Goal: Obtain resource: Download file/media

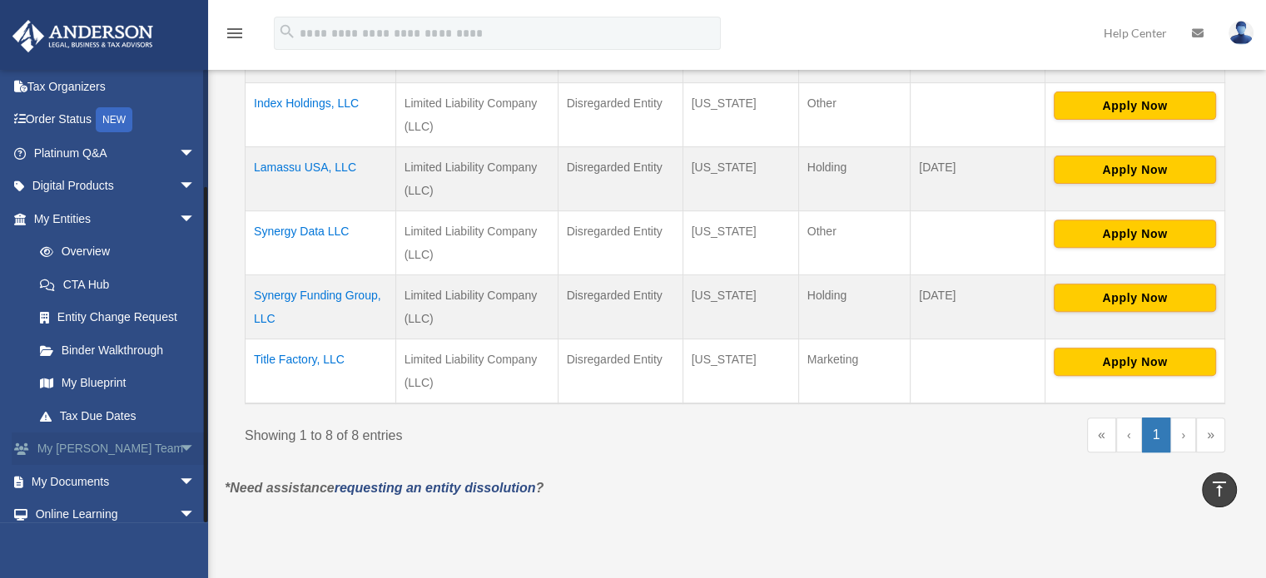
scroll to position [146, 0]
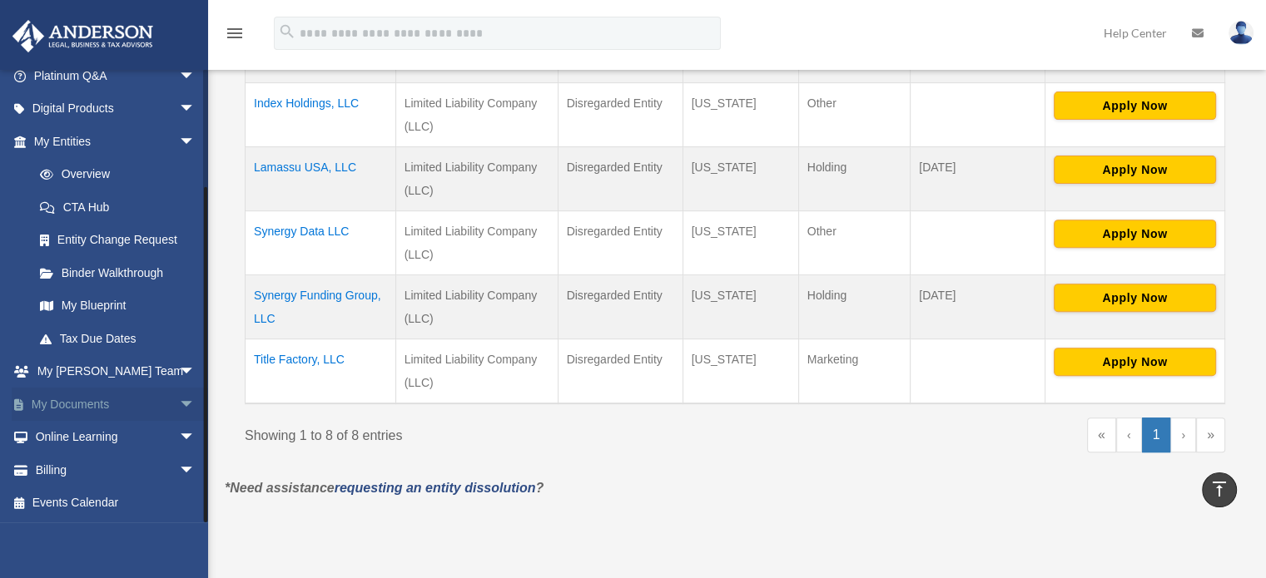
click at [179, 406] on span "arrow_drop_down" at bounding box center [195, 405] width 33 height 34
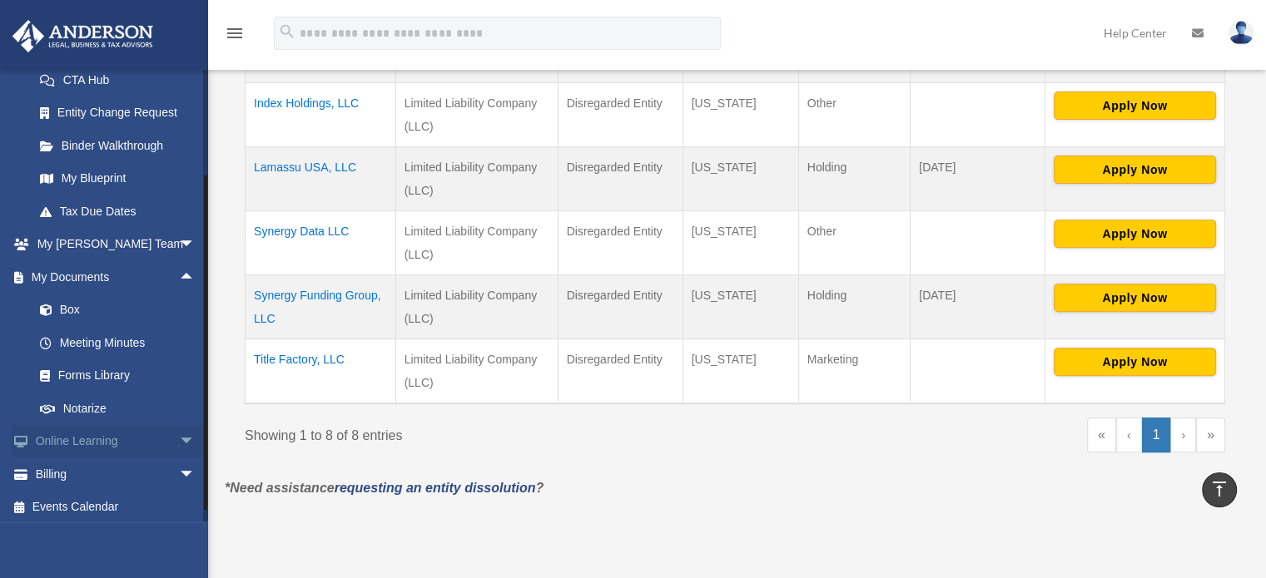
scroll to position [279, 0]
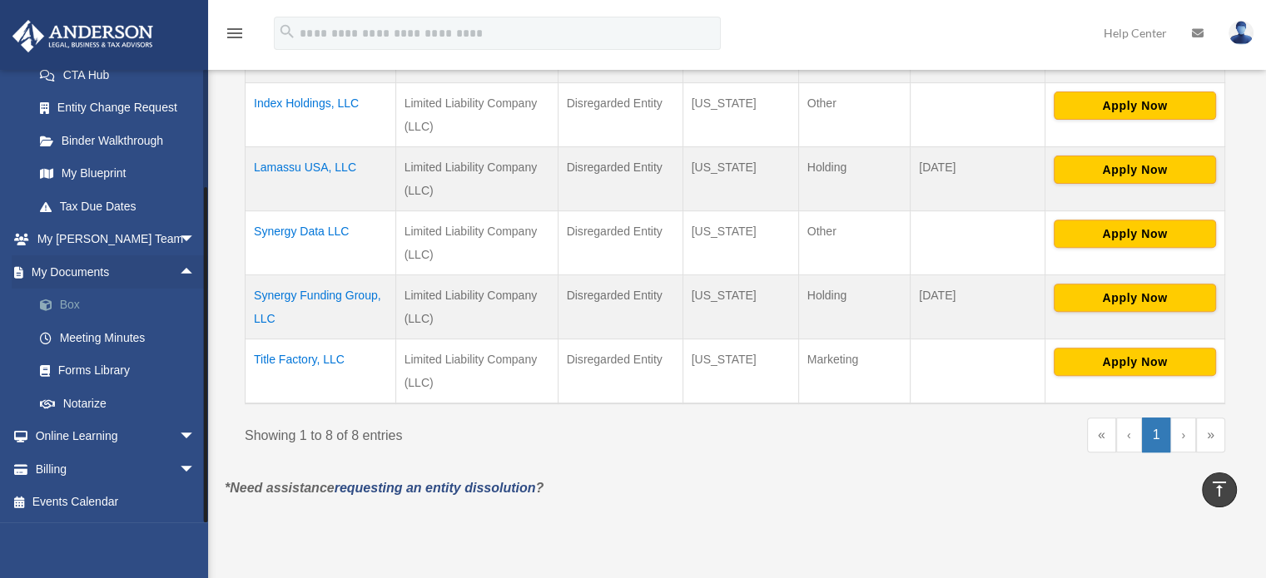
click at [70, 306] on link "Box" at bounding box center [121, 305] width 197 height 33
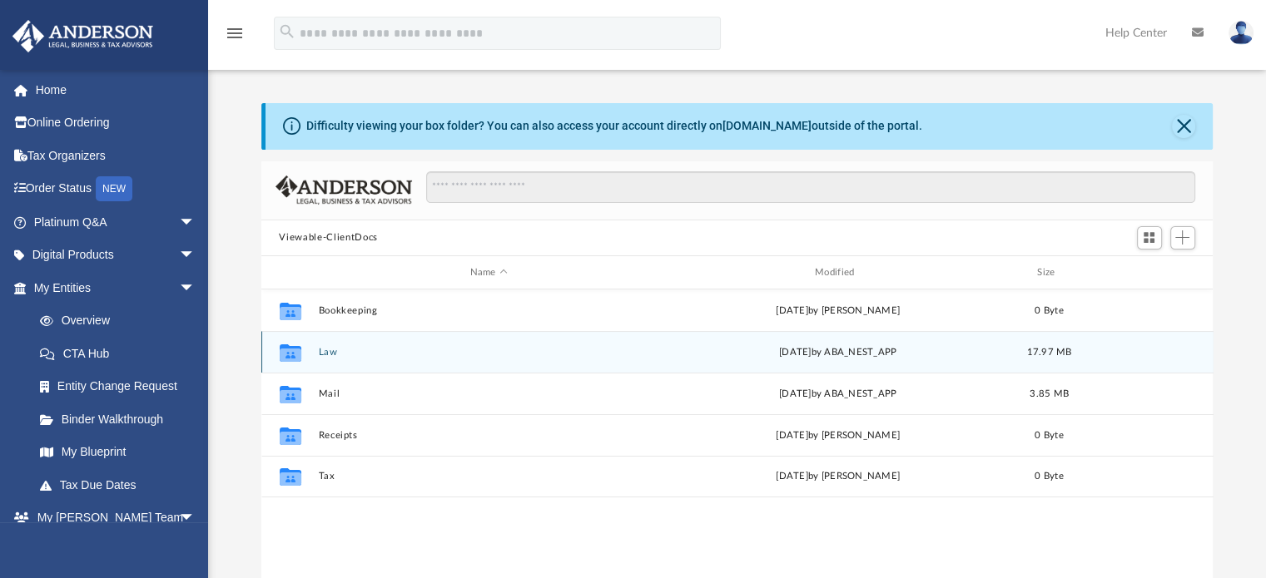
scroll to position [365, 939]
click at [313, 354] on div "Collaborated Folder Law [DATE] by ABA_NEST_APP 17.97 MB" at bounding box center [737, 352] width 952 height 42
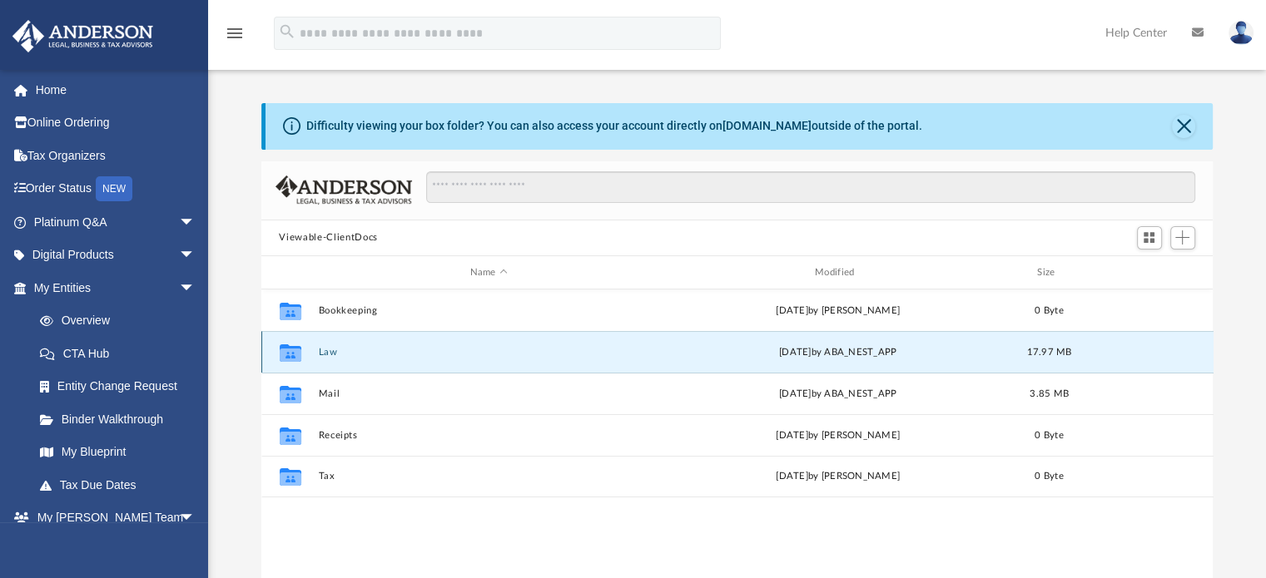
click at [329, 354] on button "Law" at bounding box center [488, 352] width 341 height 11
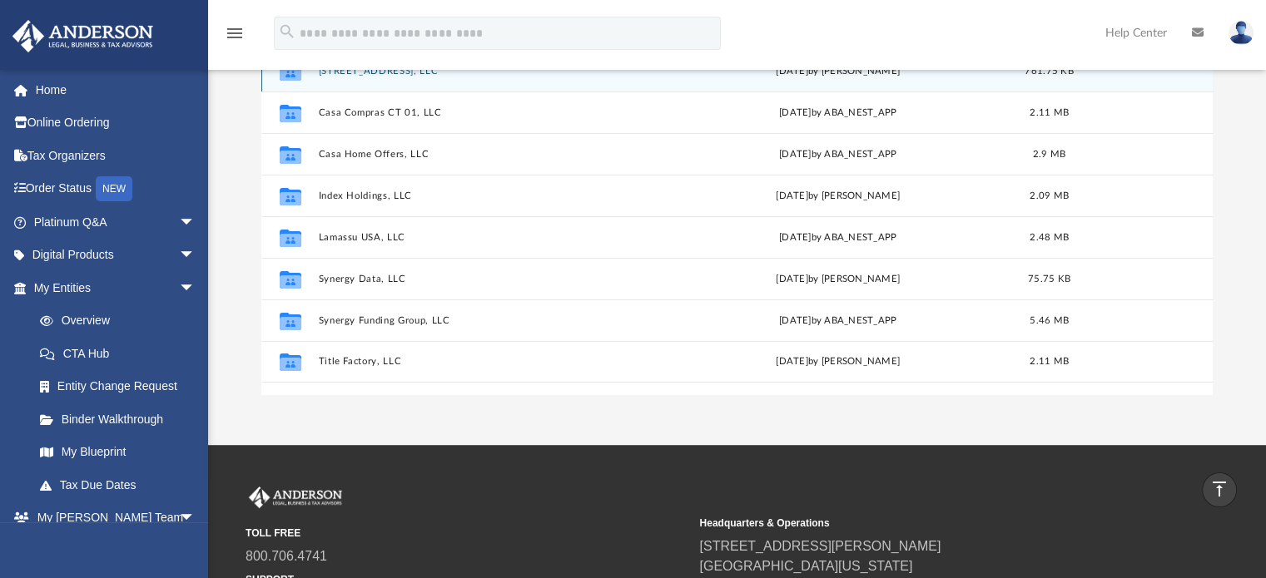
scroll to position [237, 0]
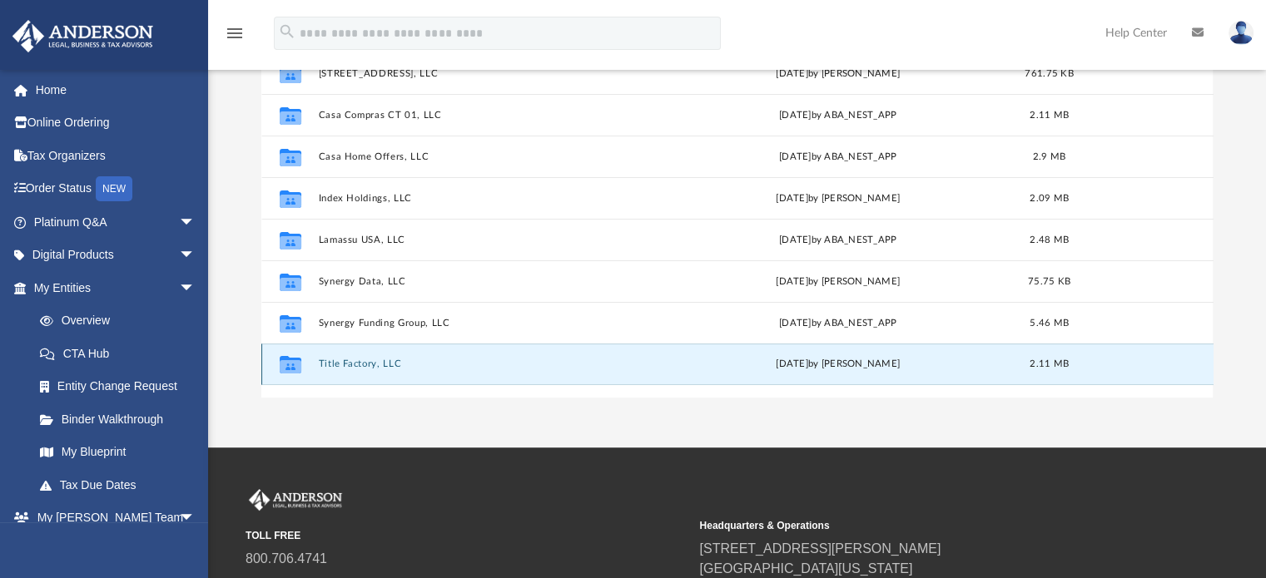
click at [377, 365] on button "Title Factory, LLC" at bounding box center [488, 365] width 341 height 11
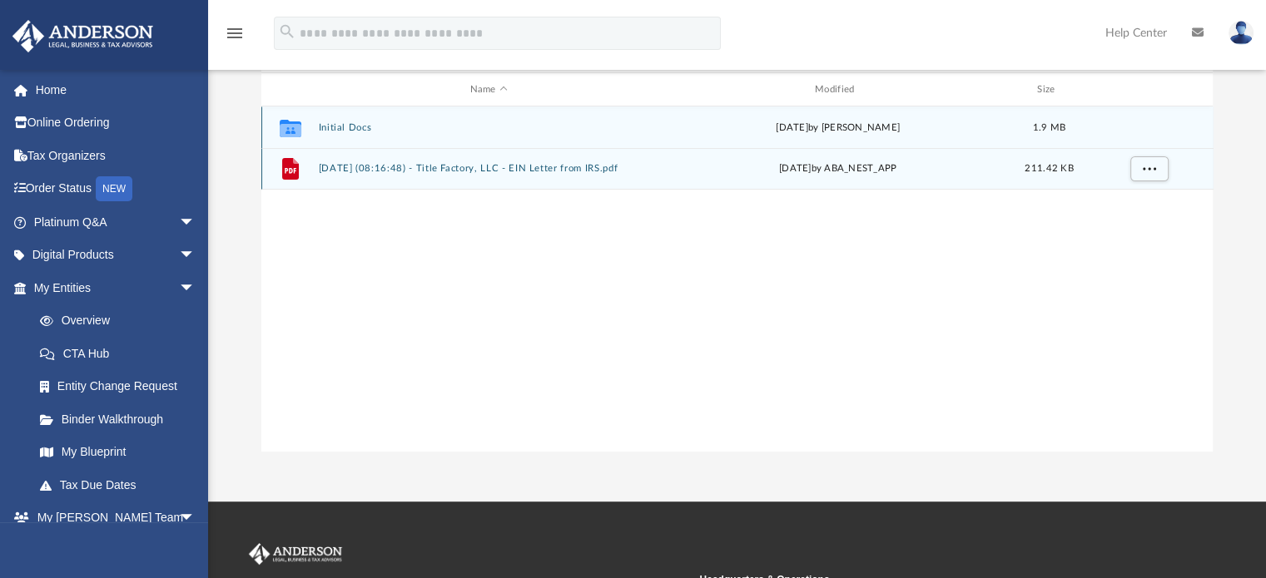
scroll to position [154, 0]
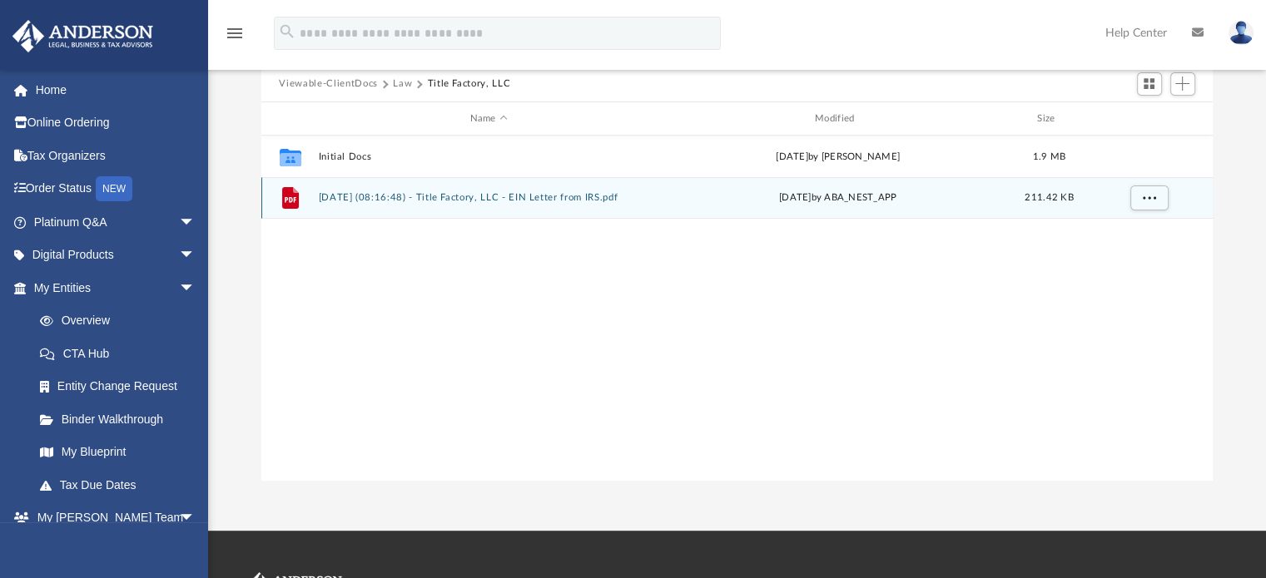
click at [499, 194] on button "2025.02.25 (08:16:48) - Title Factory, LLC - EIN Letter from IRS.pdf" at bounding box center [488, 198] width 341 height 11
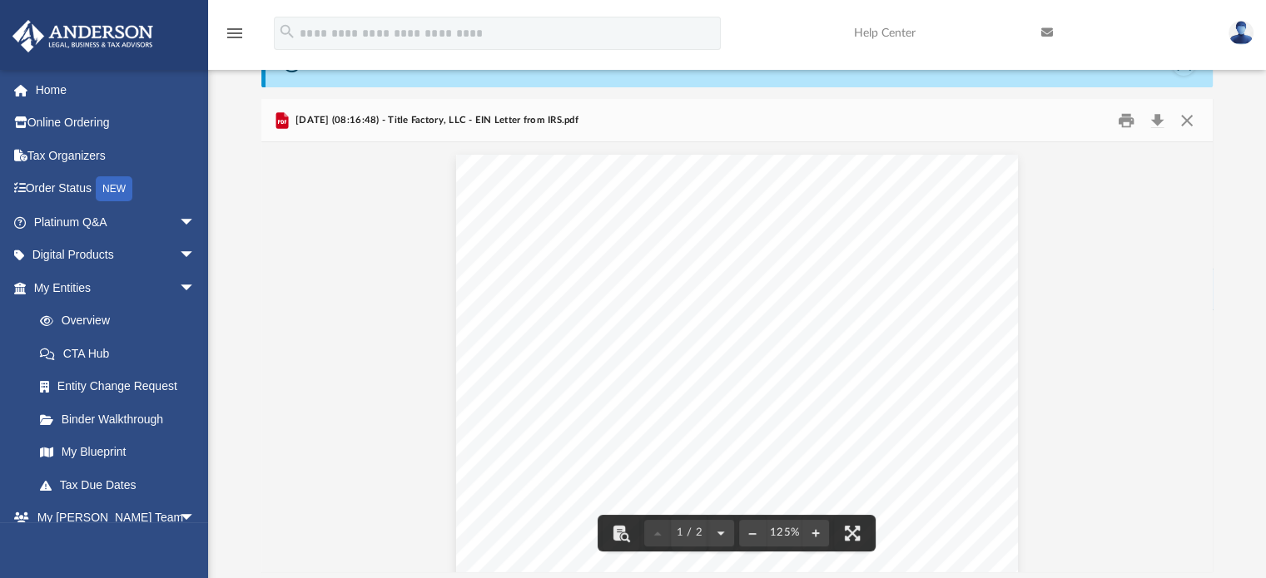
scroll to position [0, 0]
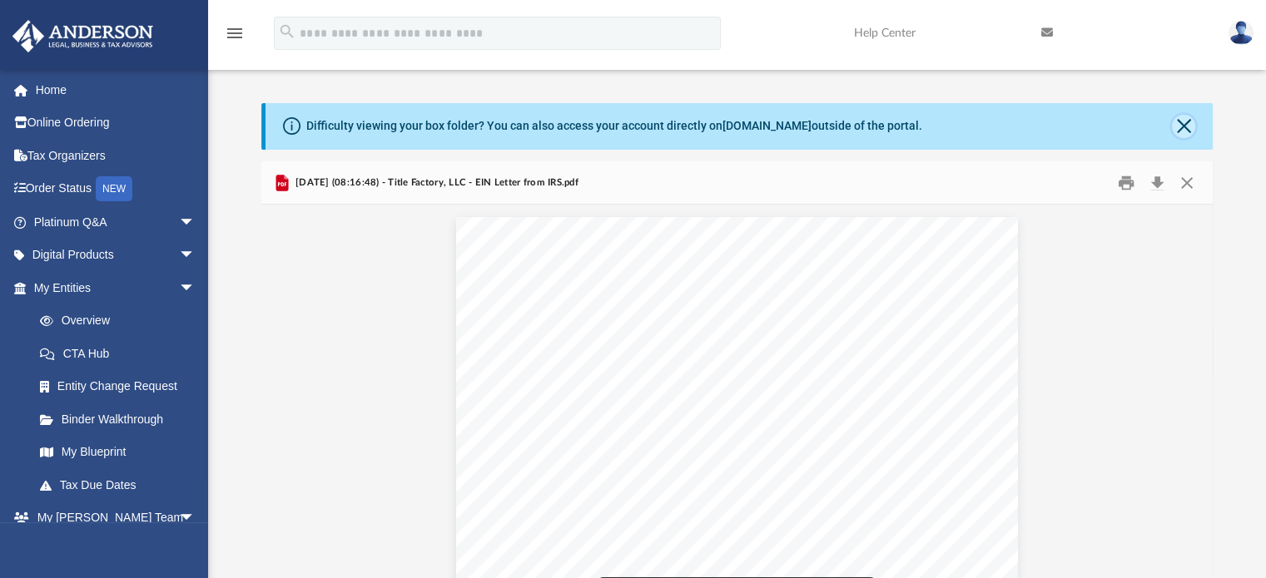
click at [1183, 127] on button "Close" at bounding box center [1183, 126] width 23 height 23
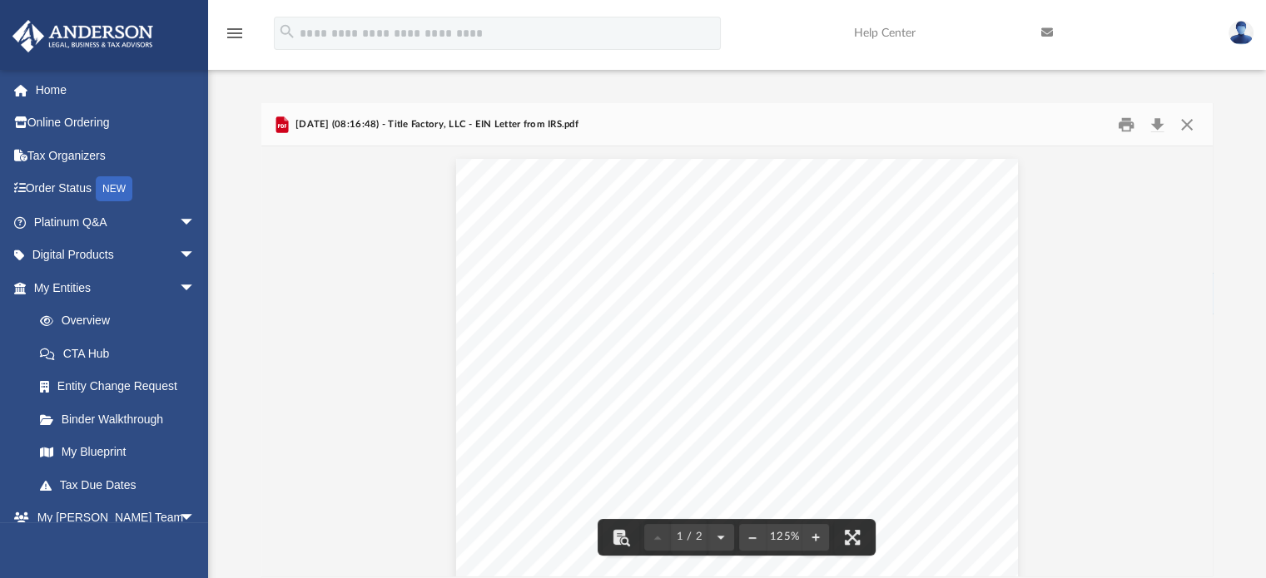
click at [1182, 137] on div "2025.02.25 (08:16:48) - Title Factory, LLC - EIN Letter from IRS.pdf" at bounding box center [737, 125] width 952 height 44
click at [1184, 122] on button "Close" at bounding box center [1187, 125] width 30 height 26
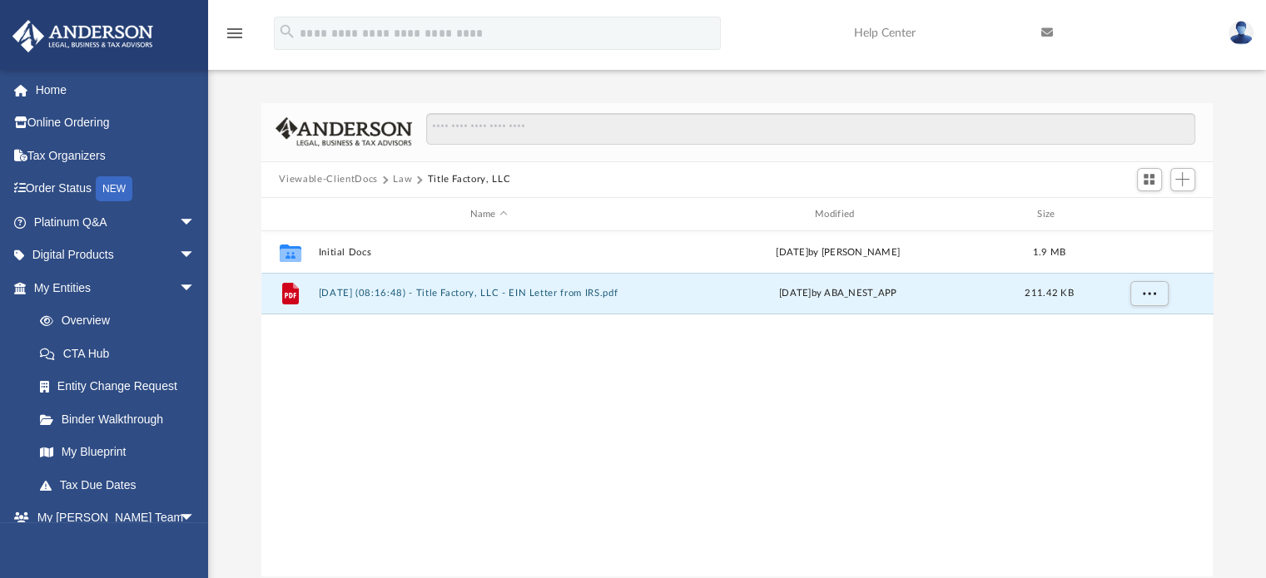
click at [231, 32] on icon "menu" at bounding box center [235, 33] width 20 height 20
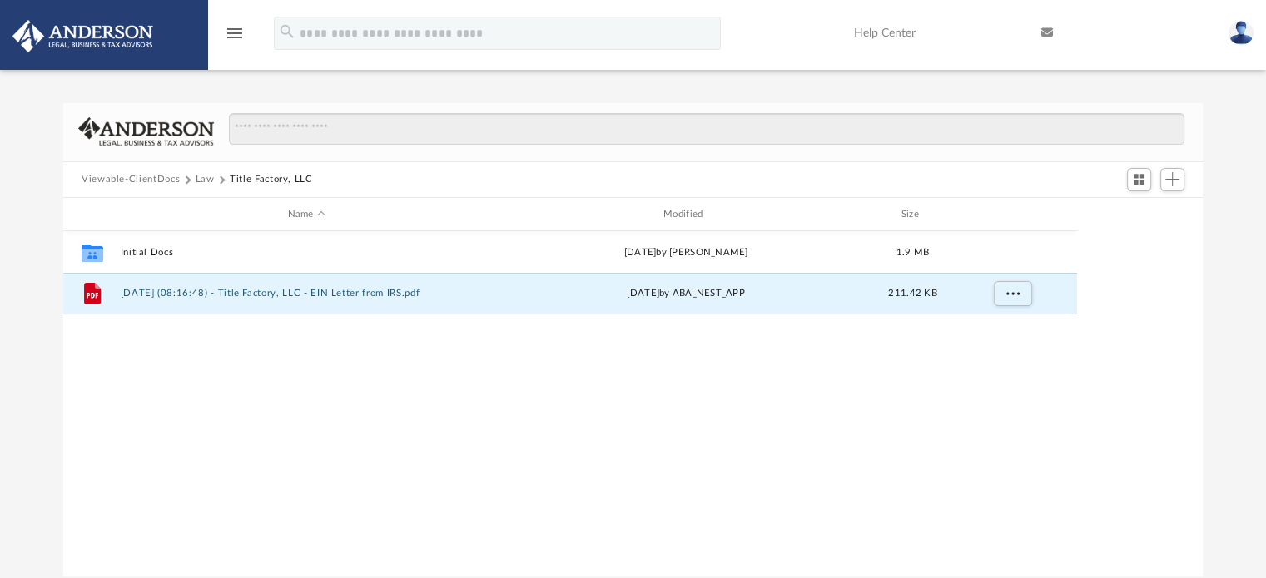
scroll to position [365, 1126]
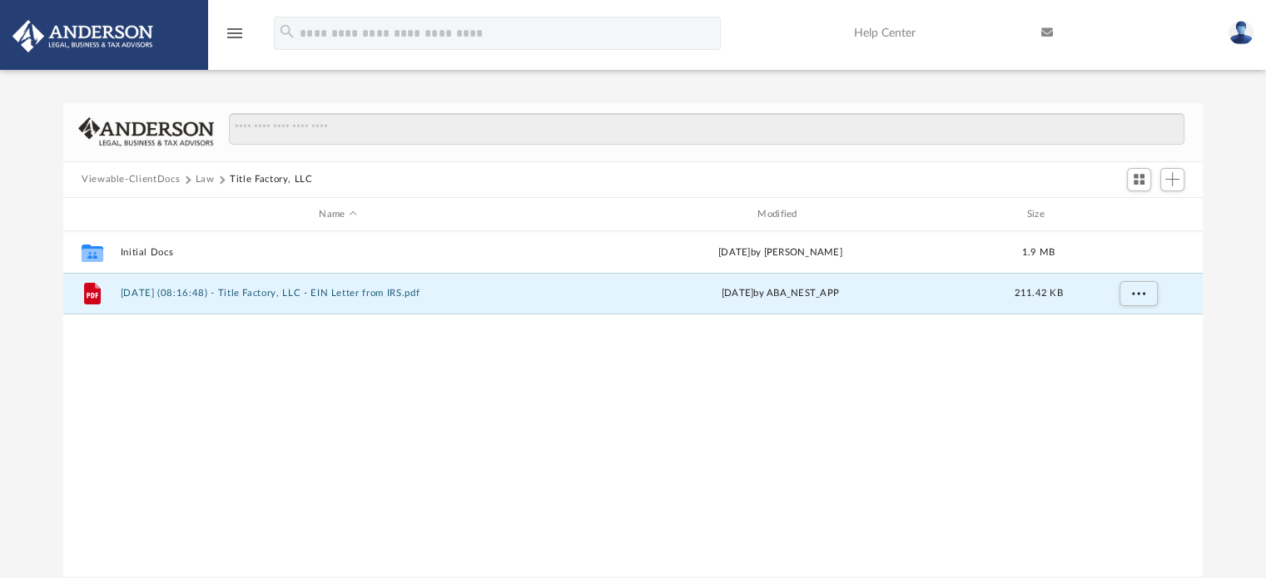
click at [203, 176] on button "Law" at bounding box center [205, 179] width 19 height 15
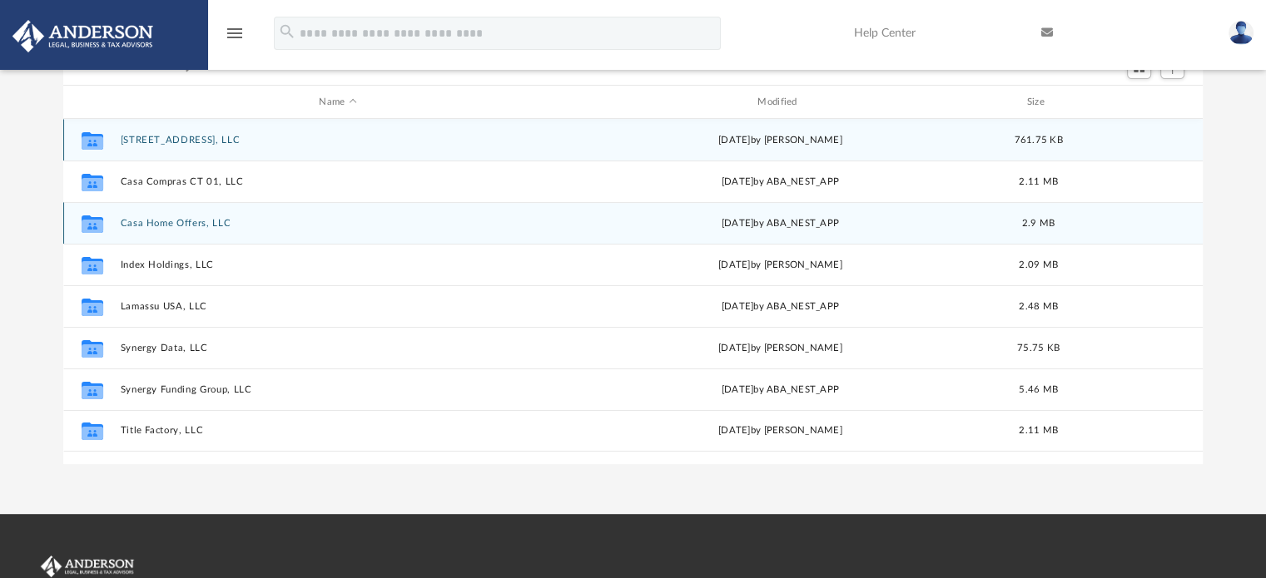
scroll to position [83, 0]
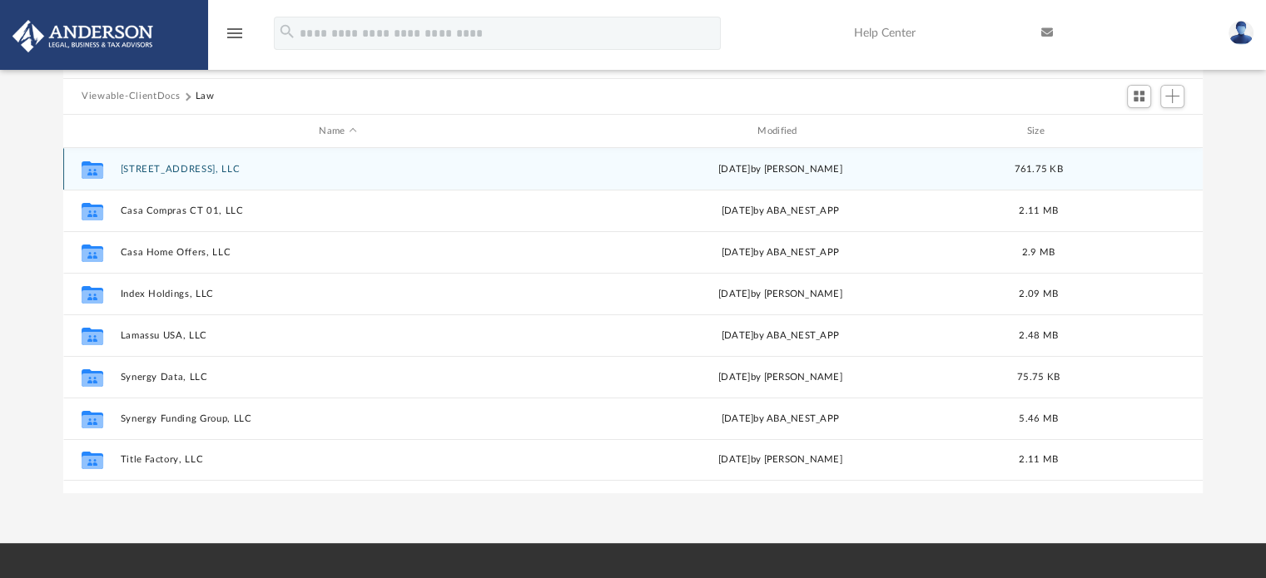
click at [142, 185] on div "Collaborated Folder 14 Mars St, LLC Mon Aug 25 2025 by Nathan Garmon 761.75 KB" at bounding box center [633, 169] width 1140 height 42
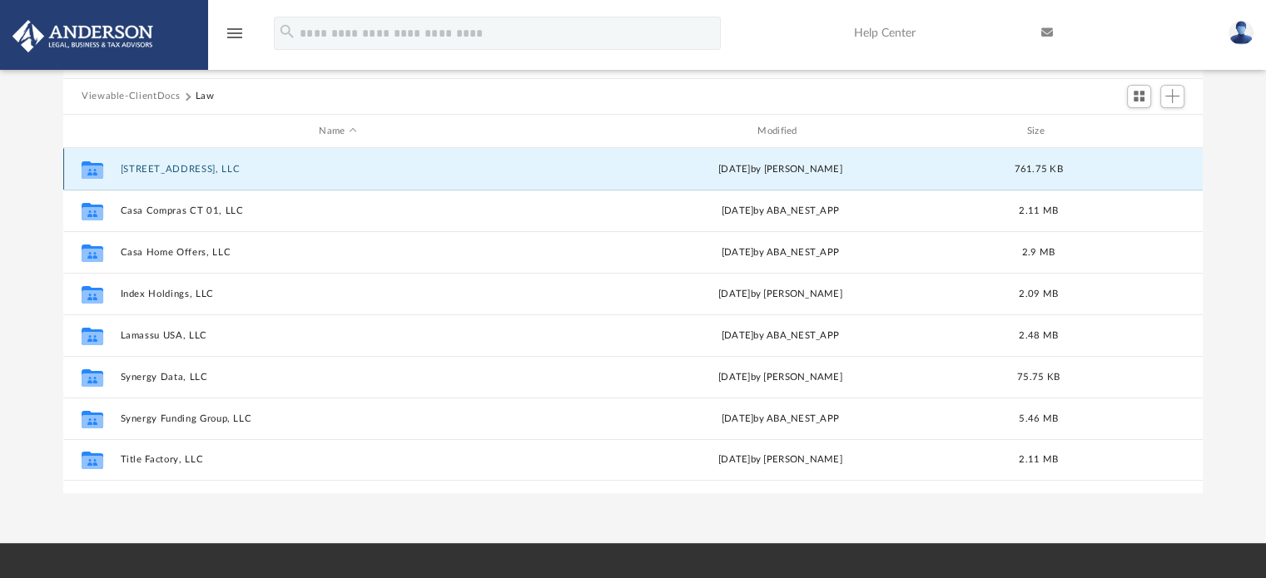
click at [139, 167] on button "[STREET_ADDRESS], LLC" at bounding box center [338, 169] width 435 height 11
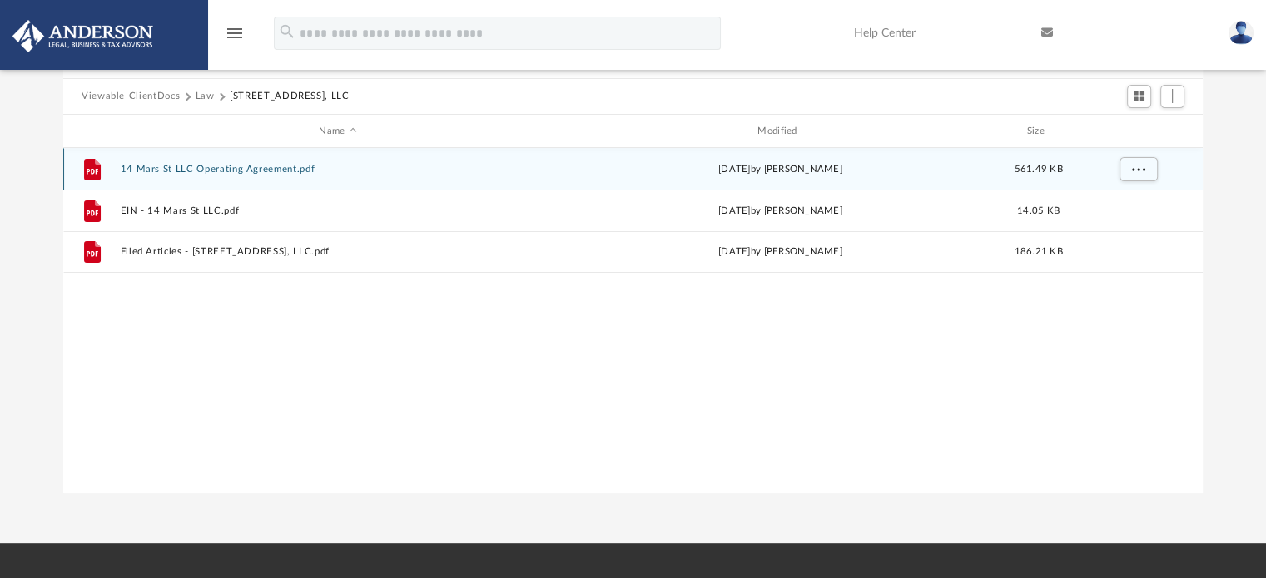
click at [241, 166] on button "14 Mars St LLC Operating Agreement.pdf" at bounding box center [338, 169] width 435 height 11
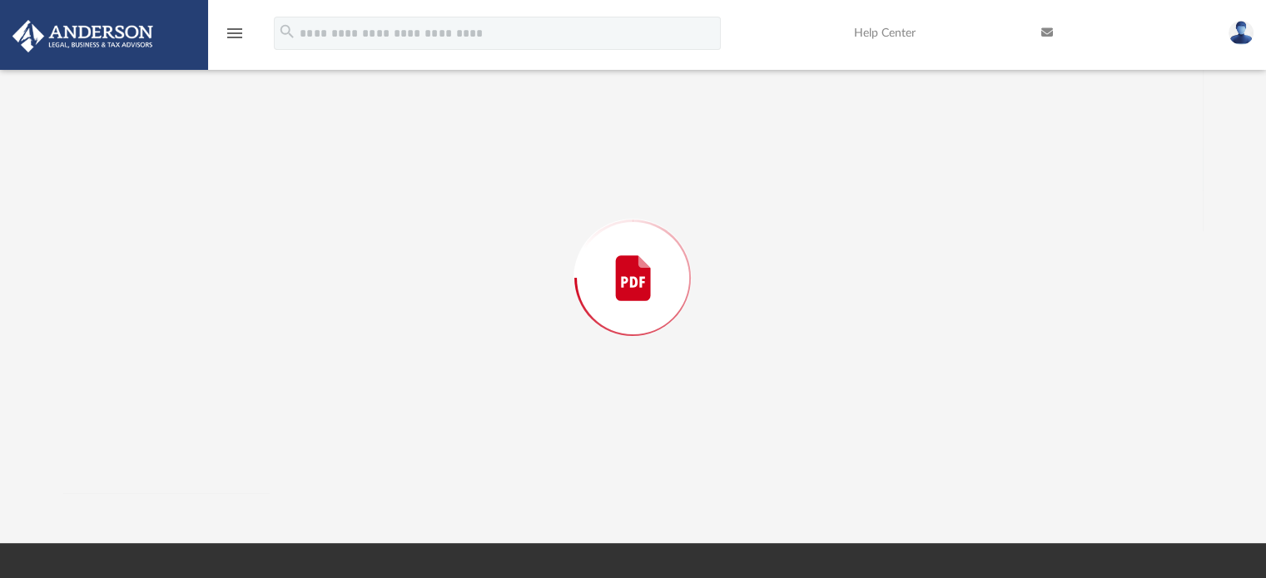
click at [241, 166] on div "Preview" at bounding box center [633, 278] width 1140 height 430
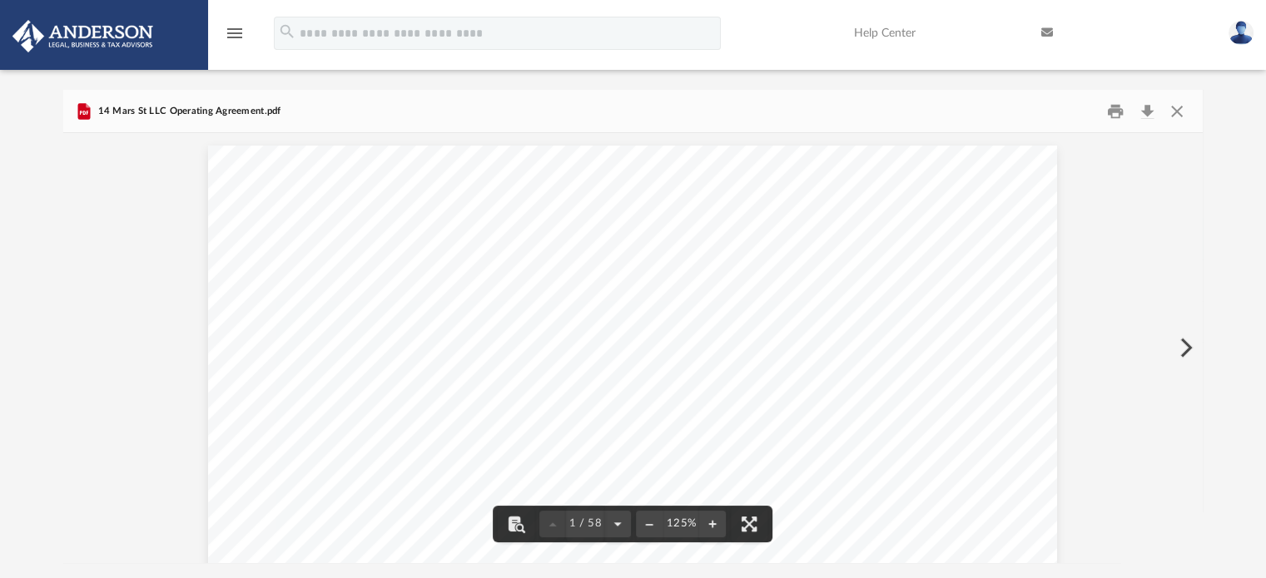
scroll to position [0, 0]
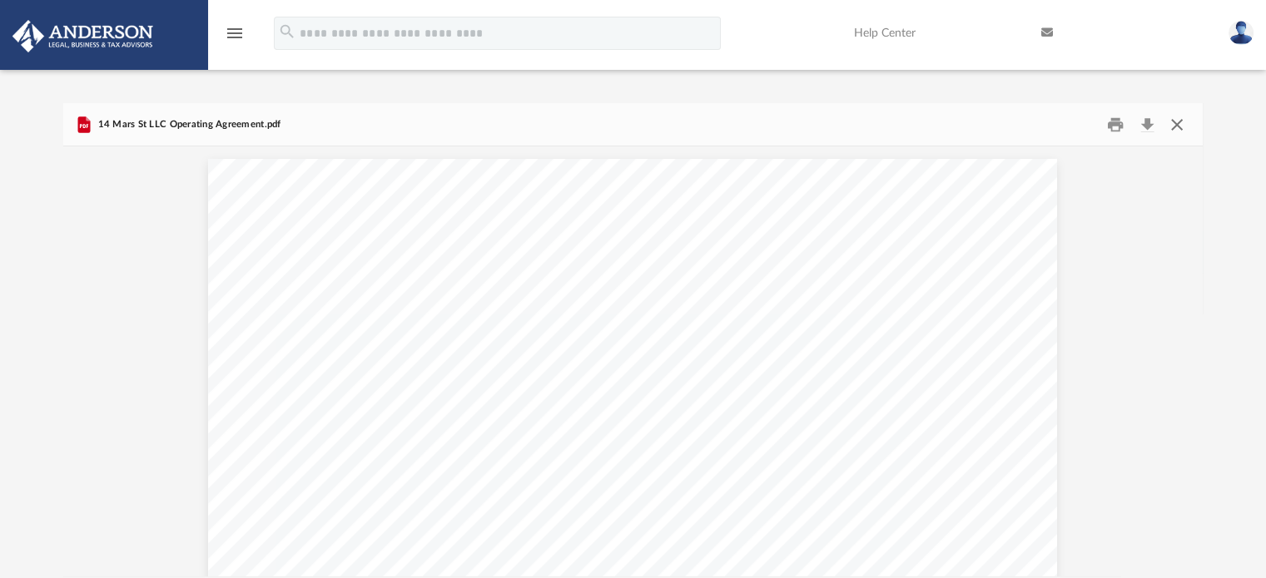
click at [1174, 124] on button "Close" at bounding box center [1177, 125] width 30 height 26
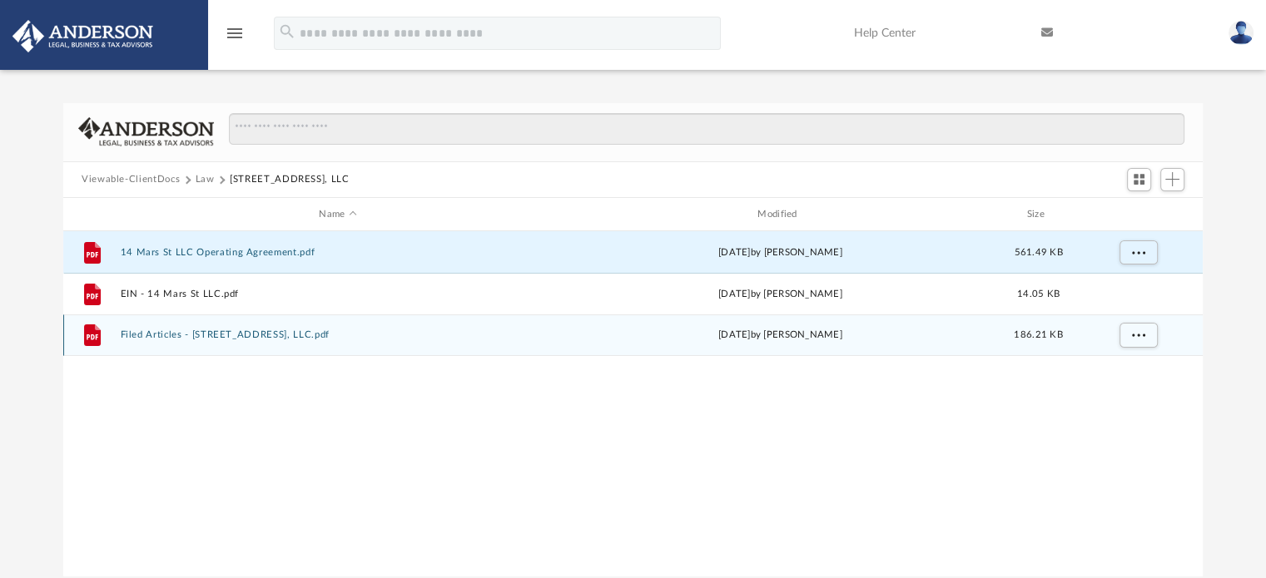
click at [227, 335] on button "Filed Articles - 14 Mars St, LLC.pdf" at bounding box center [338, 335] width 435 height 11
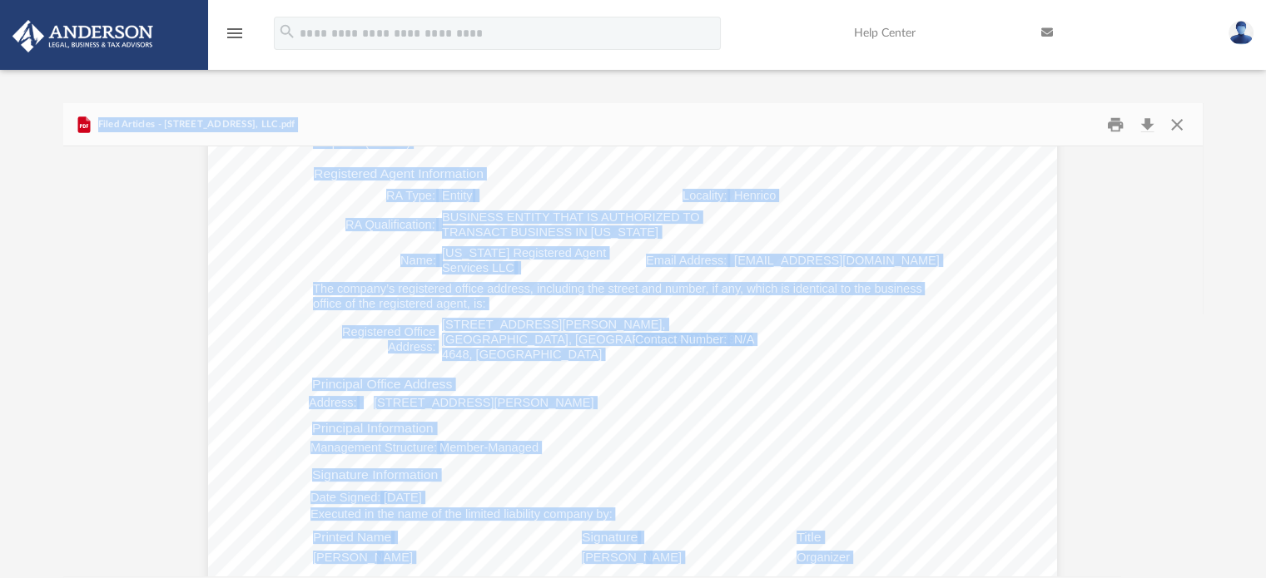
scroll to position [416, 0]
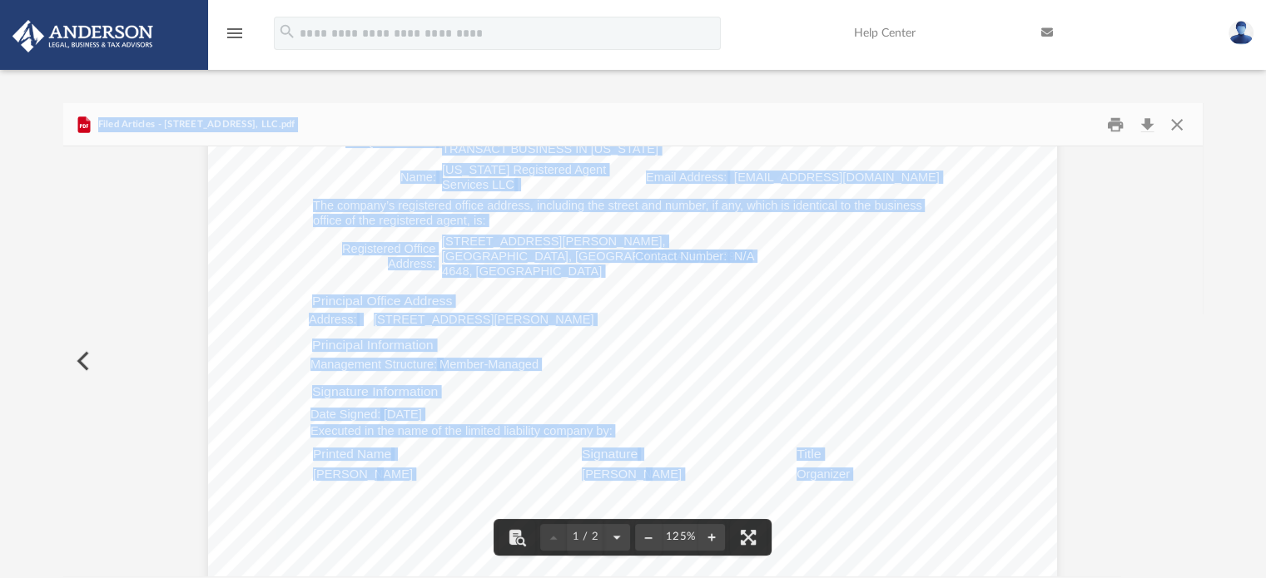
click at [690, 255] on span "Contact Number:" at bounding box center [681, 257] width 92 height 12
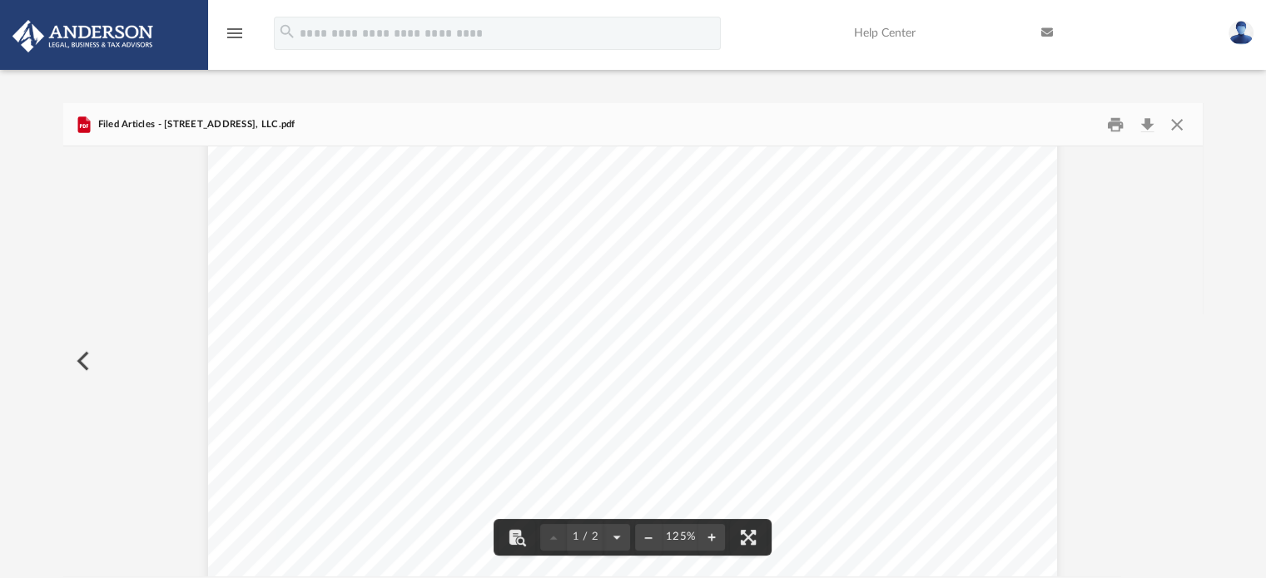
scroll to position [250, 0]
click at [1178, 121] on button "Close" at bounding box center [1177, 125] width 30 height 26
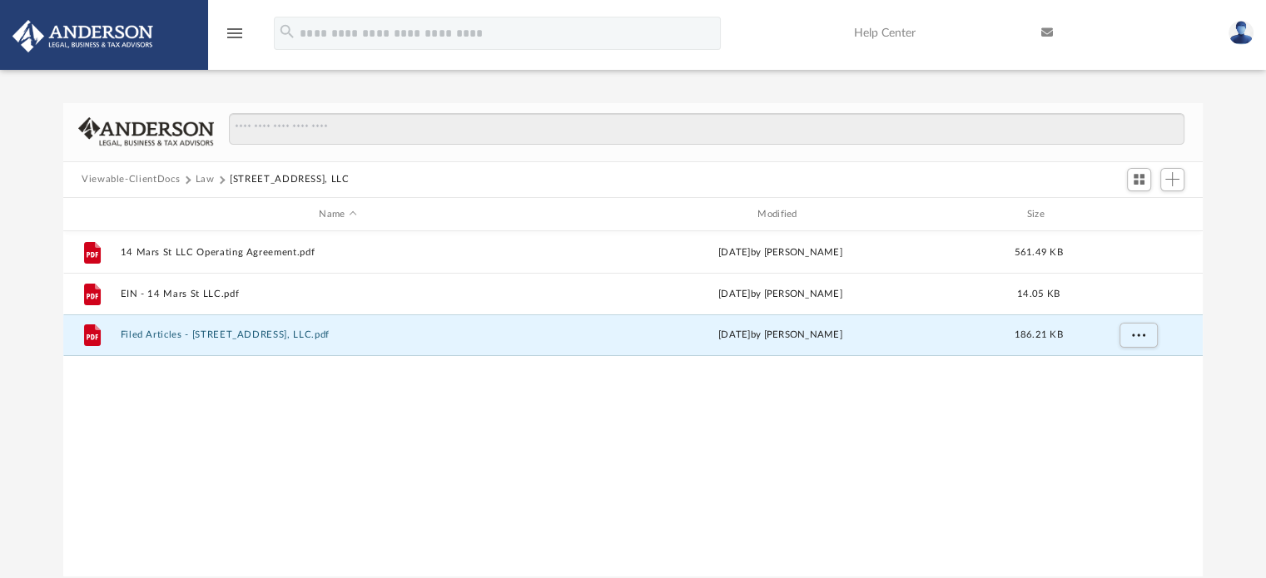
click at [200, 176] on button "Law" at bounding box center [205, 179] width 19 height 15
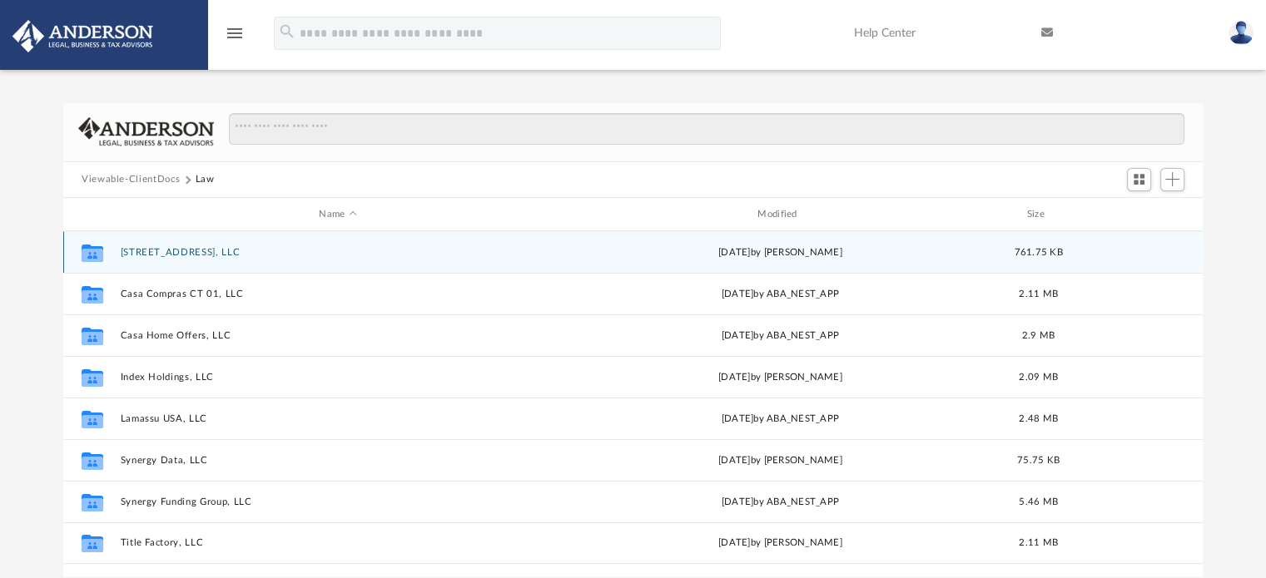
click at [172, 249] on button "[STREET_ADDRESS], LLC" at bounding box center [338, 252] width 435 height 11
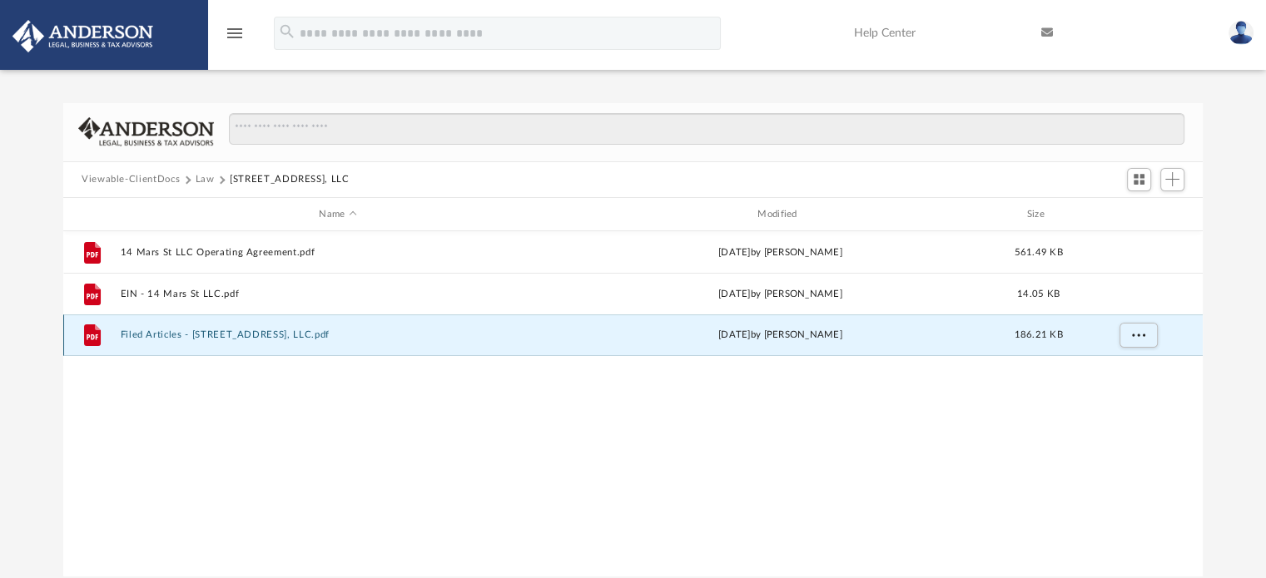
click at [206, 330] on button "Filed Articles - 14 Mars St, LLC.pdf" at bounding box center [338, 335] width 435 height 11
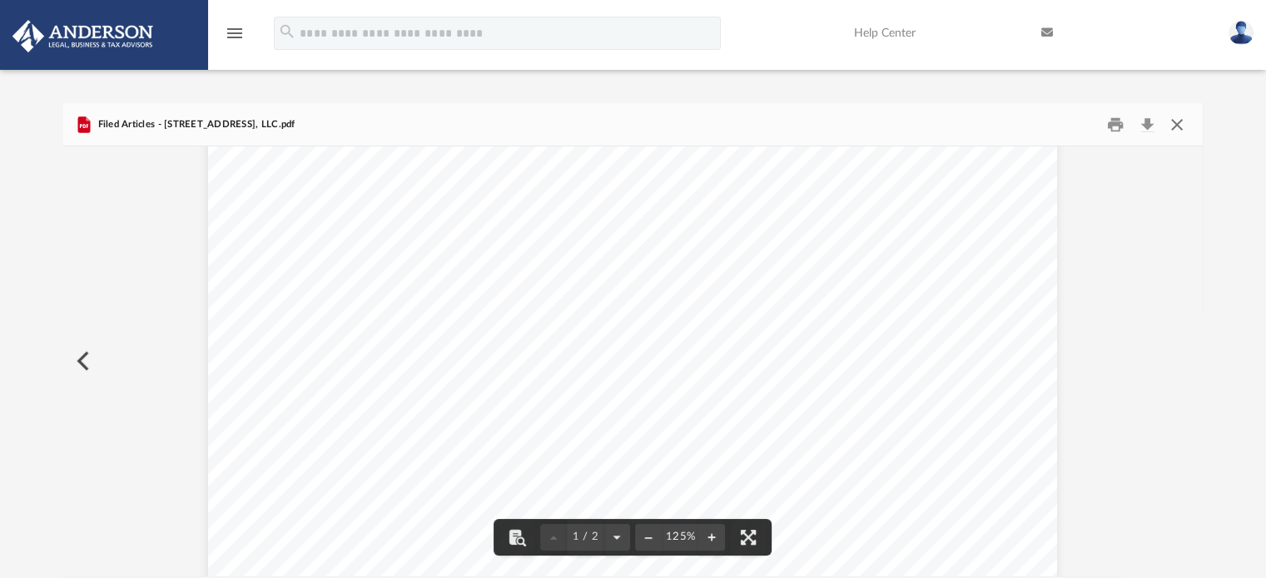
click at [1173, 128] on button "Close" at bounding box center [1177, 125] width 30 height 26
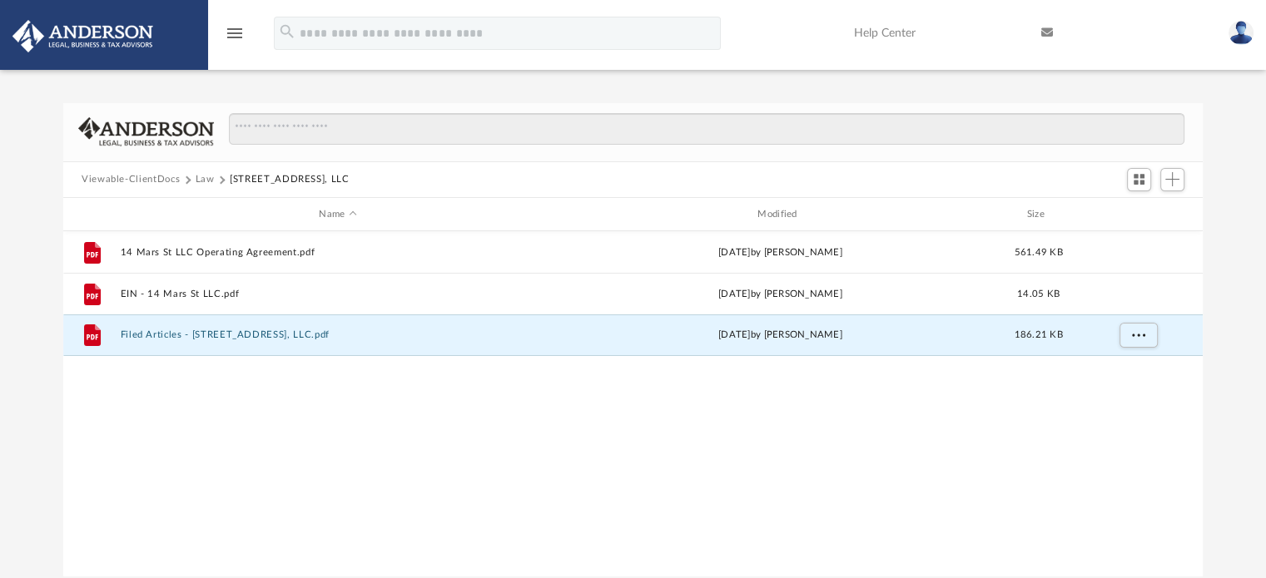
click at [204, 176] on button "Law" at bounding box center [205, 179] width 19 height 15
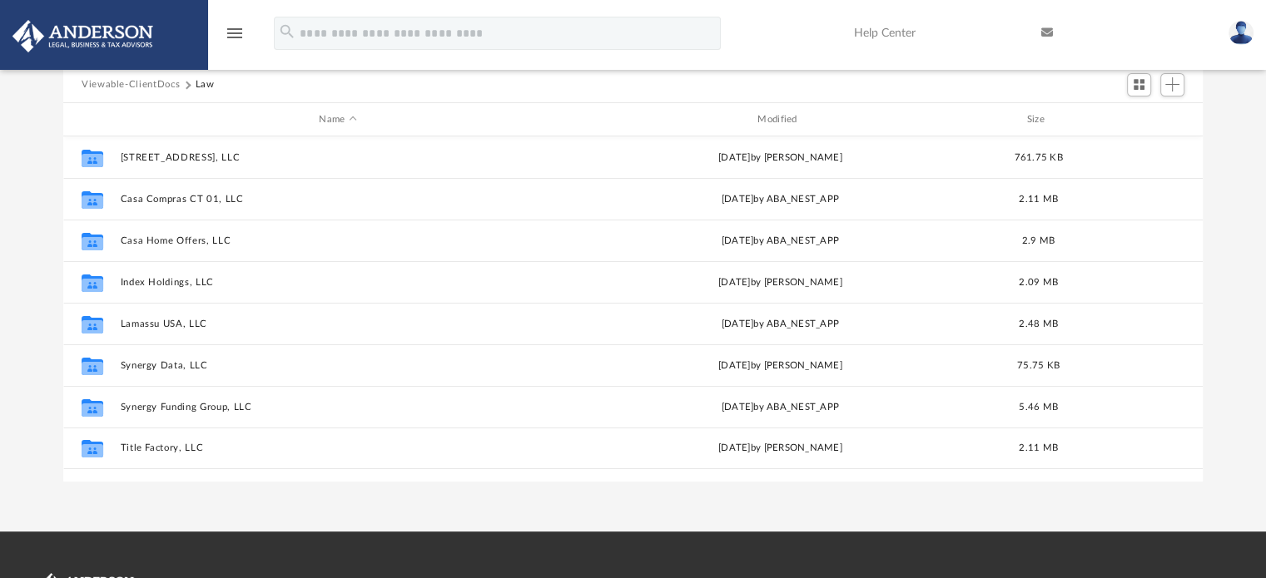
scroll to position [166, 0]
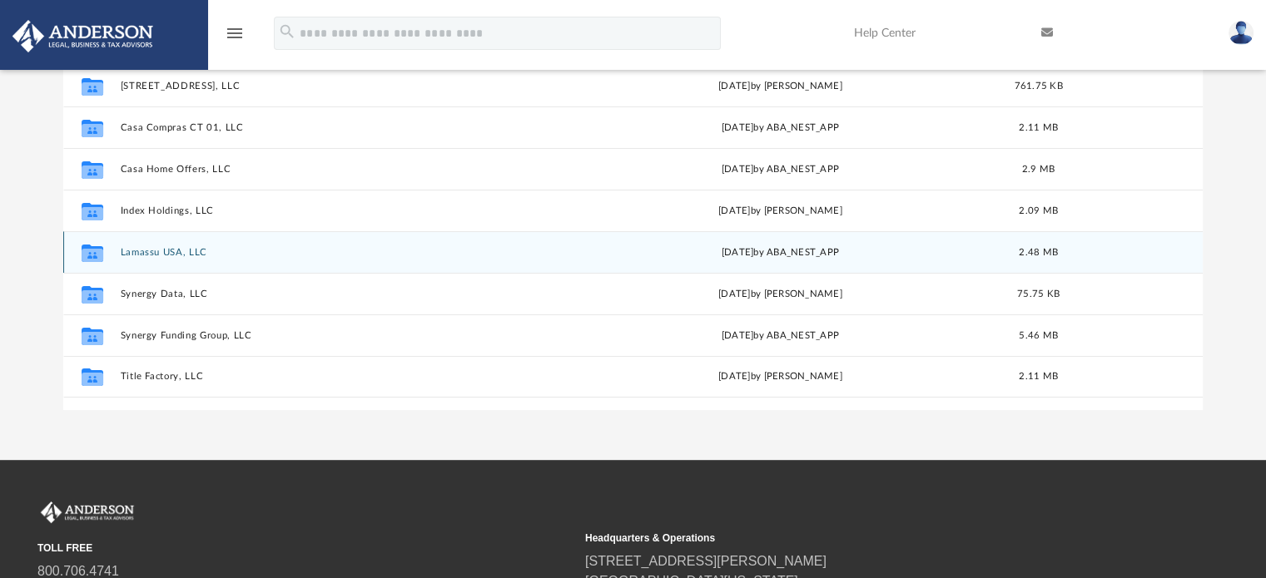
click at [196, 255] on button "Lamassu USA, LLC" at bounding box center [338, 252] width 435 height 11
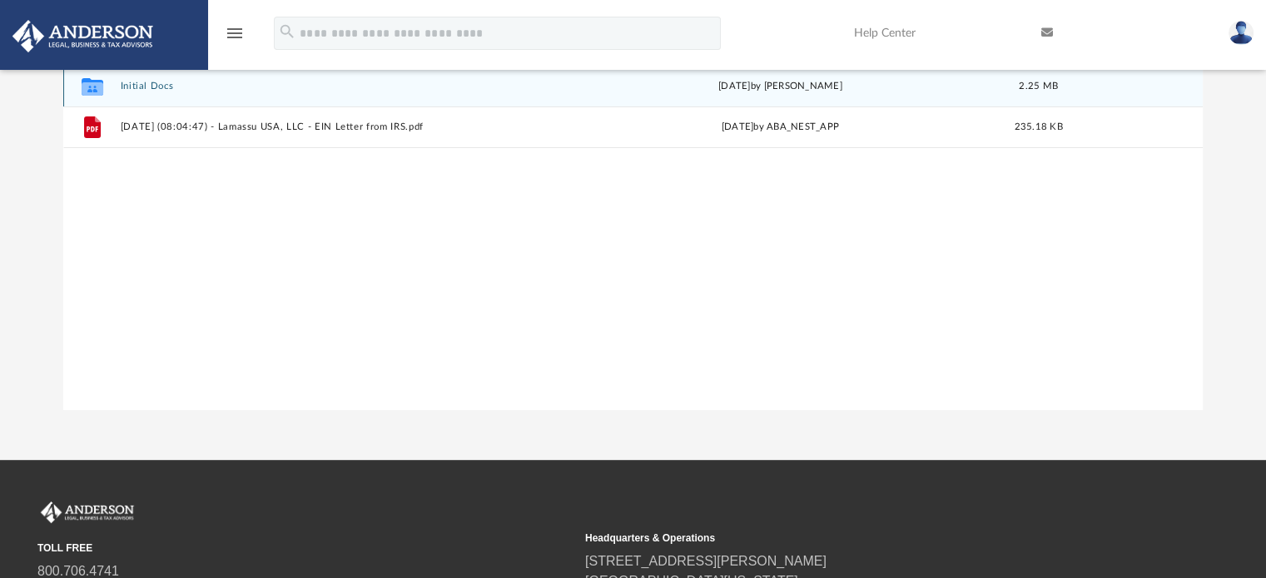
click at [153, 89] on button "Initial Docs" at bounding box center [338, 86] width 435 height 11
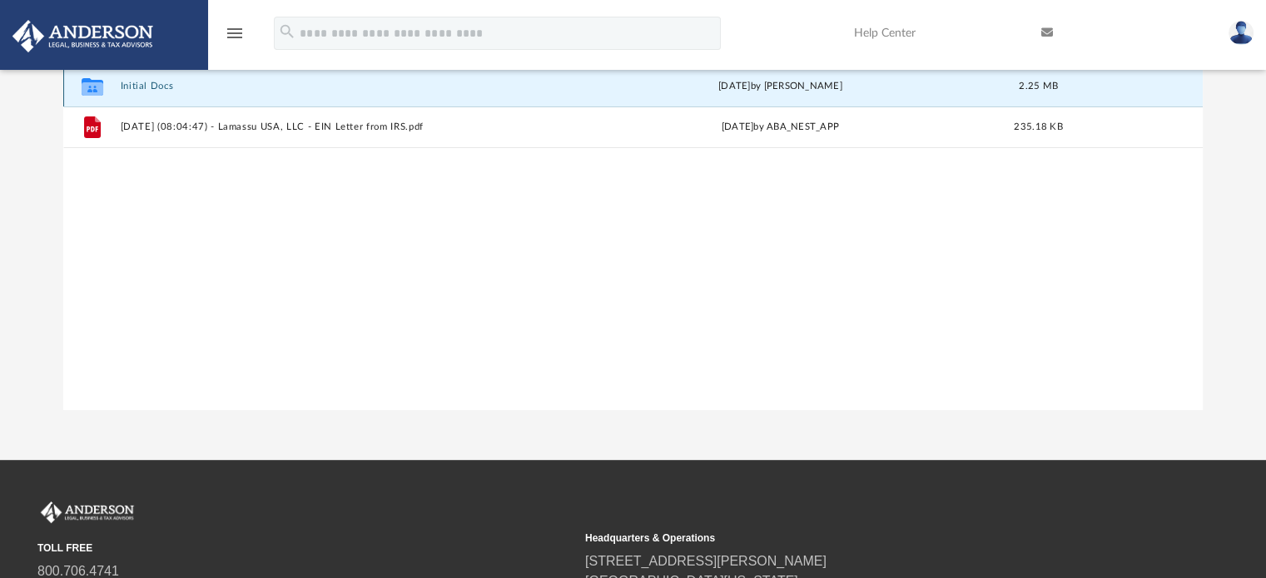
click at [153, 81] on button "Initial Docs" at bounding box center [338, 86] width 435 height 11
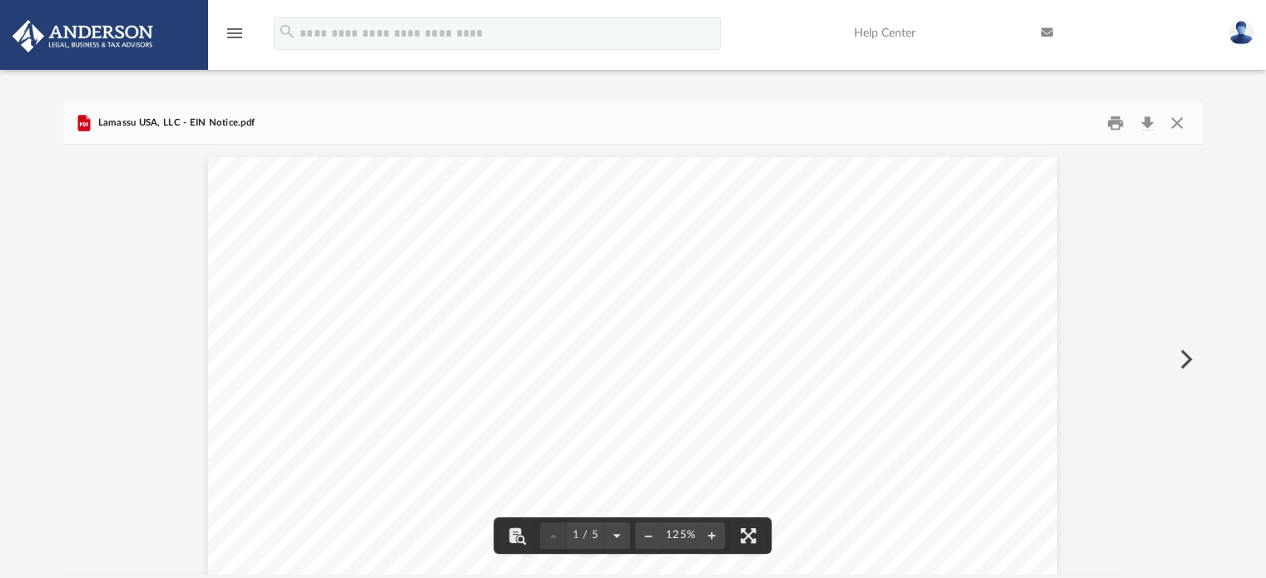
scroll to position [0, 0]
click at [1178, 114] on button "Close" at bounding box center [1177, 125] width 30 height 26
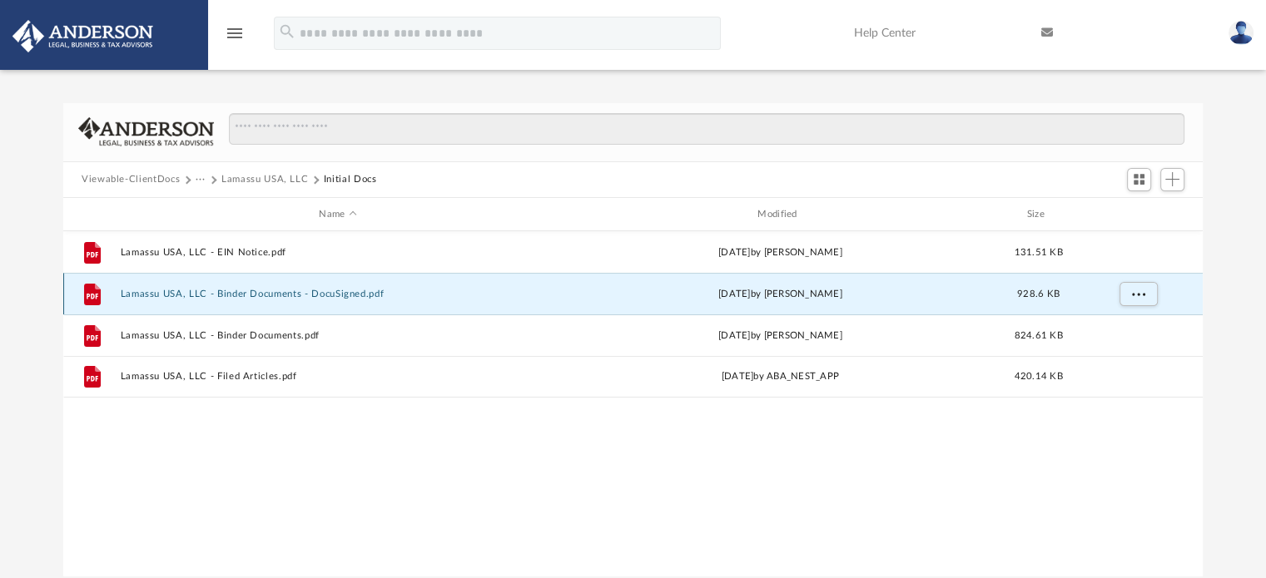
click at [270, 295] on button "Lamassu USA, LLC - Binder Documents - DocuSigned.pdf" at bounding box center [338, 294] width 435 height 11
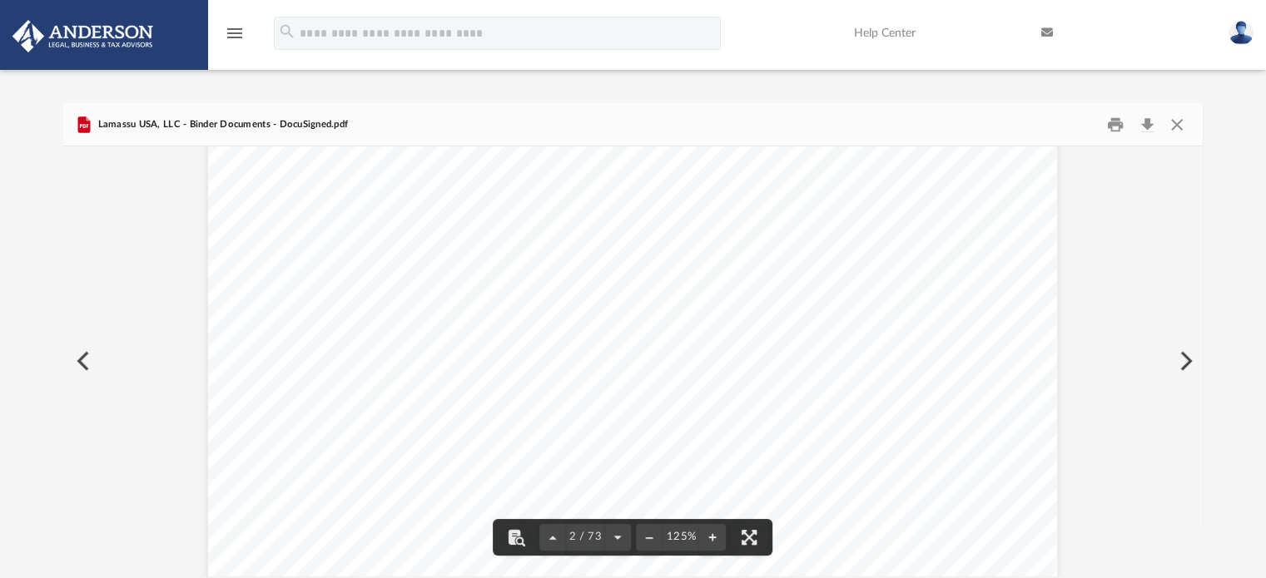
scroll to position [1748, 0]
click at [624, 369] on div "Overview of Lamassu USA, LLC Entity Formation Information State of Organization…" at bounding box center [632, 84] width 849 height 1099
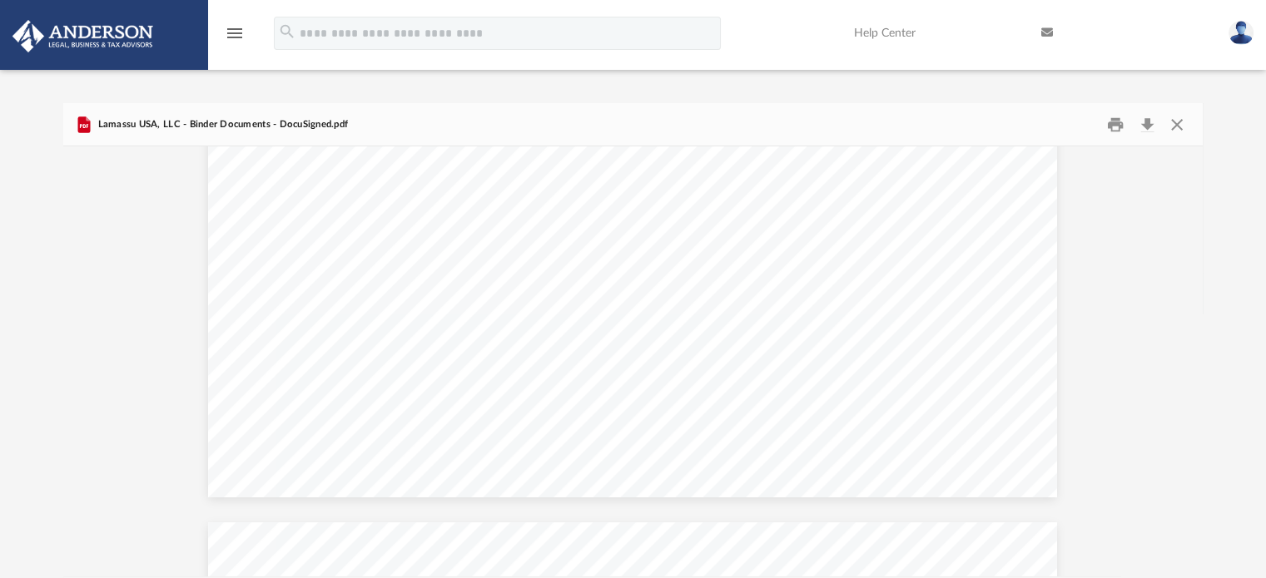
scroll to position [63547, 0]
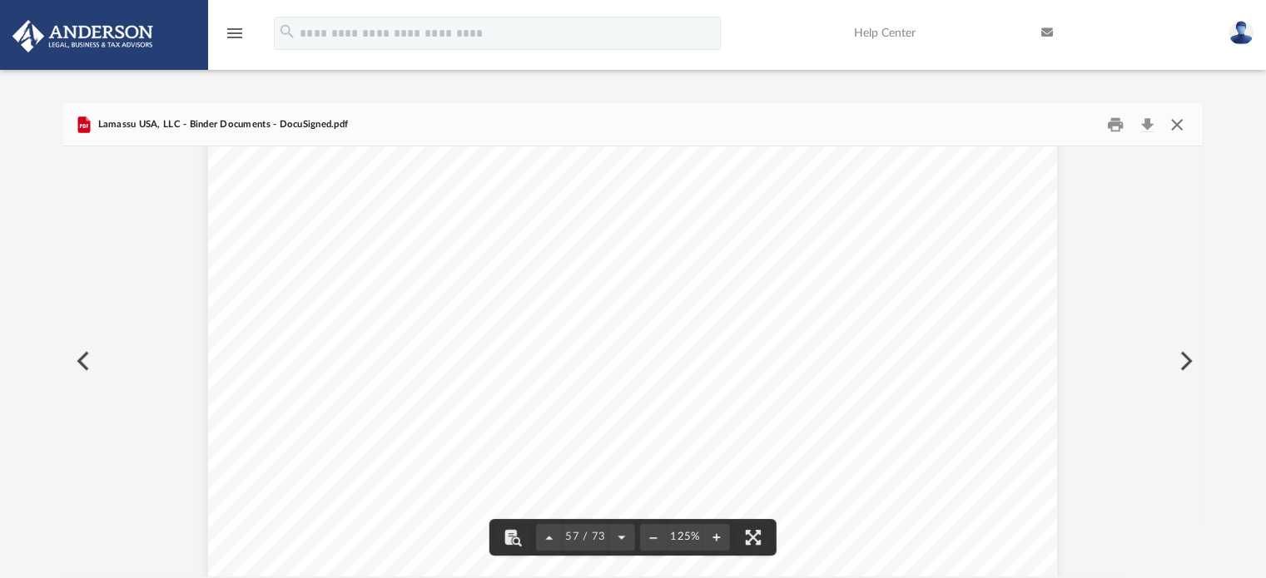
click at [1181, 122] on button "Close" at bounding box center [1177, 125] width 30 height 26
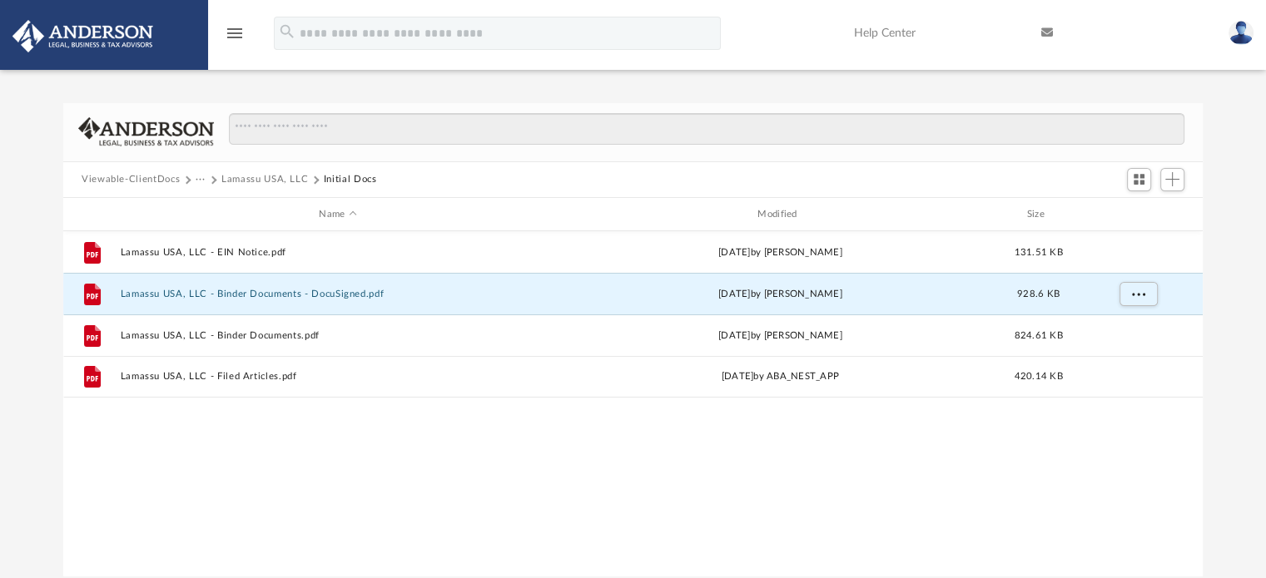
click at [237, 175] on button "Lamassu USA, LLC" at bounding box center [264, 179] width 87 height 15
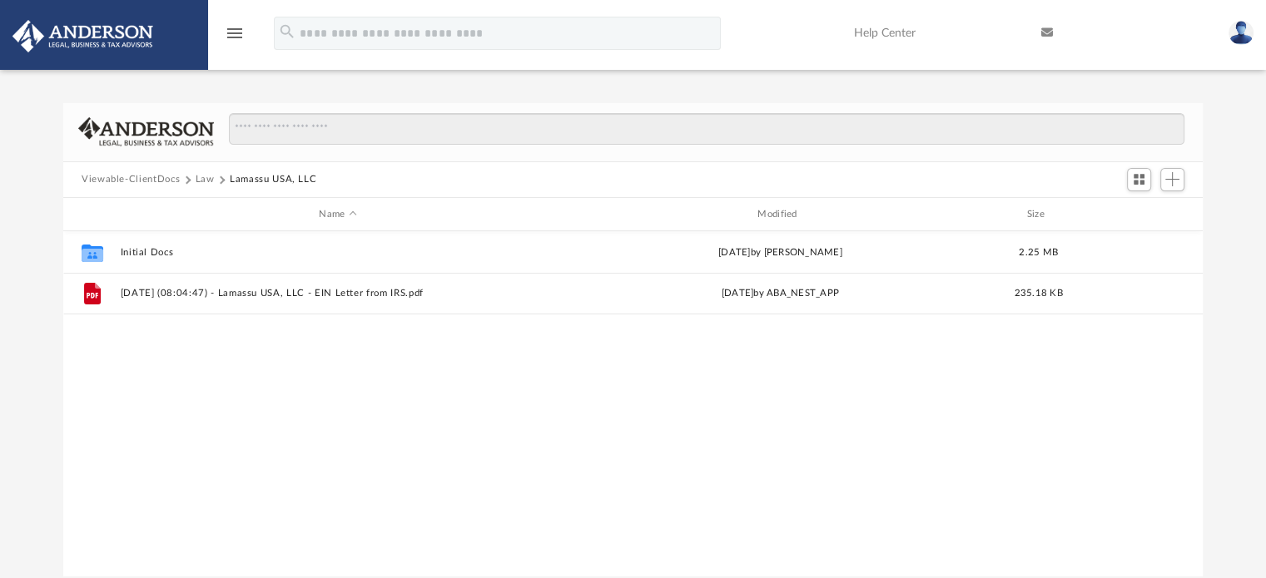
click at [208, 173] on button "Law" at bounding box center [205, 179] width 19 height 15
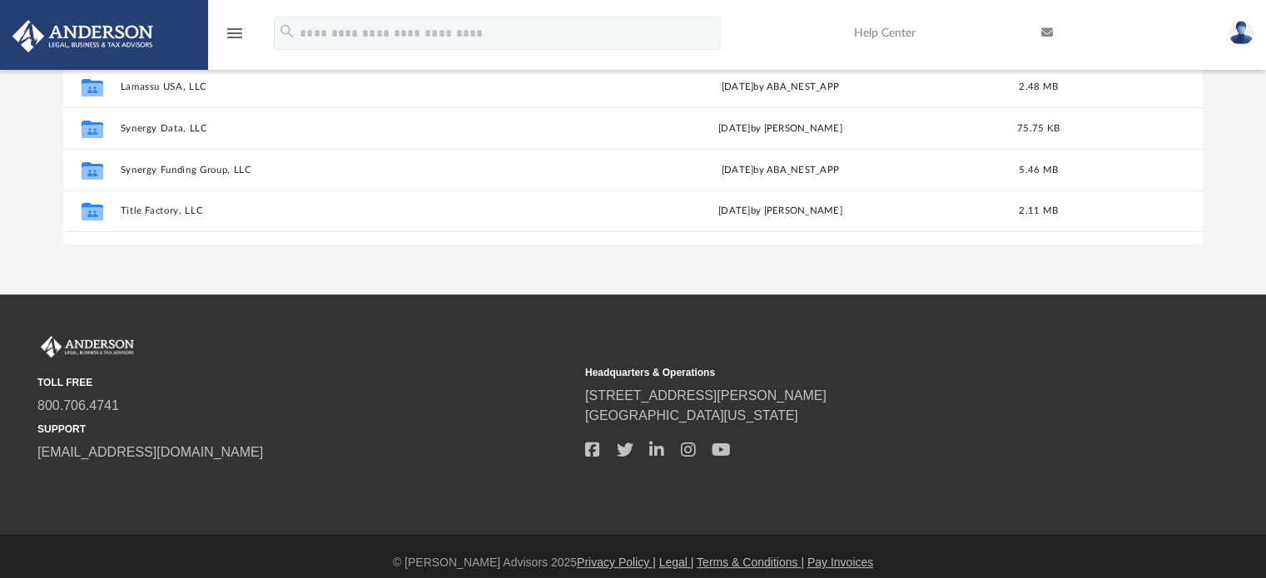
scroll to position [333, 0]
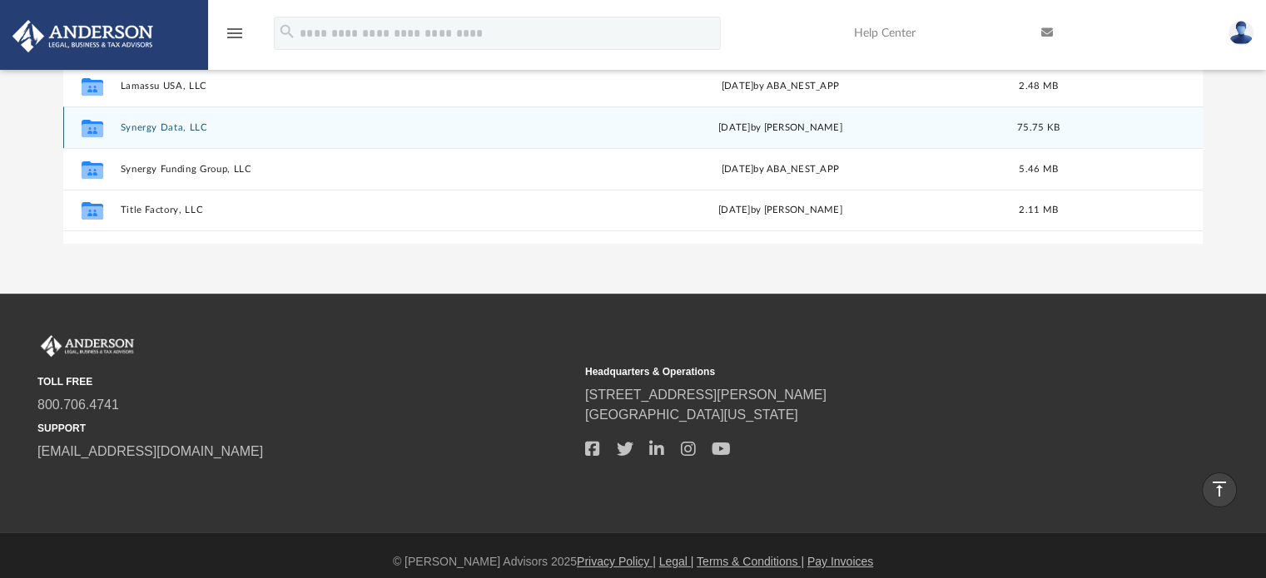
click at [166, 129] on button "Synergy Data, LLC" at bounding box center [338, 127] width 435 height 11
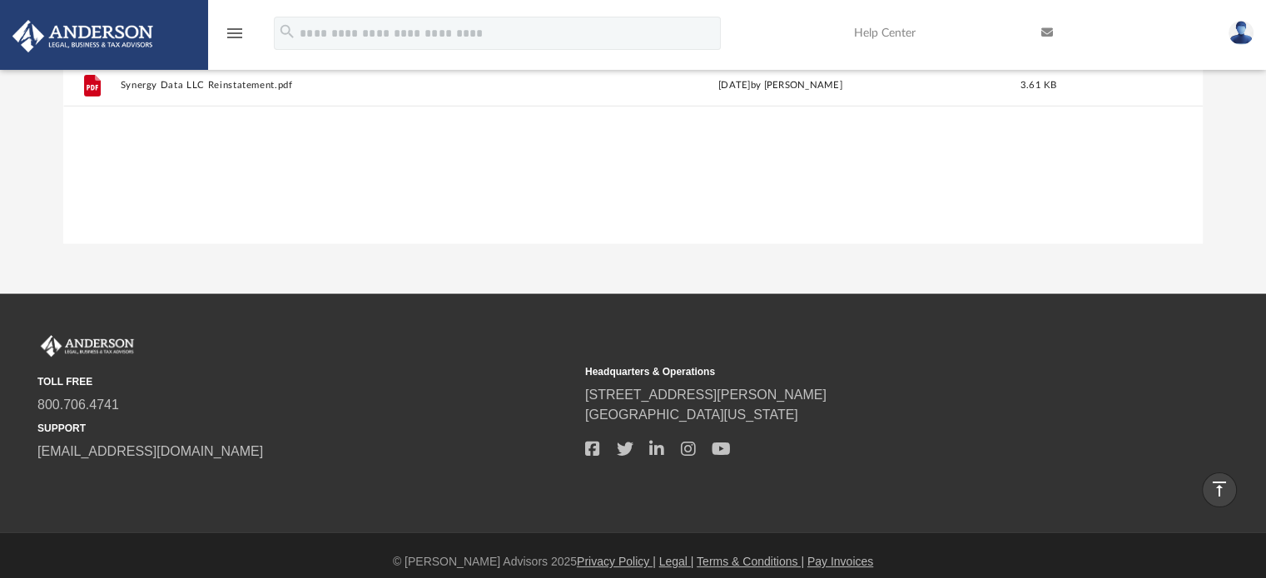
scroll to position [0, 0]
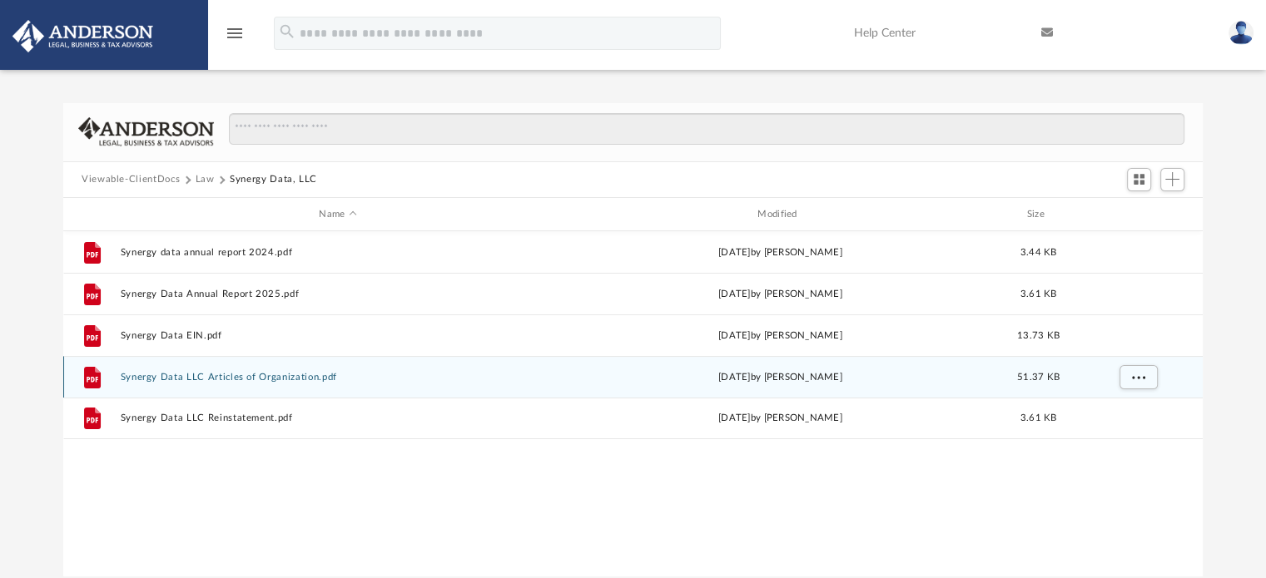
click at [237, 378] on button "Synergy Data LLC Articles of Organization.pdf" at bounding box center [338, 377] width 435 height 11
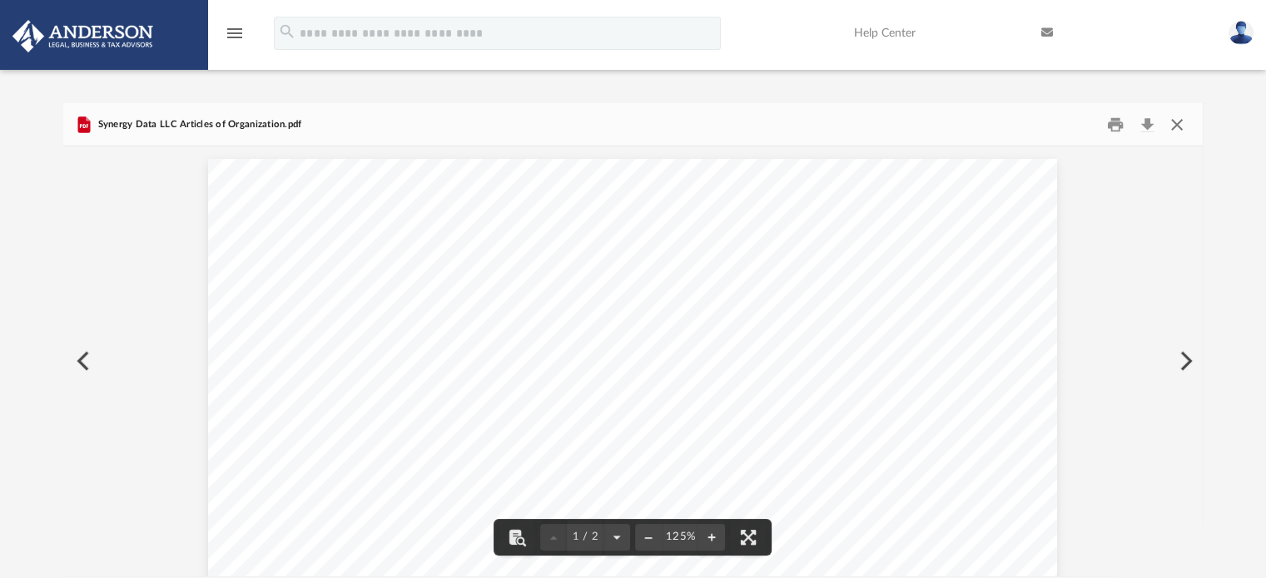
click at [1181, 117] on button "Close" at bounding box center [1177, 125] width 30 height 26
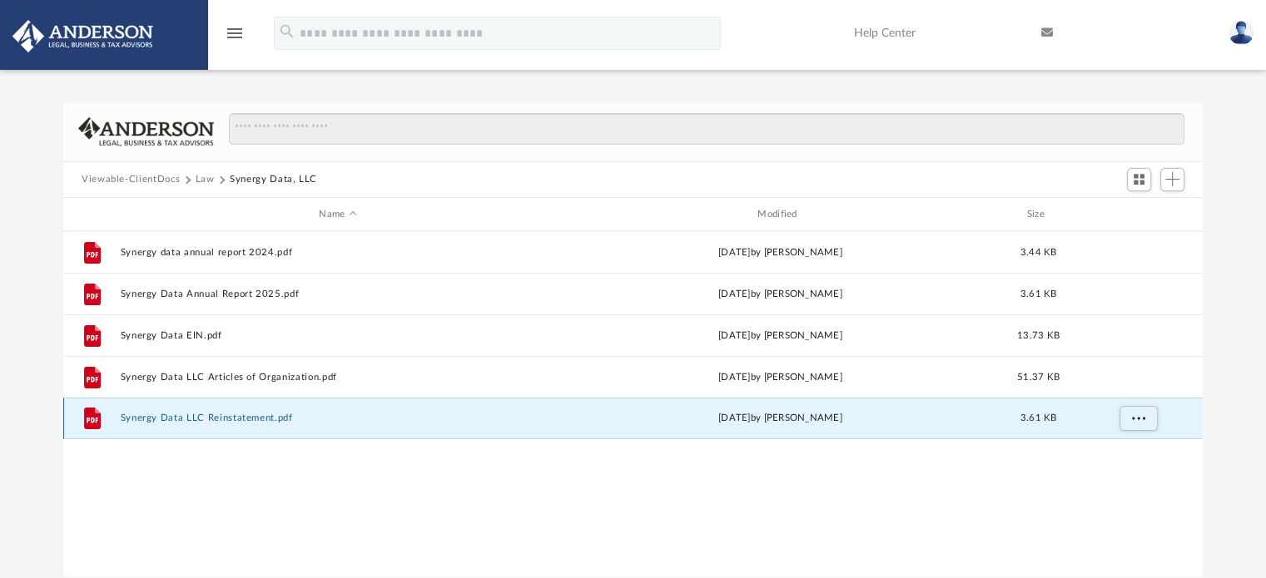
click at [281, 423] on button "Synergy Data LLC Reinstatement.pdf" at bounding box center [338, 419] width 435 height 11
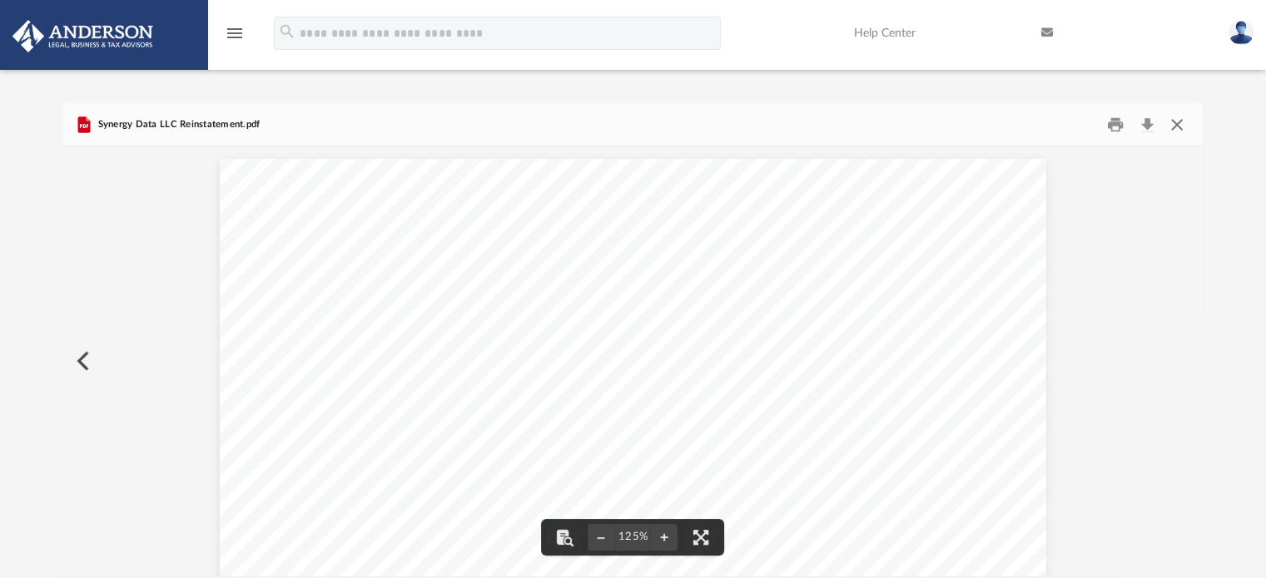
click at [1169, 116] on button "Close" at bounding box center [1177, 125] width 30 height 26
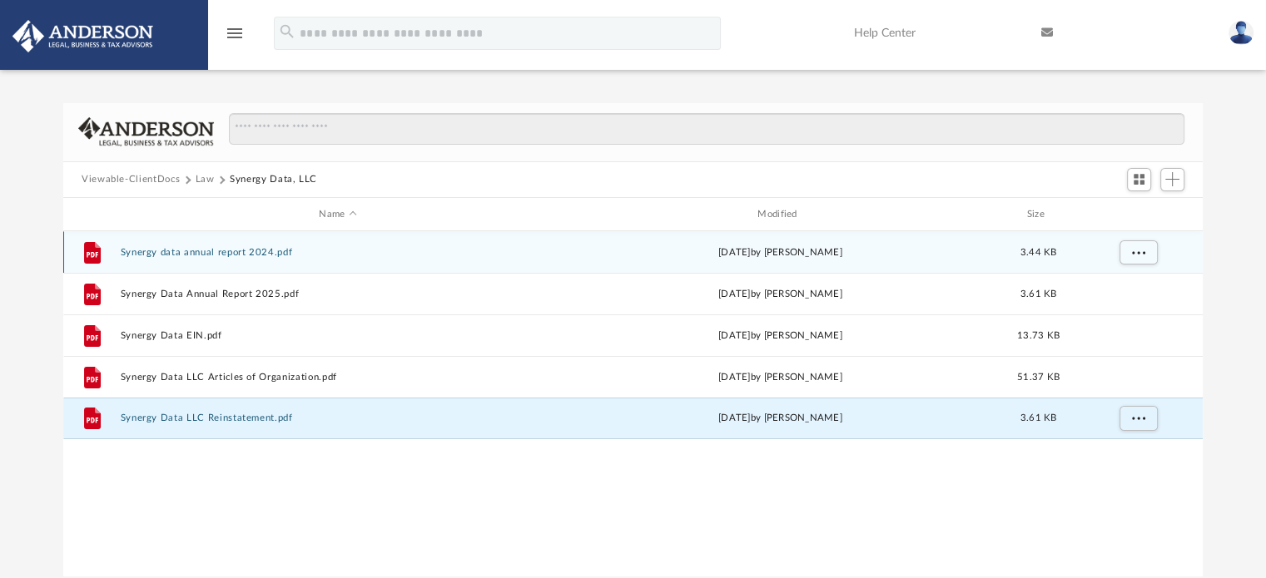
click at [229, 251] on button "Synergy data annual report 2024.pdf" at bounding box center [338, 252] width 435 height 11
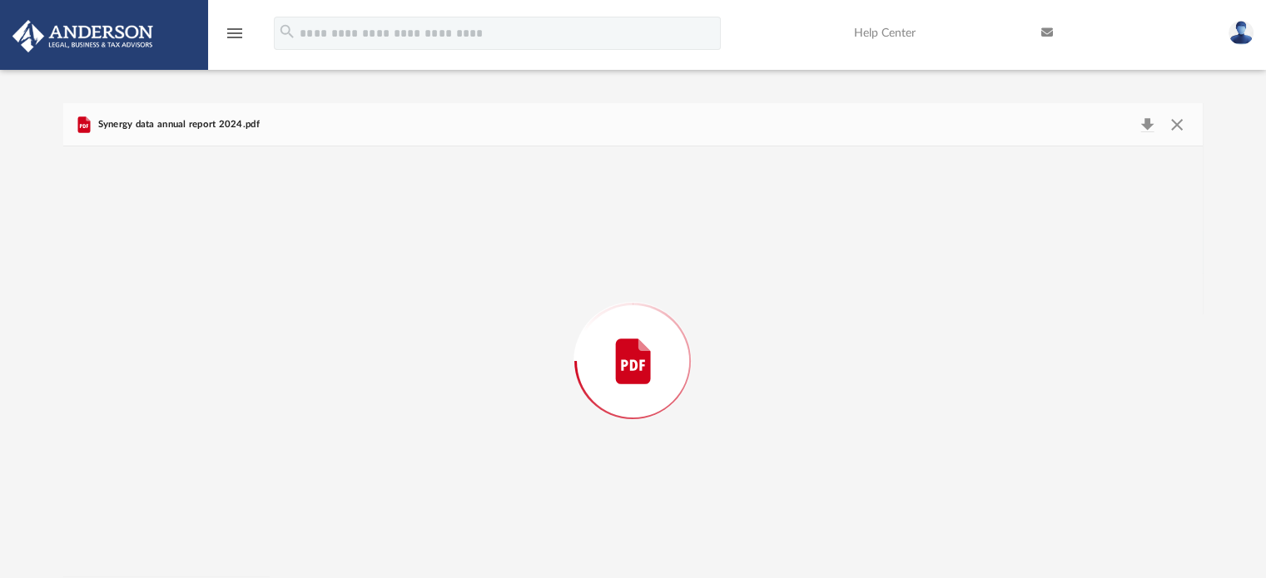
click at [229, 251] on div "Preview" at bounding box center [633, 361] width 1140 height 430
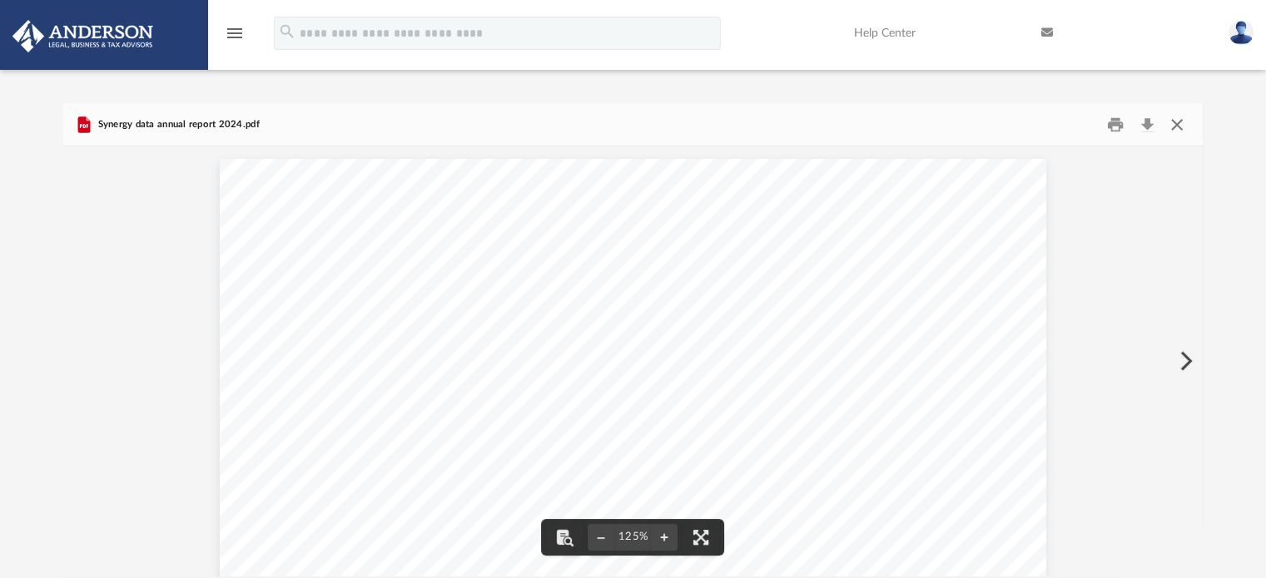
click at [1172, 126] on button "Close" at bounding box center [1177, 125] width 30 height 26
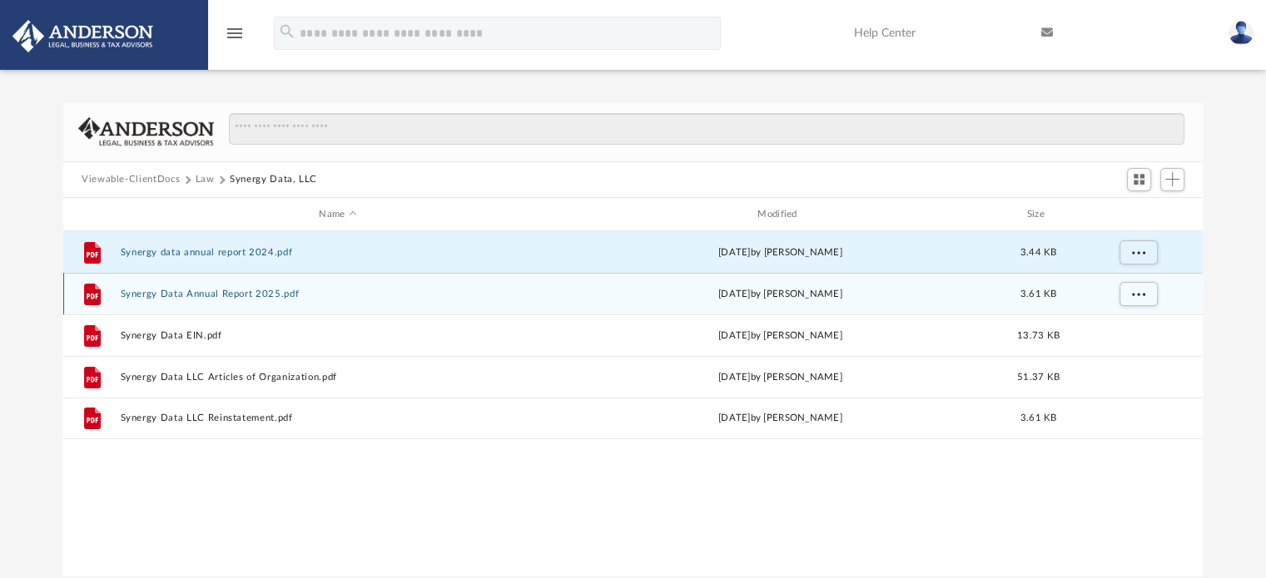
click at [179, 290] on button "Synergy Data Annual Report 2025.pdf" at bounding box center [338, 294] width 435 height 11
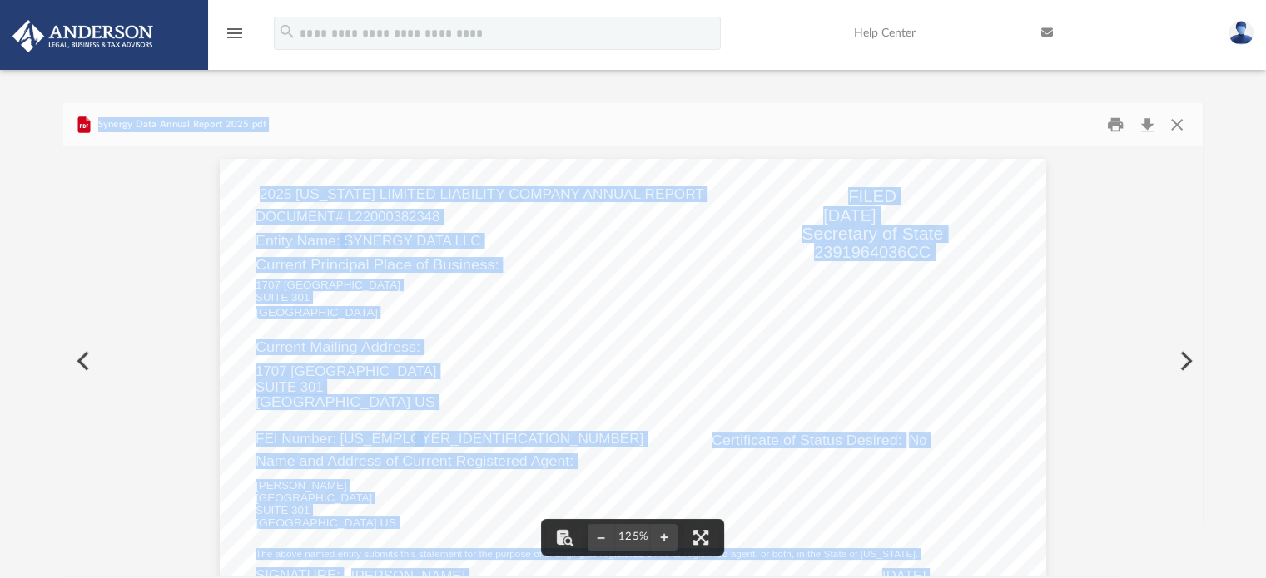
click at [831, 207] on span "Feb 06, 2025" at bounding box center [849, 215] width 53 height 17
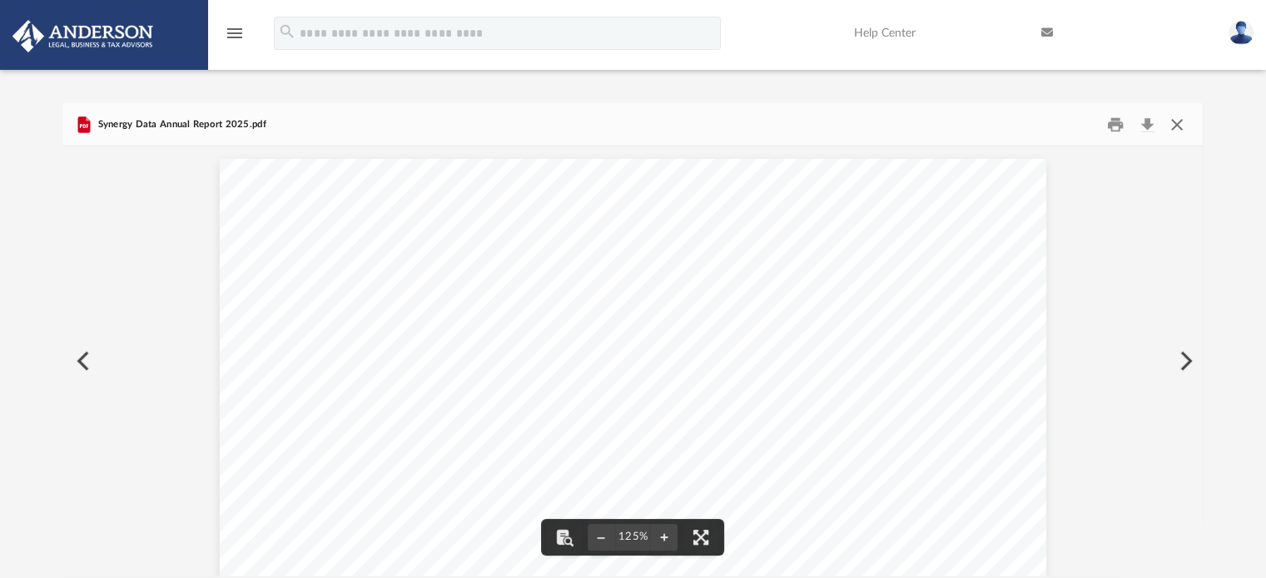
click at [1180, 122] on button "Close" at bounding box center [1177, 125] width 30 height 26
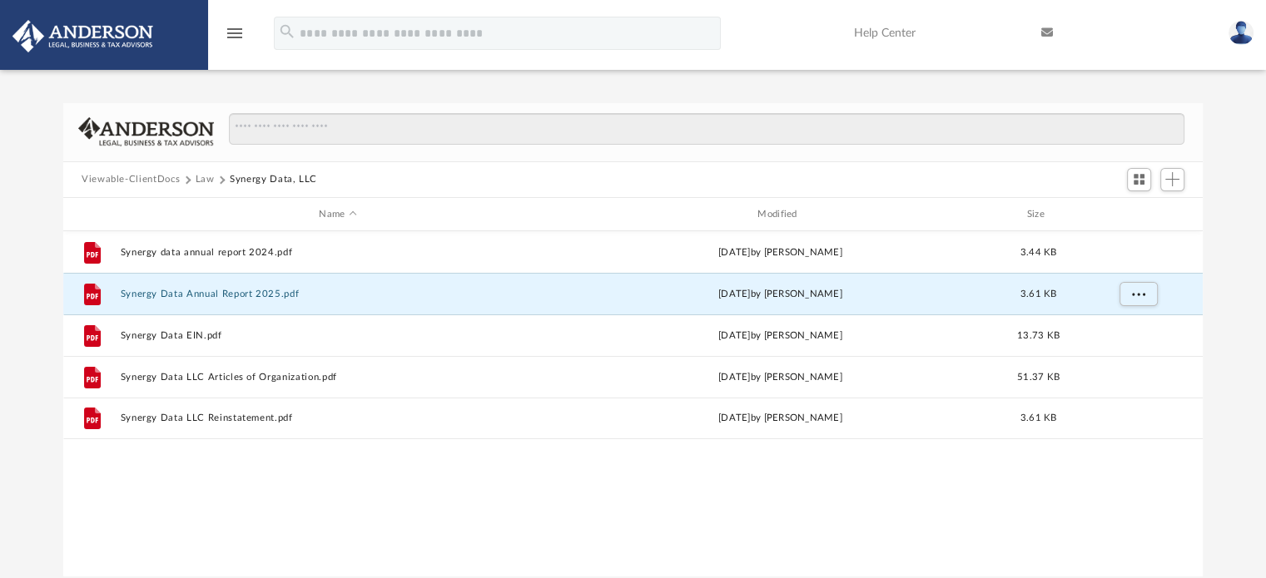
click at [203, 175] on button "Law" at bounding box center [205, 179] width 19 height 15
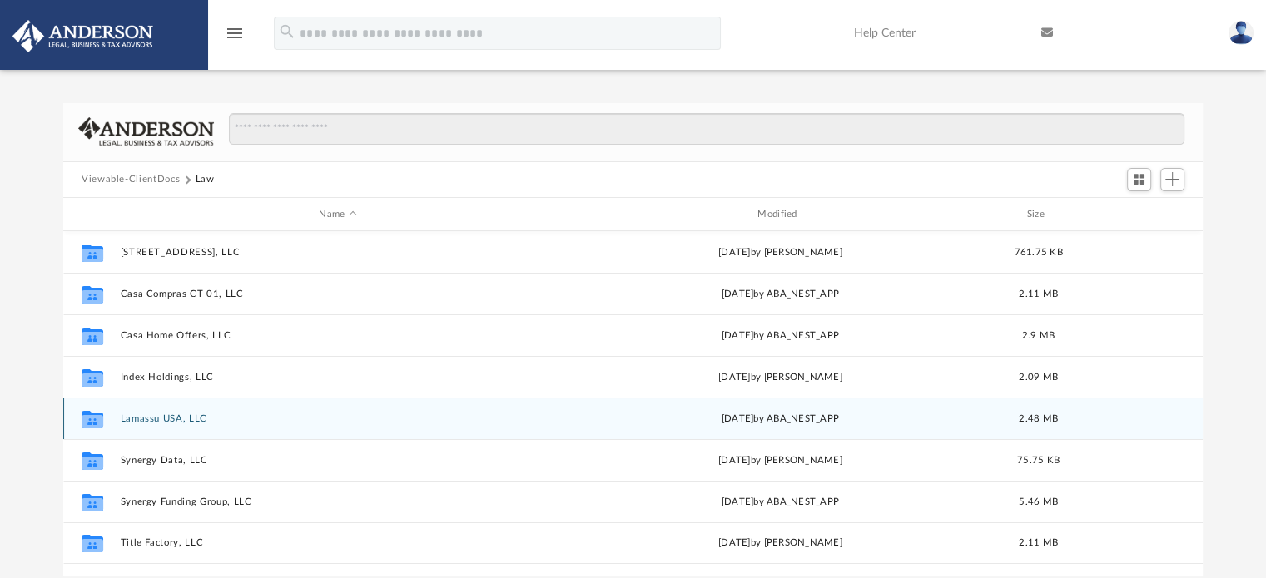
click at [163, 424] on button "Lamassu USA, LLC" at bounding box center [338, 419] width 435 height 11
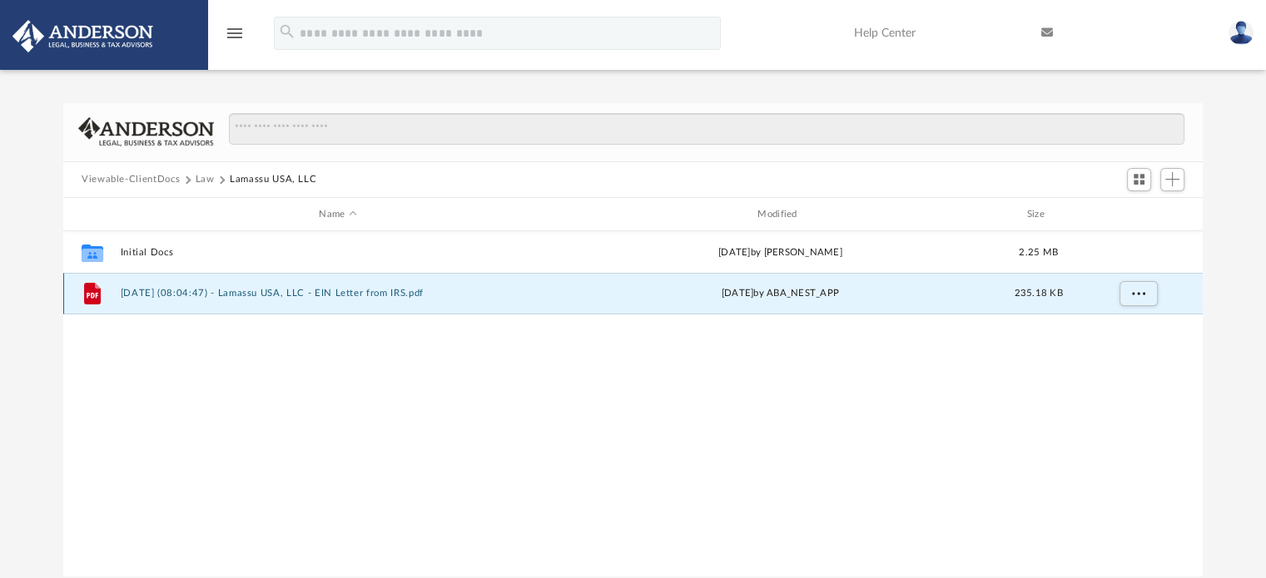
click at [242, 299] on button "2025.09.08 (08:04:47) - Lamassu USA, LLC - EIN Letter from IRS.pdf" at bounding box center [338, 294] width 435 height 11
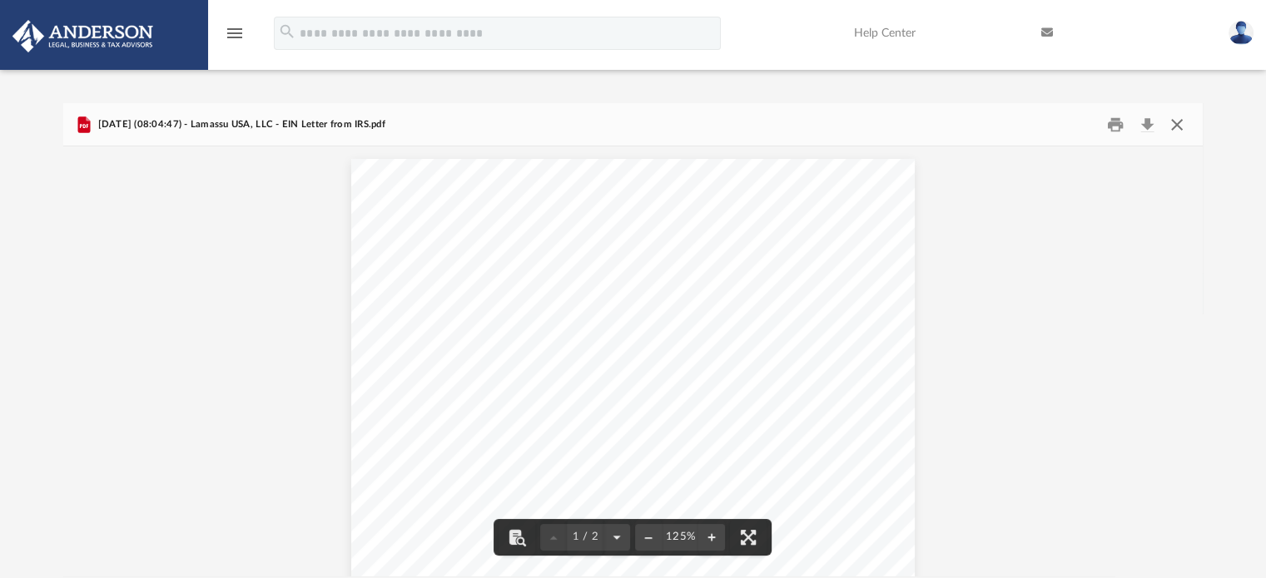
click at [1177, 129] on button "Close" at bounding box center [1177, 125] width 30 height 26
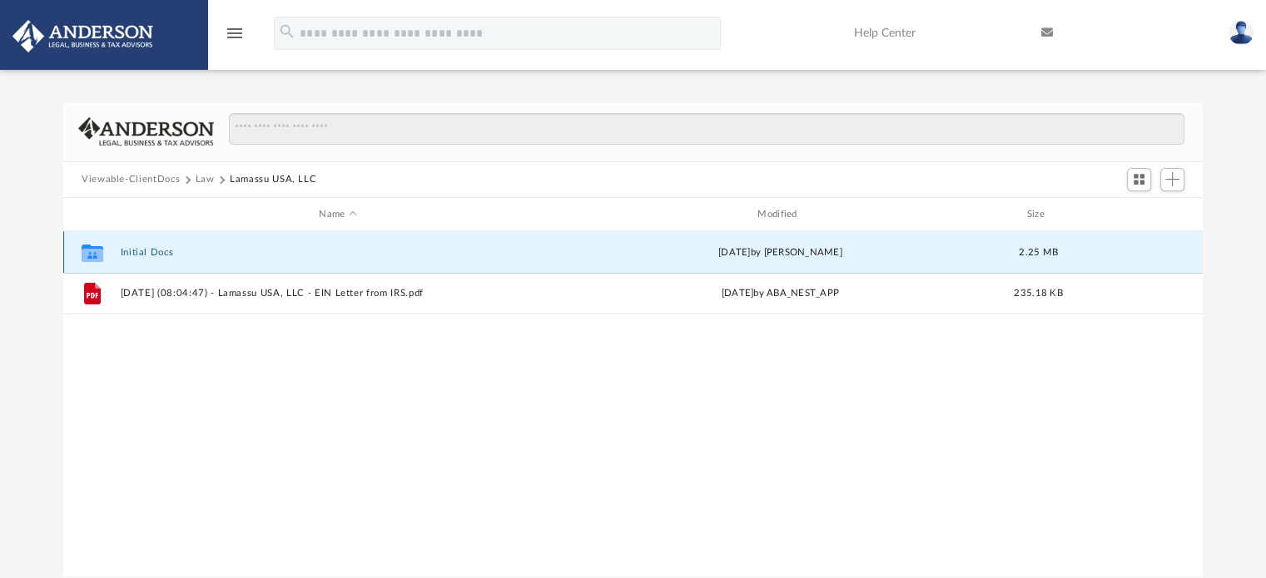
click at [172, 251] on button "Initial Docs" at bounding box center [338, 252] width 435 height 11
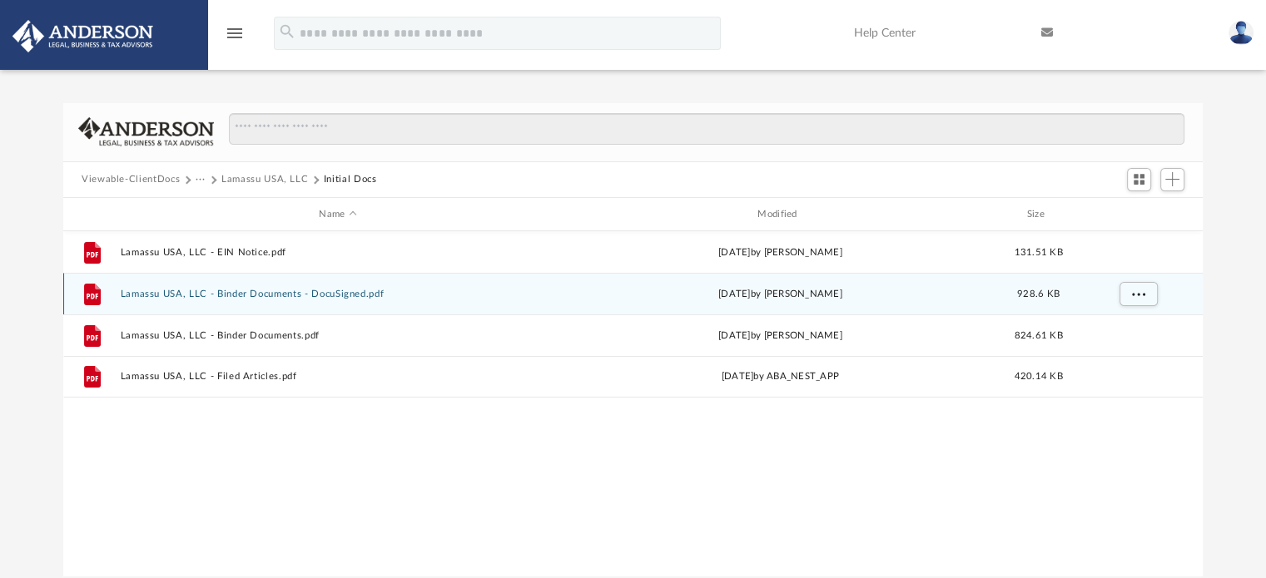
click at [306, 294] on button "Lamassu USA, LLC - Binder Documents - DocuSigned.pdf" at bounding box center [338, 294] width 435 height 11
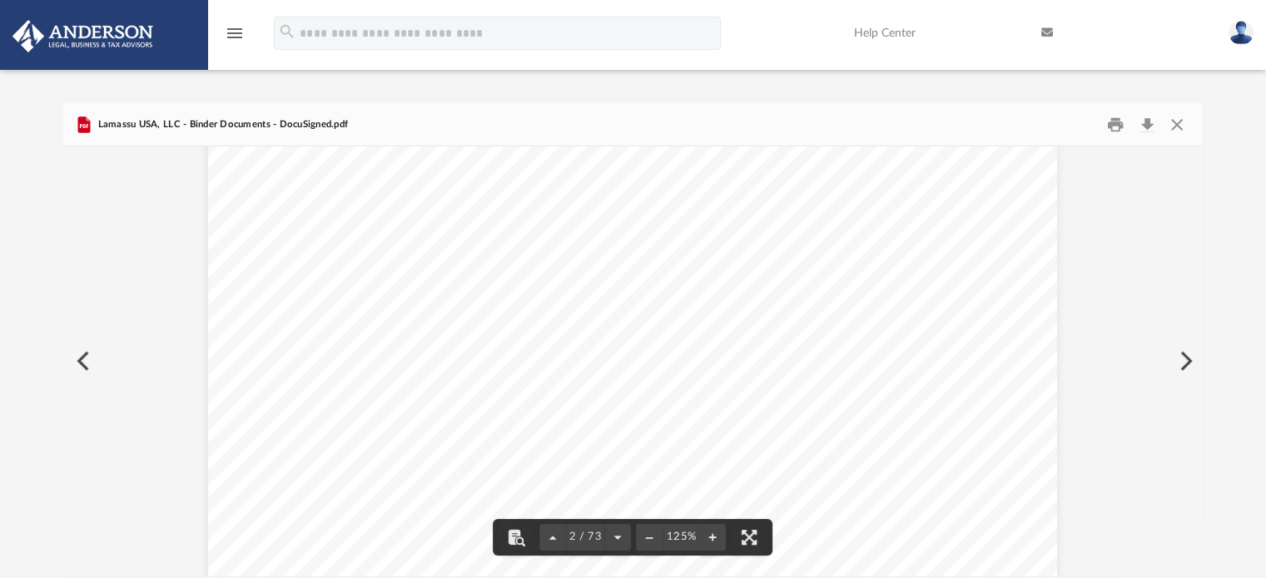
scroll to position [1748, 0]
click at [1175, 127] on button "Close" at bounding box center [1177, 125] width 30 height 26
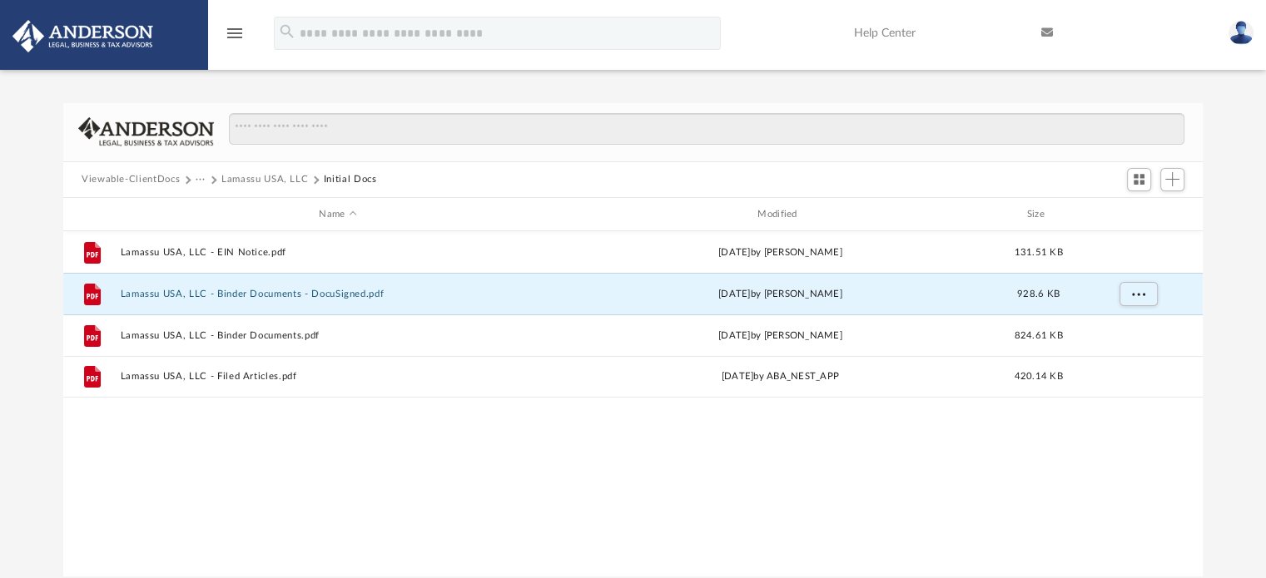
click at [274, 176] on button "Lamassu USA, LLC" at bounding box center [264, 179] width 87 height 15
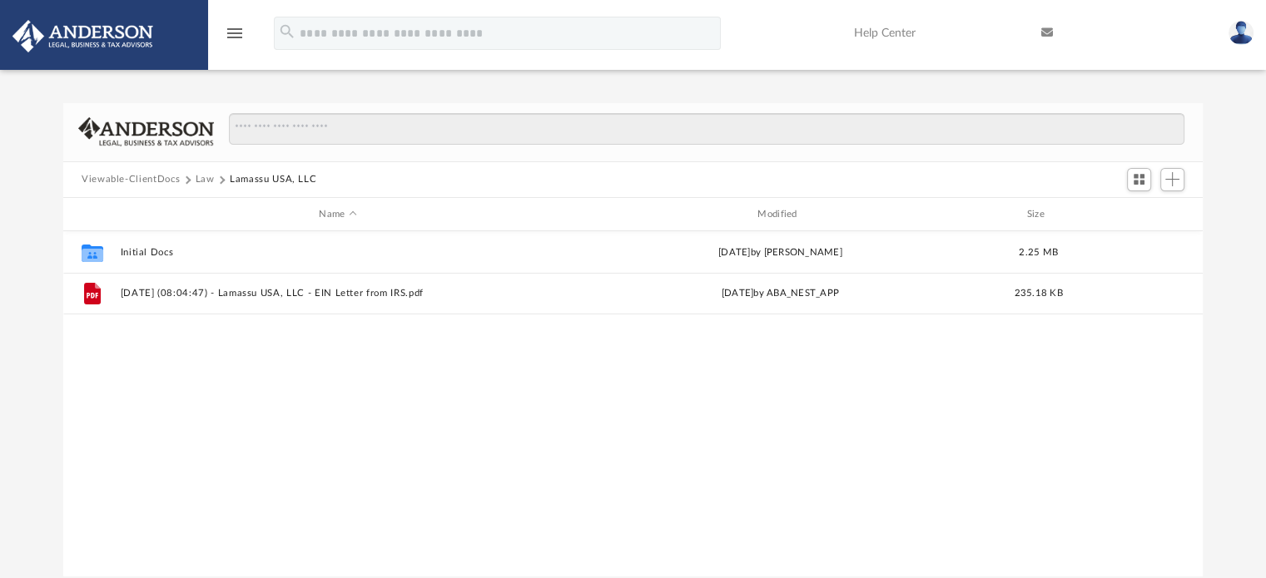
click at [207, 176] on button "Law" at bounding box center [205, 179] width 19 height 15
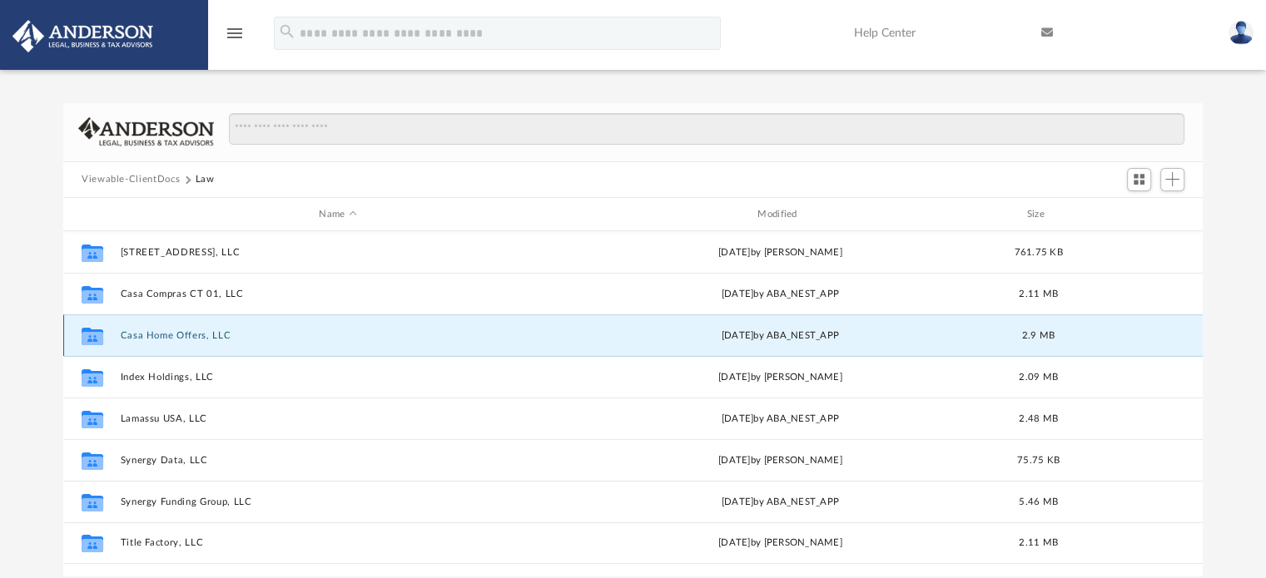
click at [161, 336] on button "Casa Home Offers, LLC" at bounding box center [338, 335] width 435 height 11
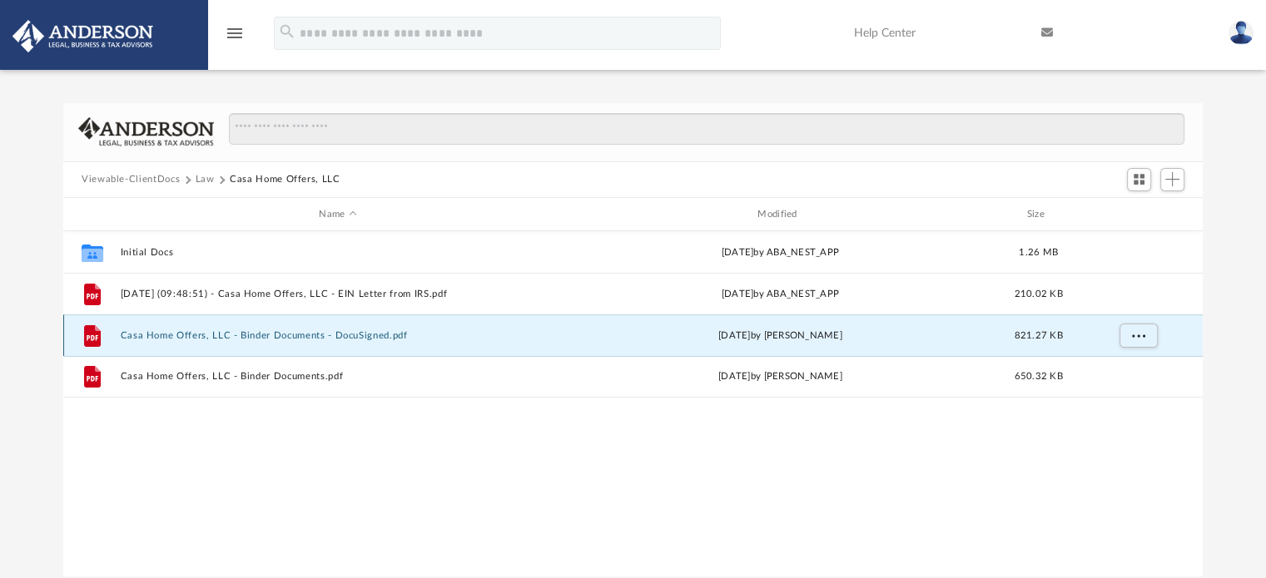
click at [336, 340] on button "Casa Home Offers, LLC - Binder Documents - DocuSigned.pdf" at bounding box center [338, 335] width 435 height 11
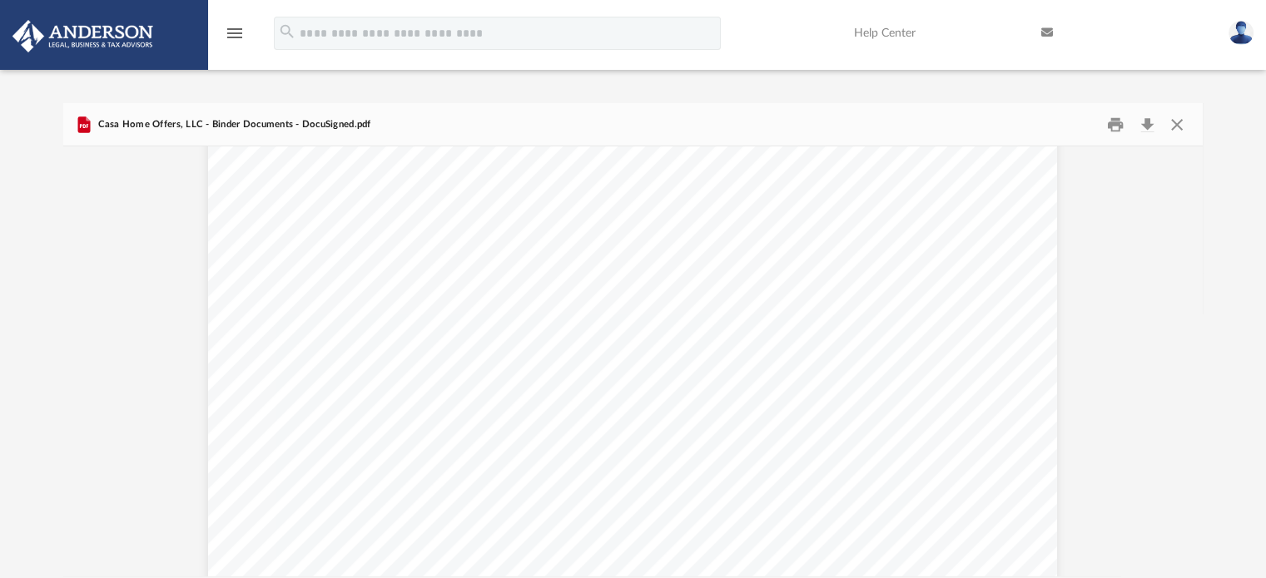
scroll to position [17147, 0]
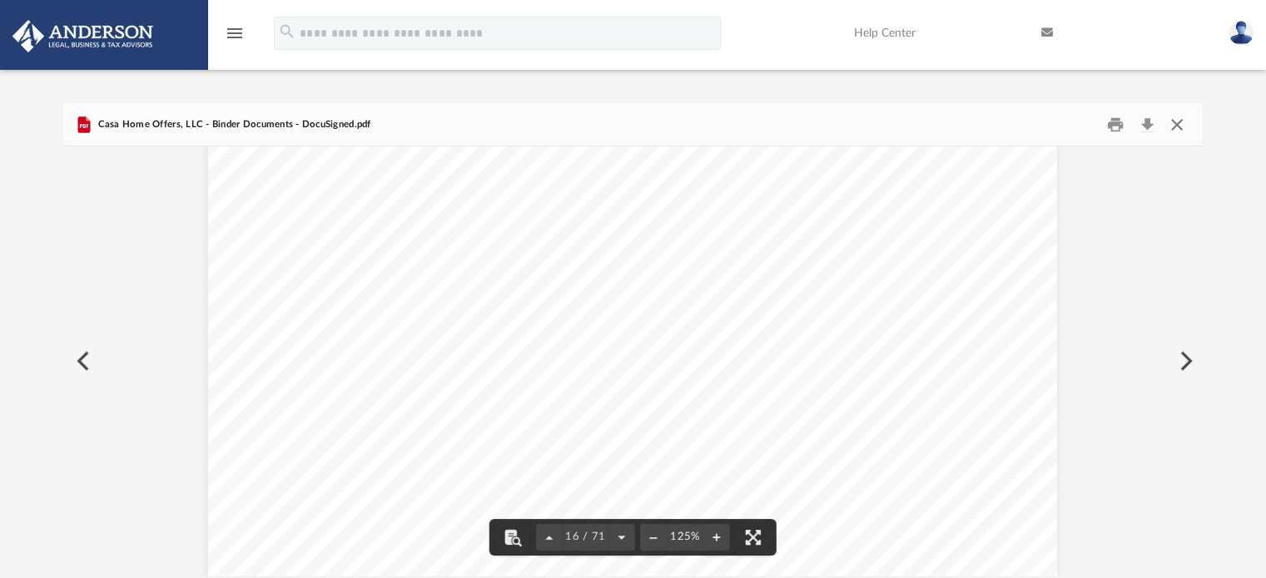
click at [1185, 124] on button "Close" at bounding box center [1177, 125] width 30 height 26
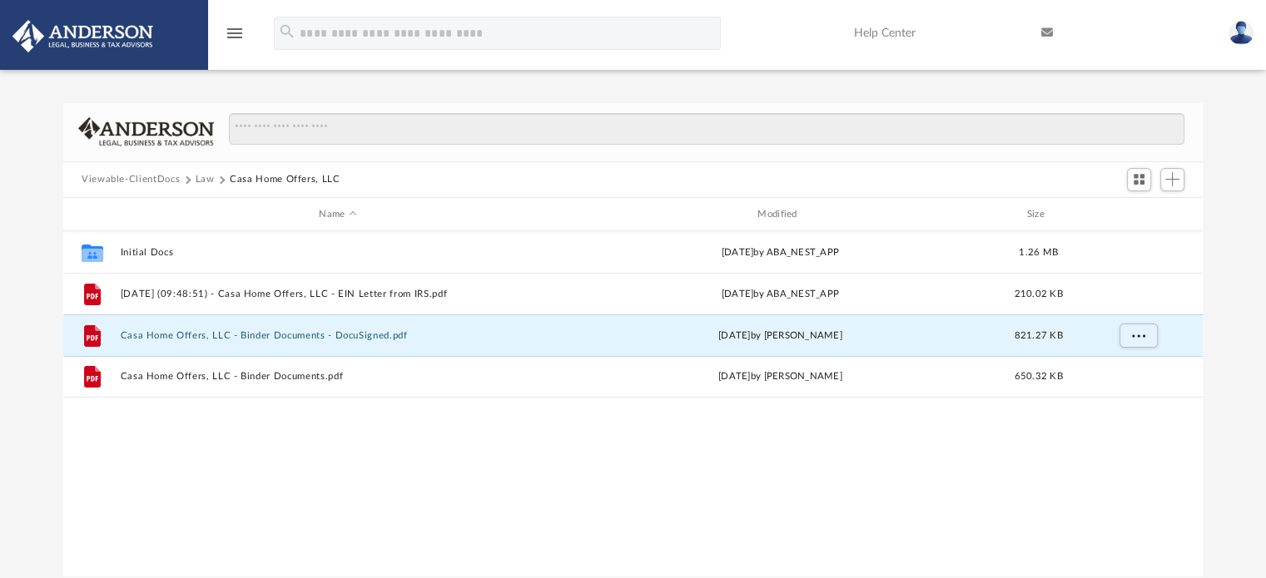
click at [203, 177] on button "Law" at bounding box center [205, 179] width 19 height 15
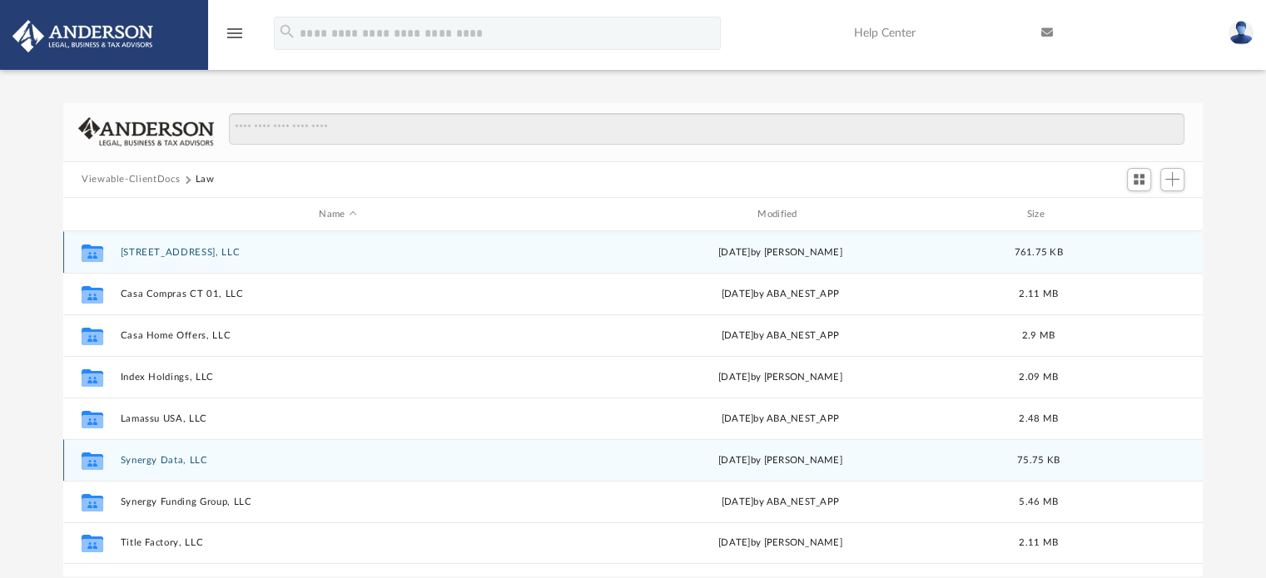
scroll to position [83, 0]
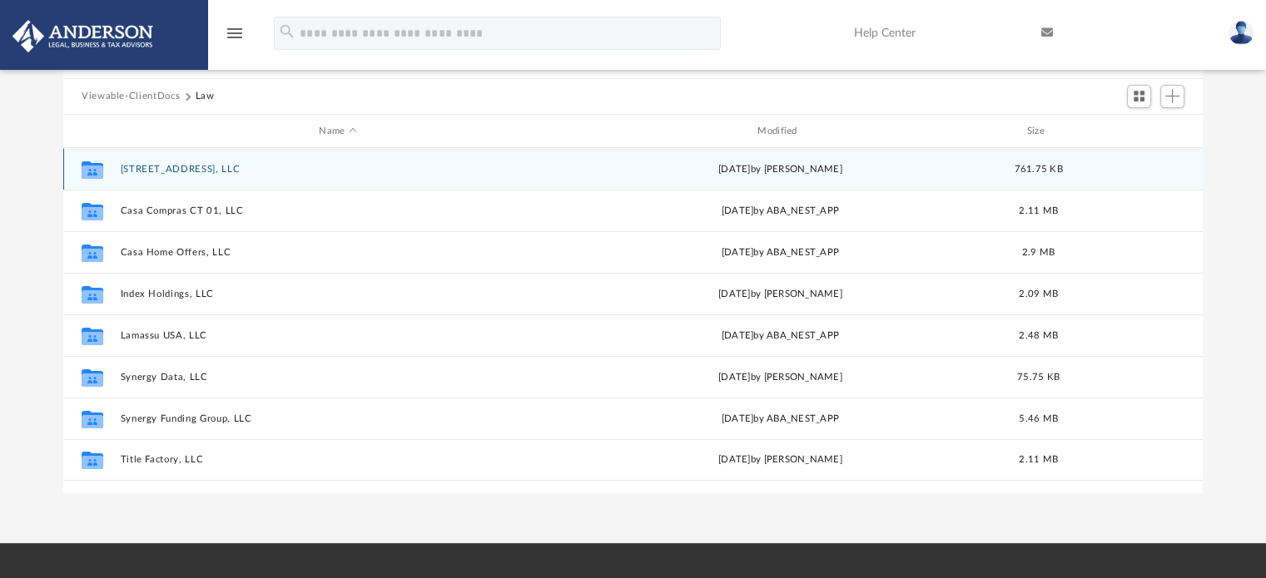
click at [149, 166] on button "[STREET_ADDRESS], LLC" at bounding box center [338, 169] width 435 height 11
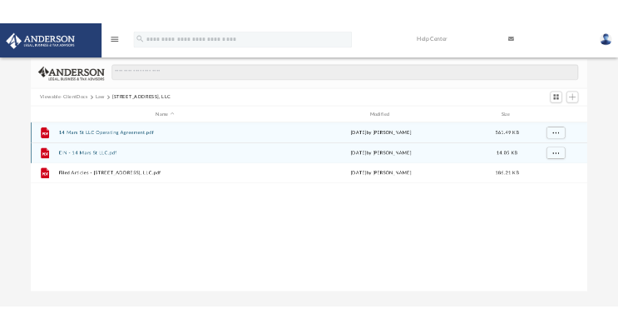
scroll to position [0, 0]
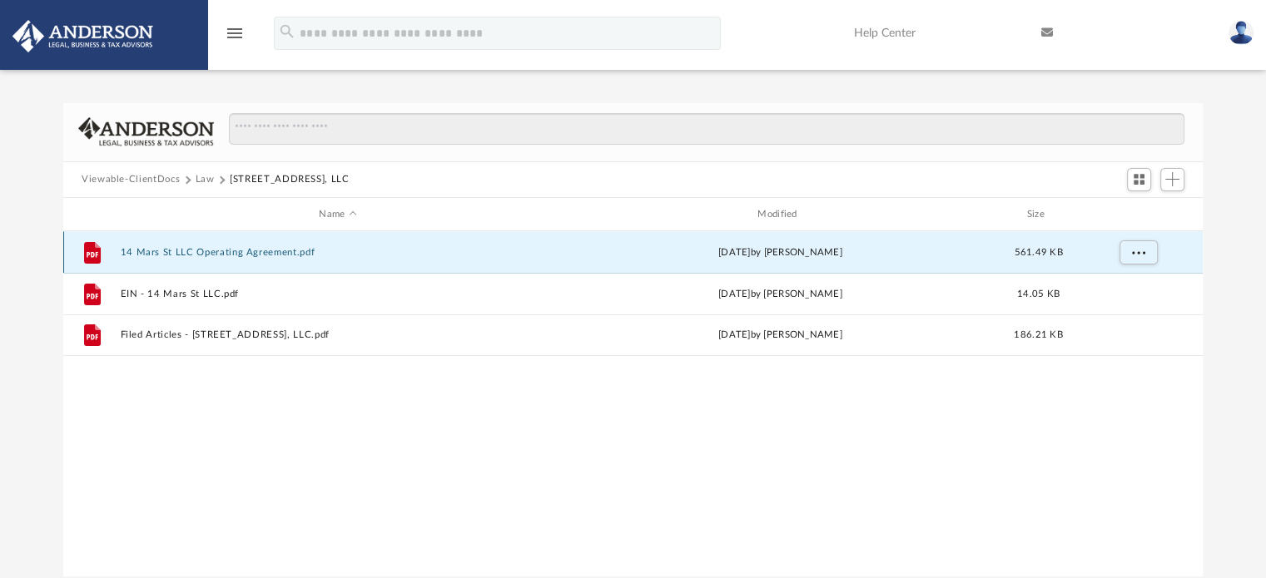
click at [247, 255] on button "14 Mars St LLC Operating Agreement.pdf" at bounding box center [338, 252] width 435 height 11
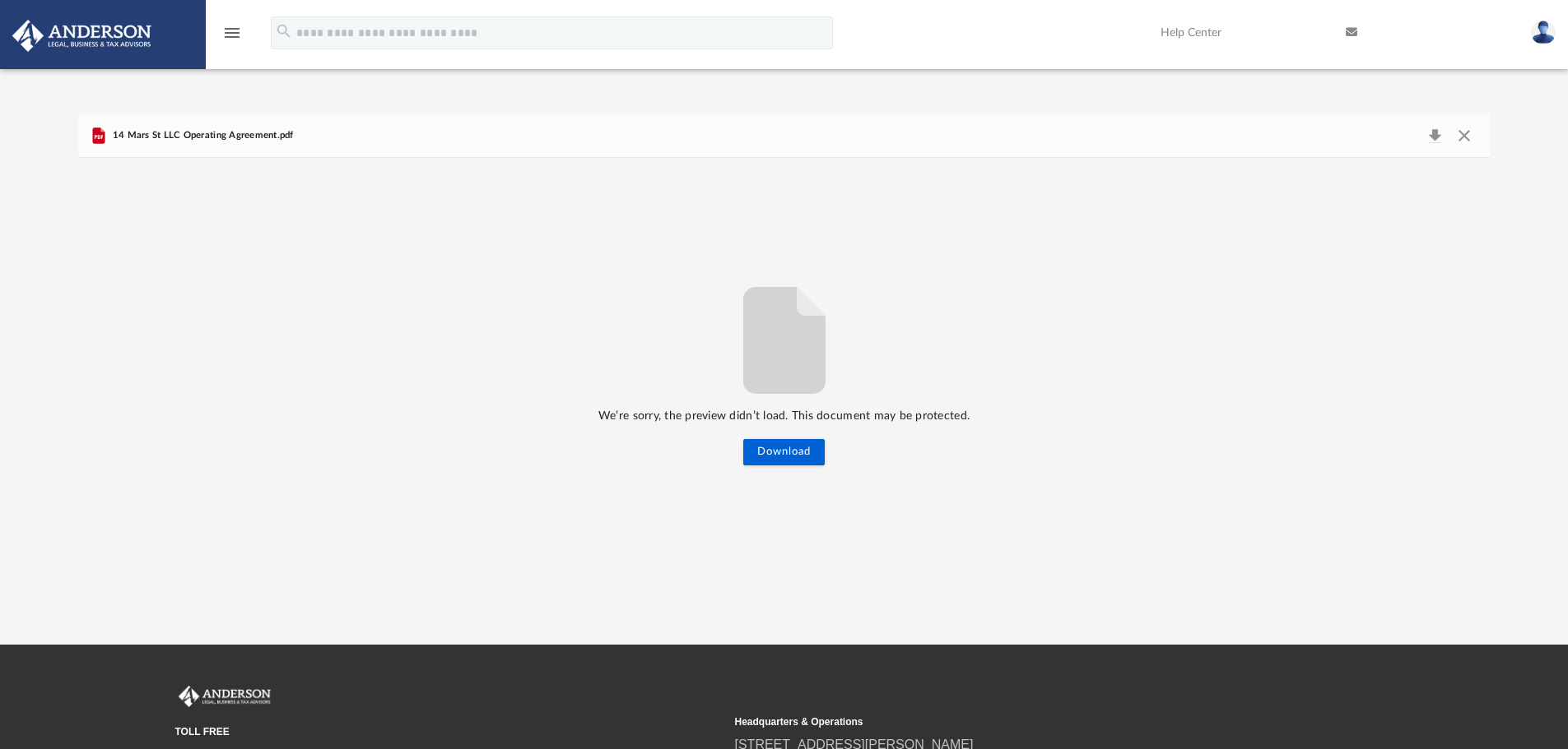
scroll to position [362, 1398]
click at [1263, 139] on button "Close" at bounding box center [1463, 135] width 30 height 23
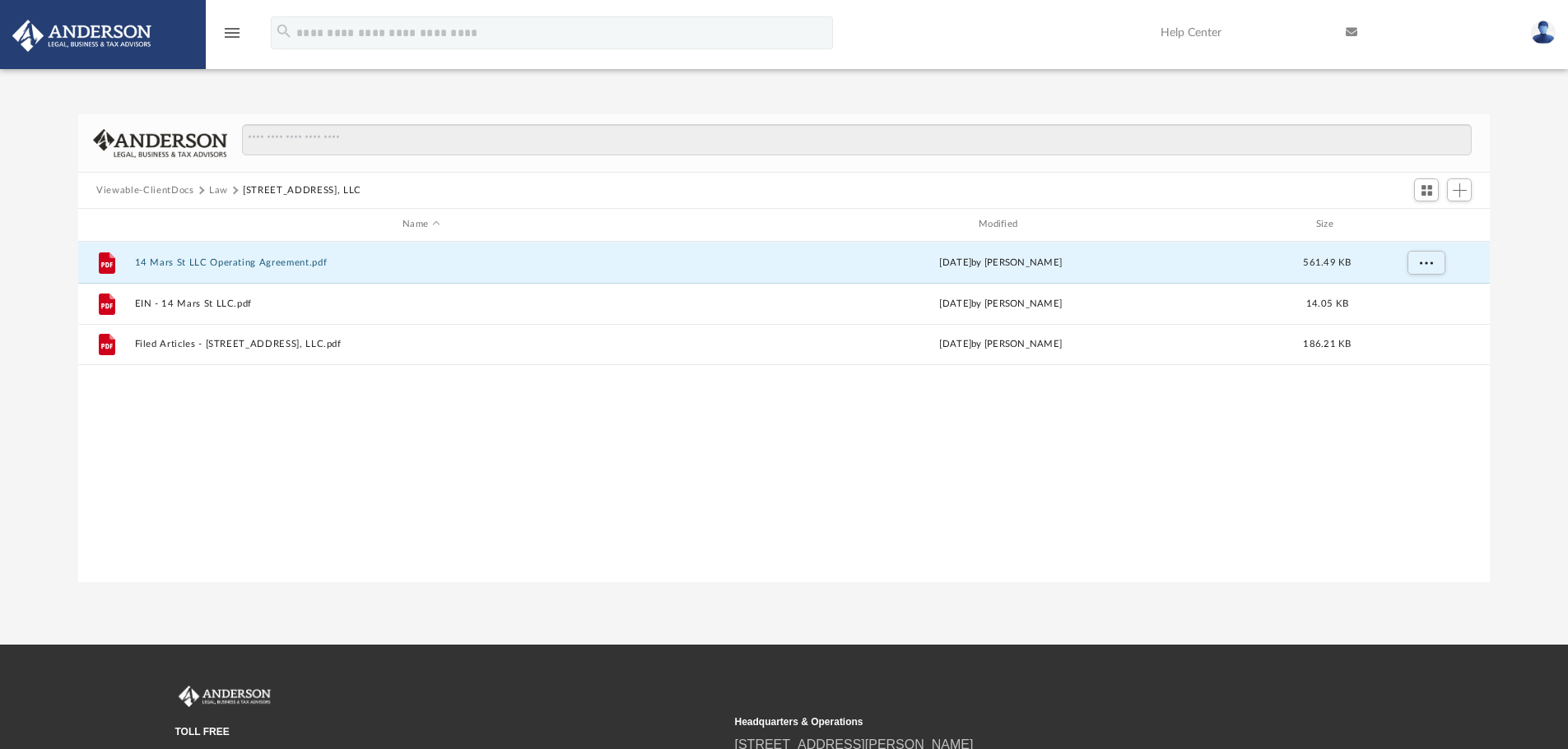
click at [212, 193] on button "Law" at bounding box center [218, 191] width 19 height 15
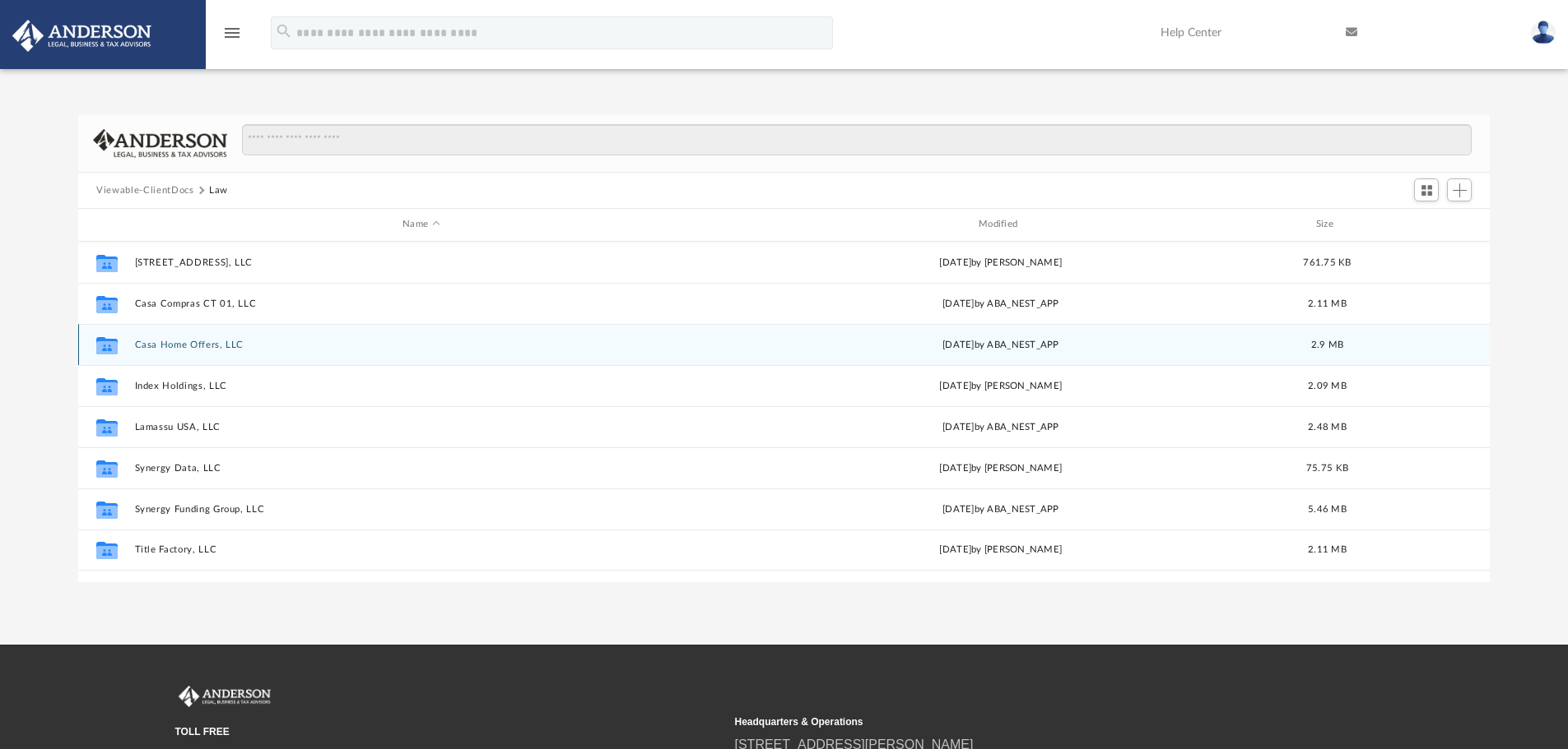
click at [198, 345] on button "Casa Home Offers, LLC" at bounding box center [421, 345] width 572 height 11
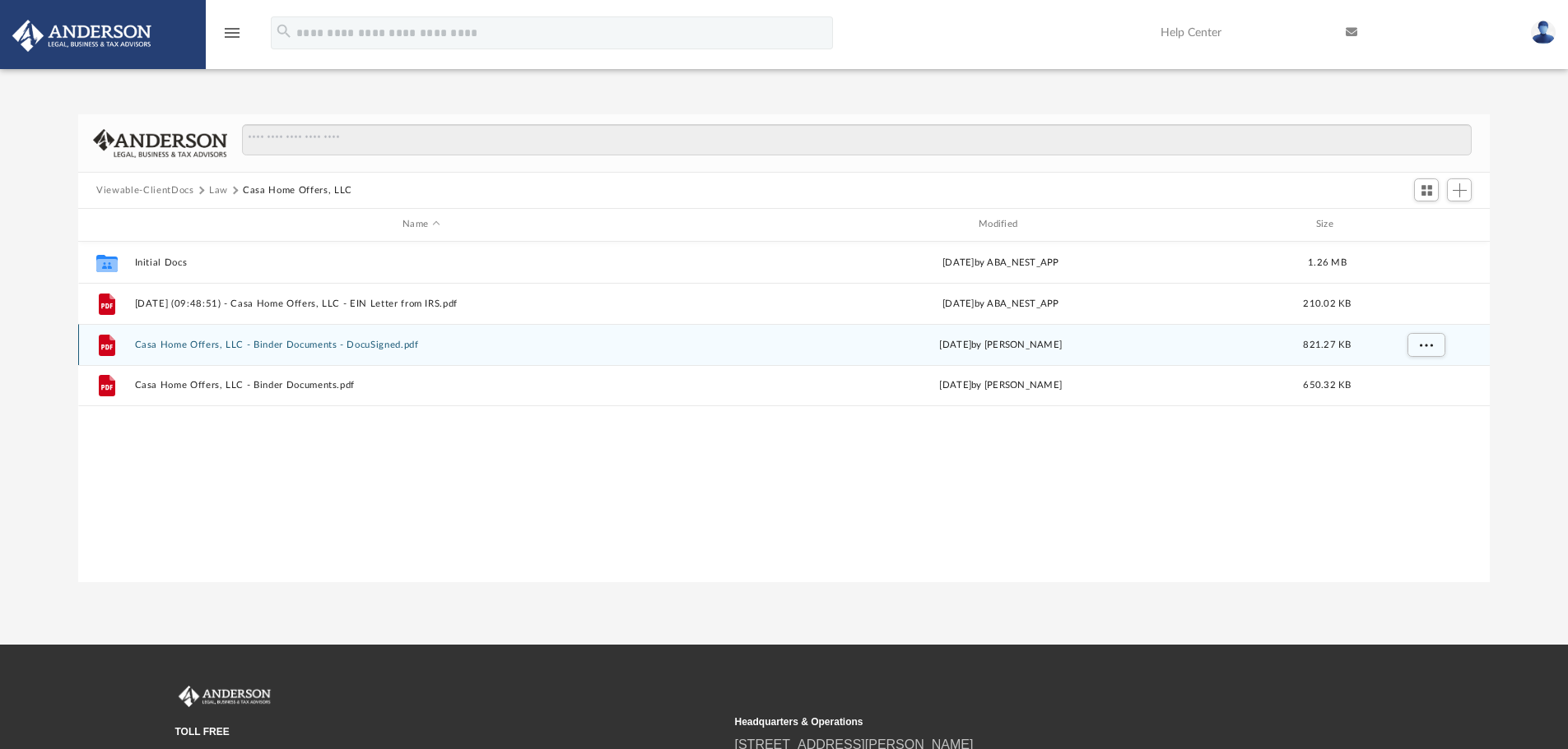
click at [384, 343] on button "Casa Home Offers, LLC - Binder Documents - DocuSigned.pdf" at bounding box center [421, 345] width 572 height 11
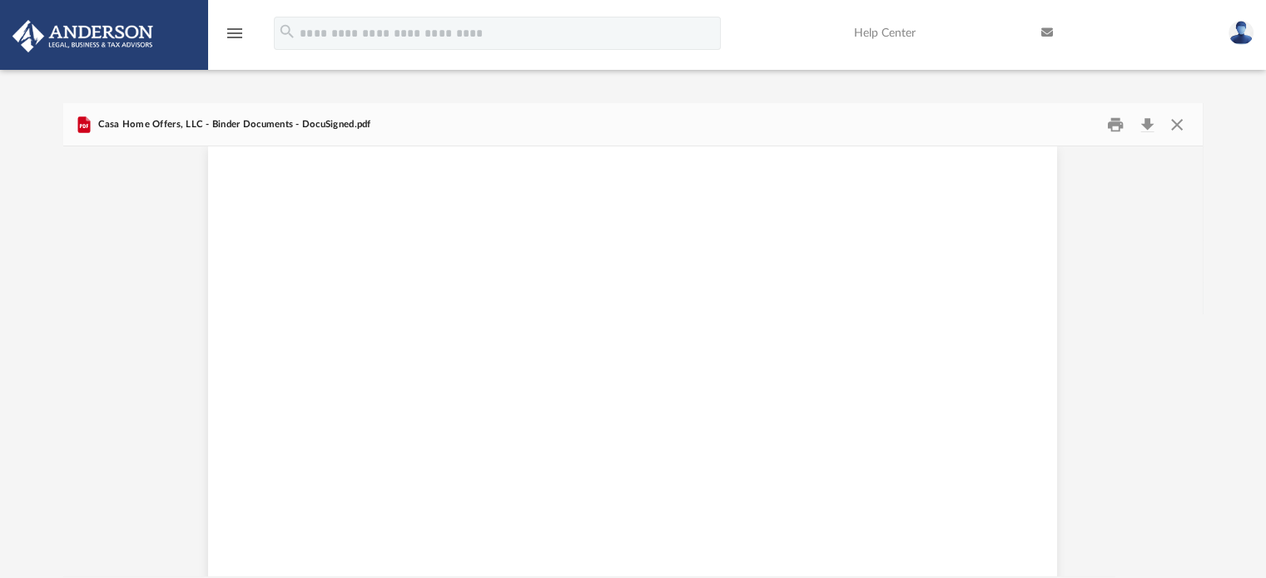
scroll to position [20227, 0]
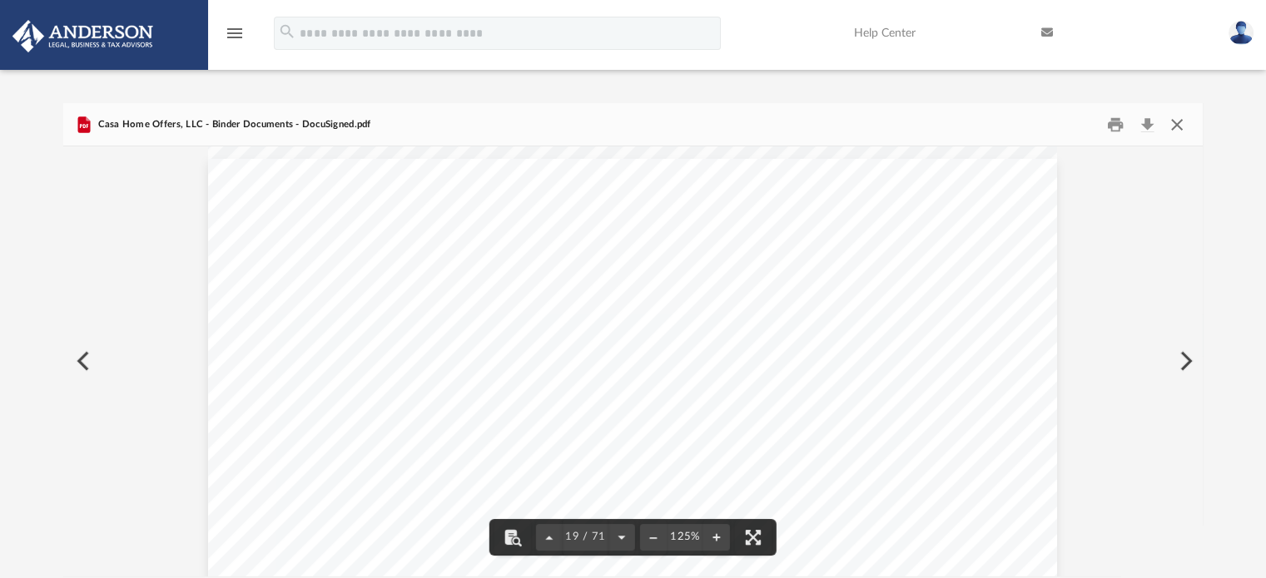
click at [1172, 122] on button "Close" at bounding box center [1177, 125] width 30 height 26
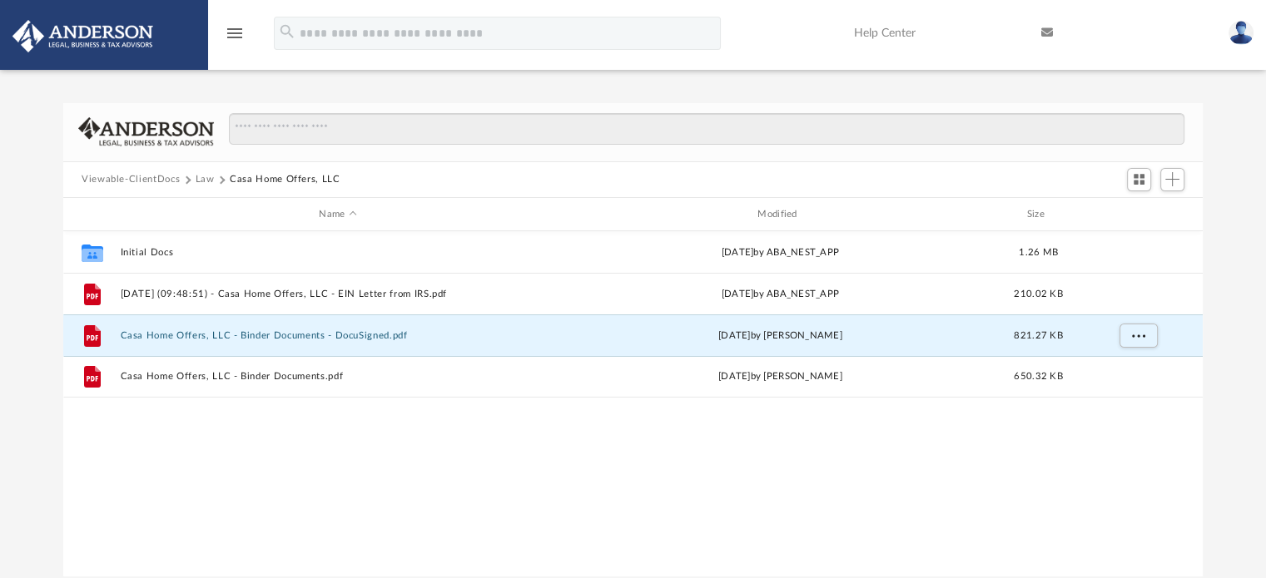
click at [202, 177] on button "Law" at bounding box center [205, 179] width 19 height 15
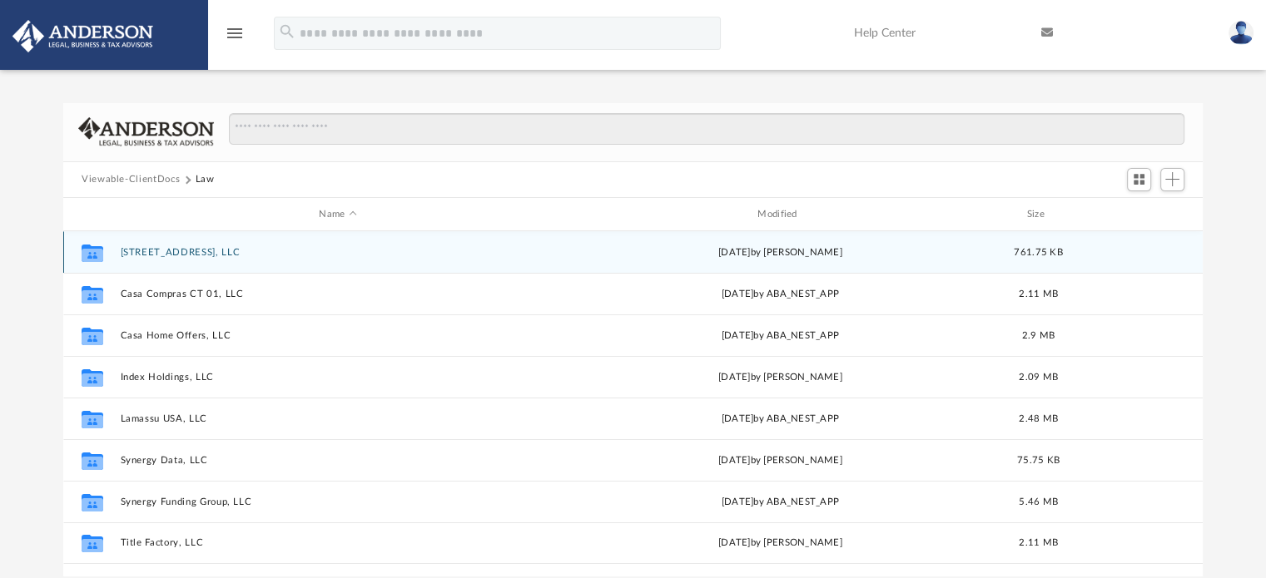
click at [183, 251] on button "[STREET_ADDRESS], LLC" at bounding box center [338, 252] width 435 height 11
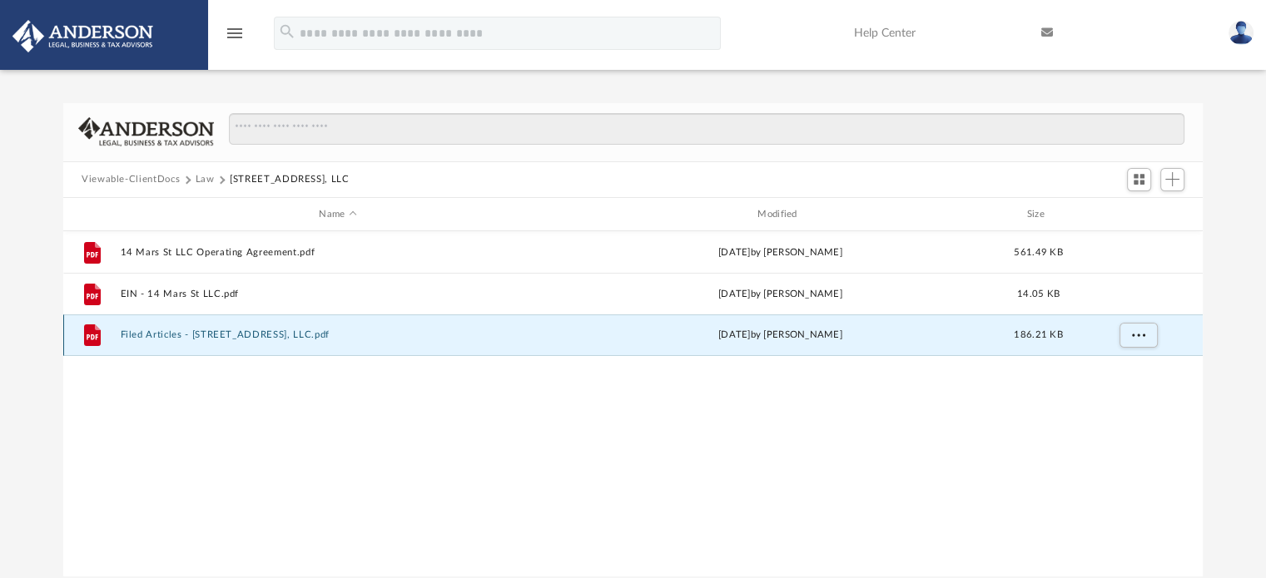
click at [195, 331] on button "Filed Articles - 14 Mars St, LLC.pdf" at bounding box center [338, 335] width 435 height 11
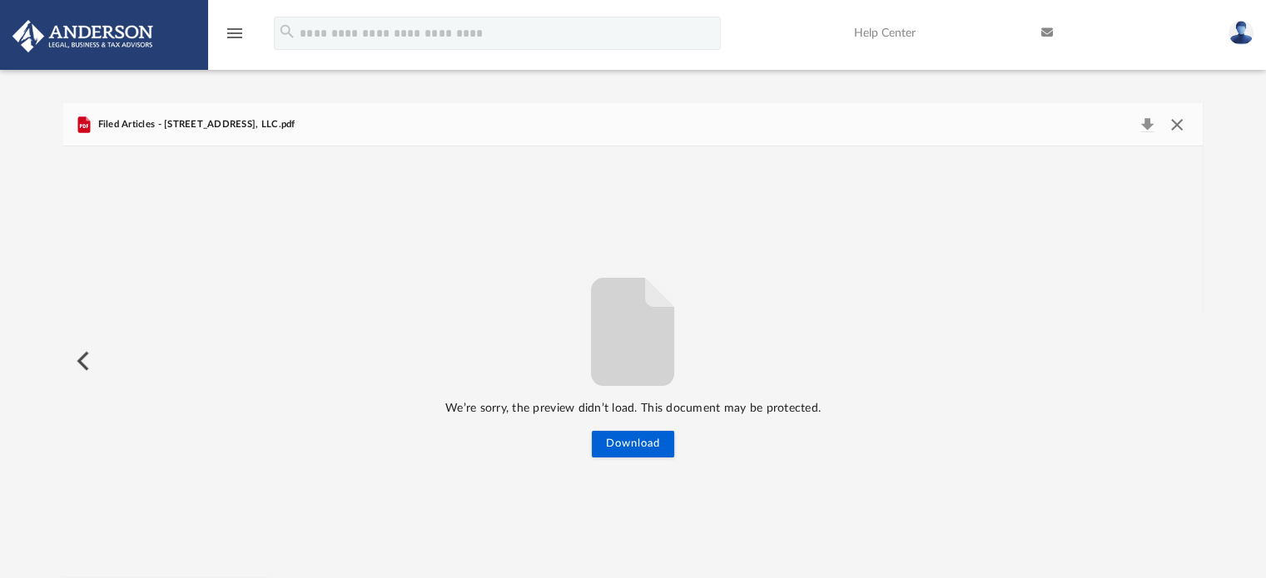
click at [1184, 121] on button "Close" at bounding box center [1177, 124] width 30 height 23
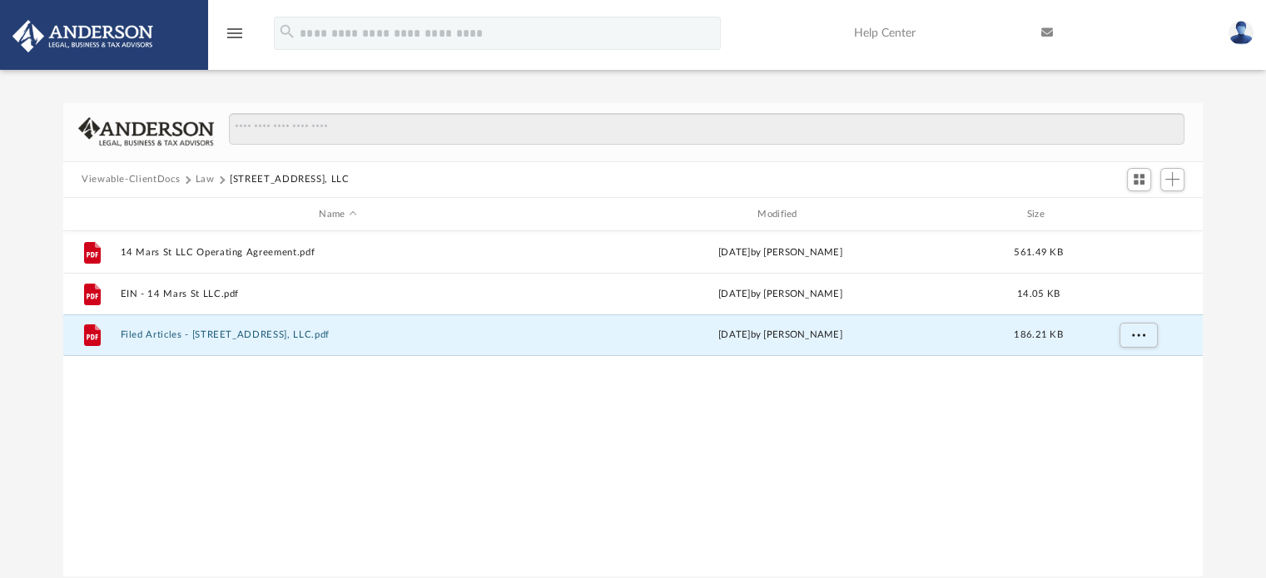
click at [196, 180] on button "Law" at bounding box center [205, 179] width 19 height 15
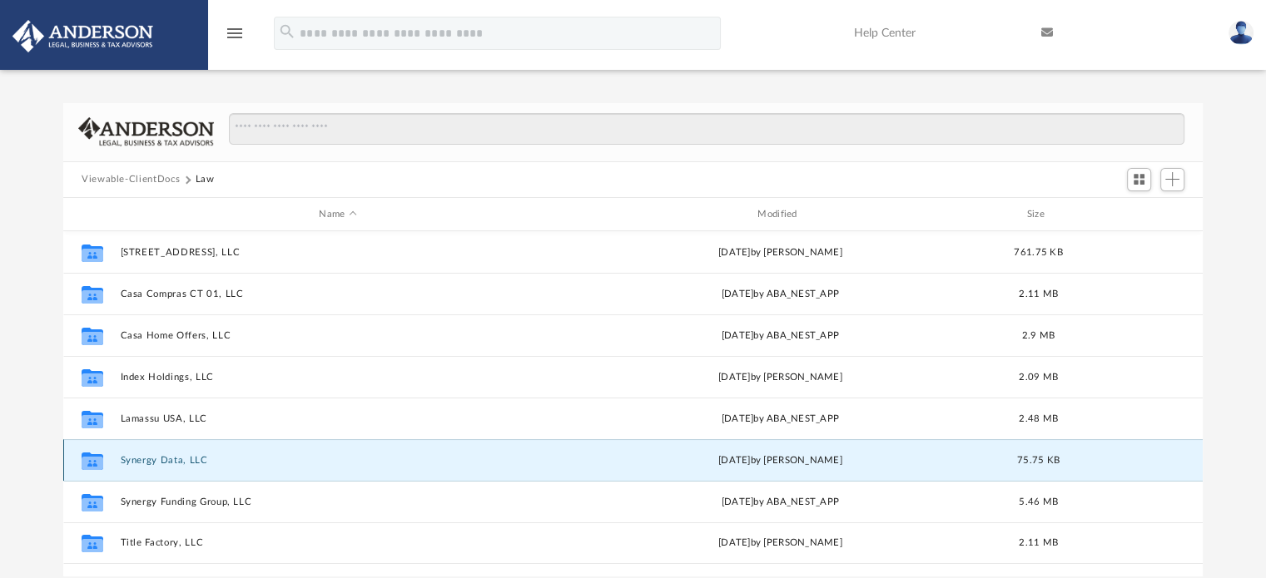
click at [188, 465] on button "Synergy Data, LLC" at bounding box center [338, 460] width 435 height 11
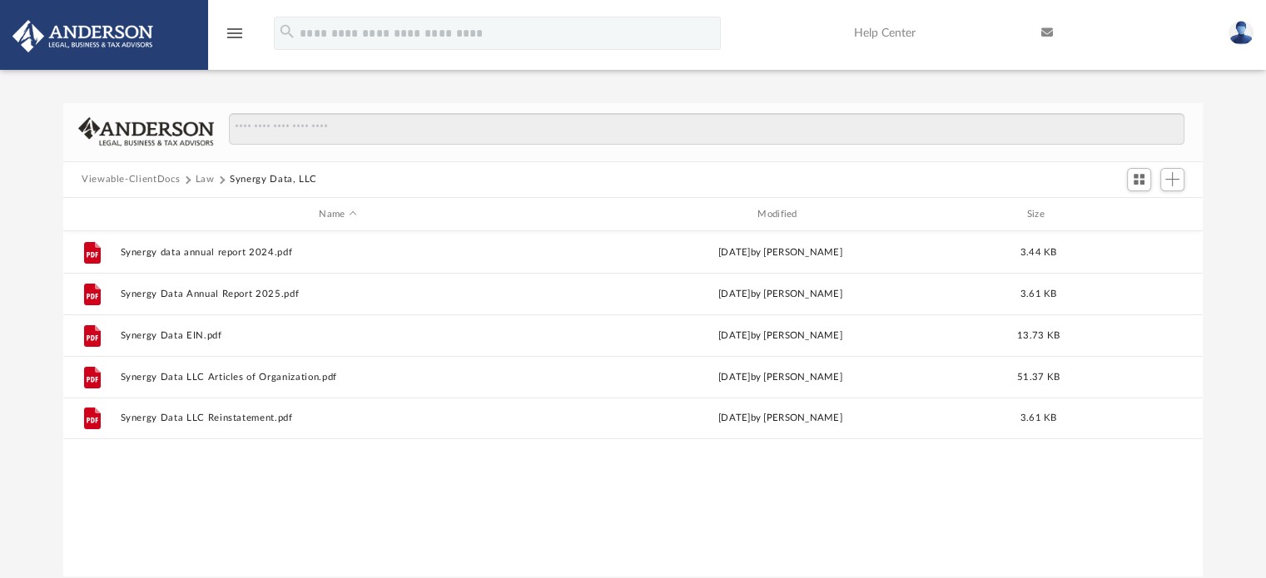
click at [207, 179] on button "Law" at bounding box center [205, 179] width 19 height 15
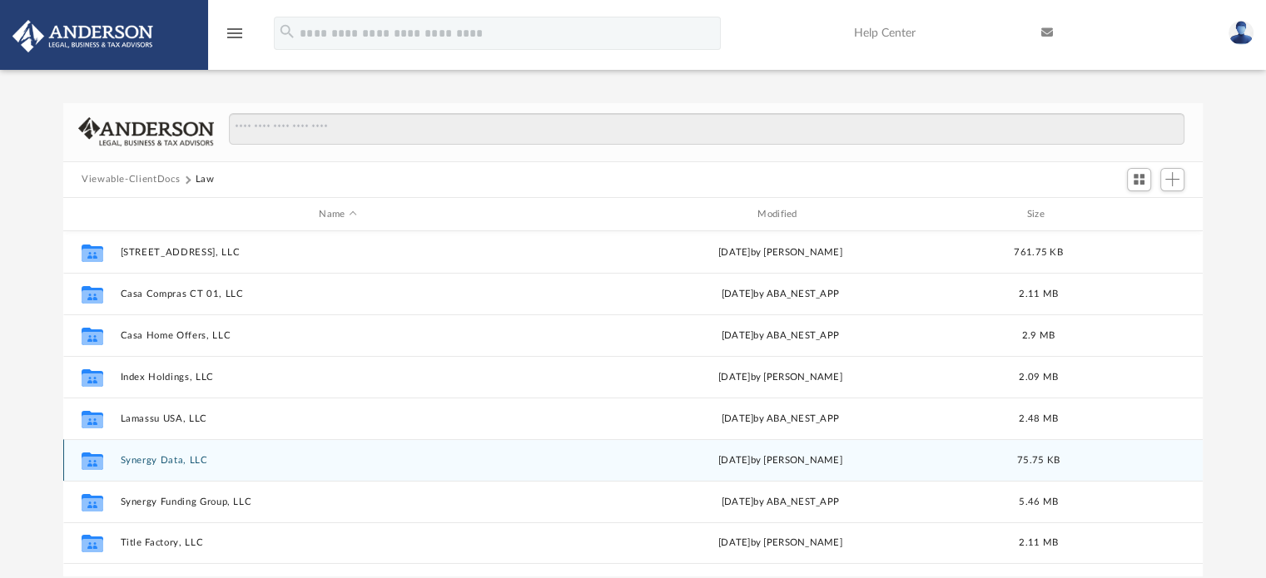
click at [183, 459] on button "Synergy Data, LLC" at bounding box center [338, 460] width 435 height 11
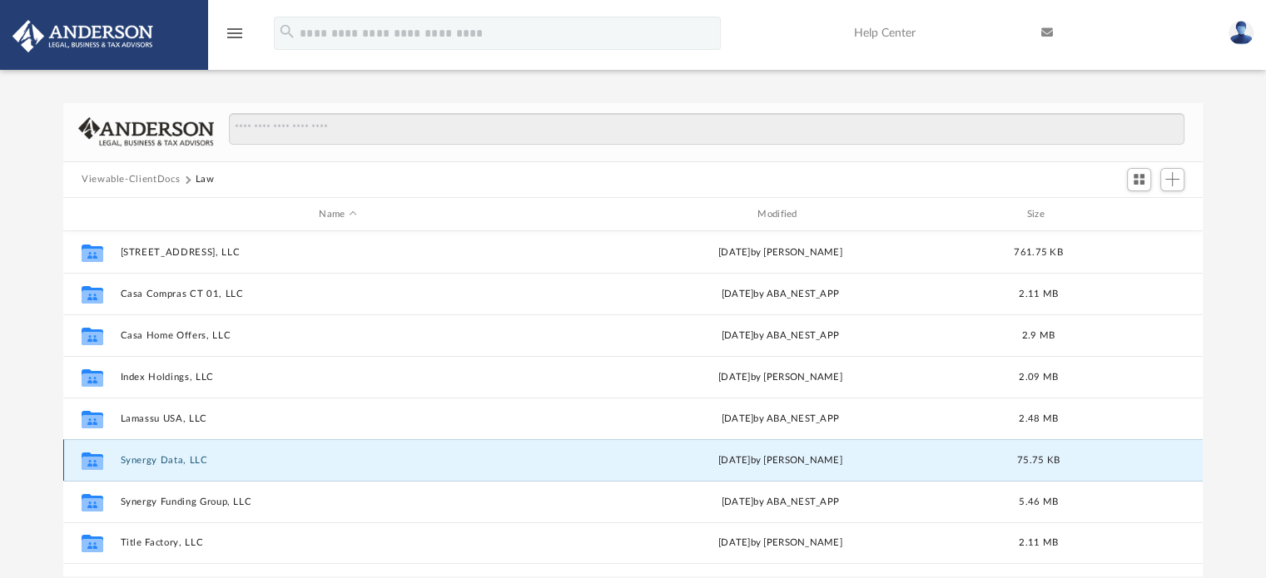
click at [181, 459] on button "Synergy Data, LLC" at bounding box center [338, 460] width 435 height 11
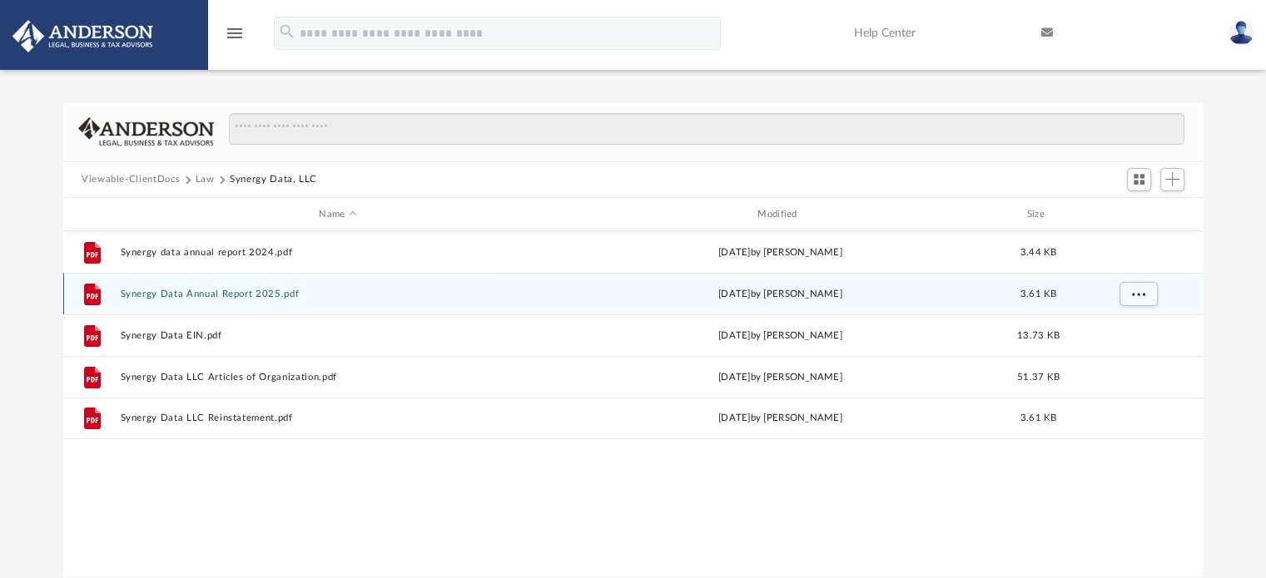
click at [242, 295] on button "Synergy Data Annual Report 2025.pdf" at bounding box center [338, 294] width 435 height 11
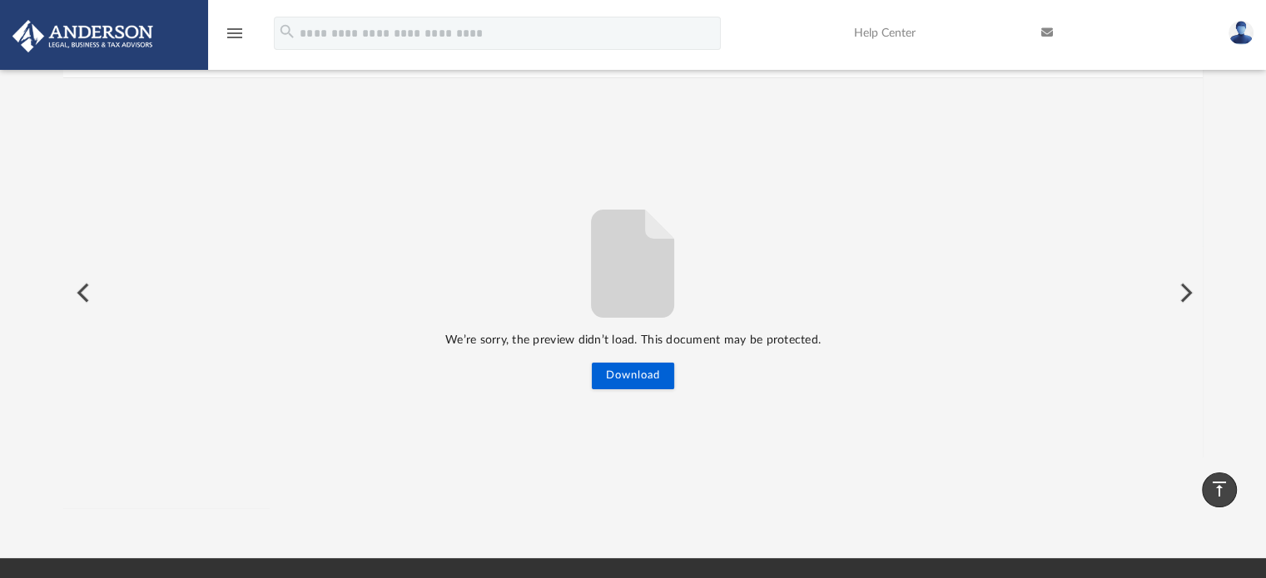
scroll to position [0, 0]
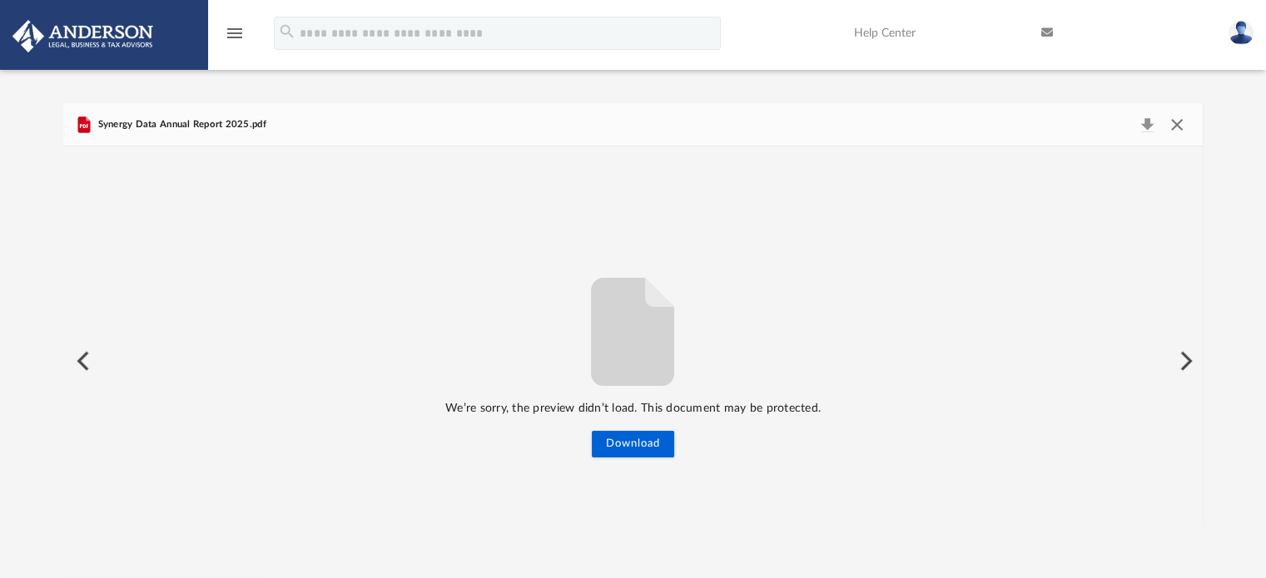
click at [1175, 119] on button "Close" at bounding box center [1177, 124] width 30 height 23
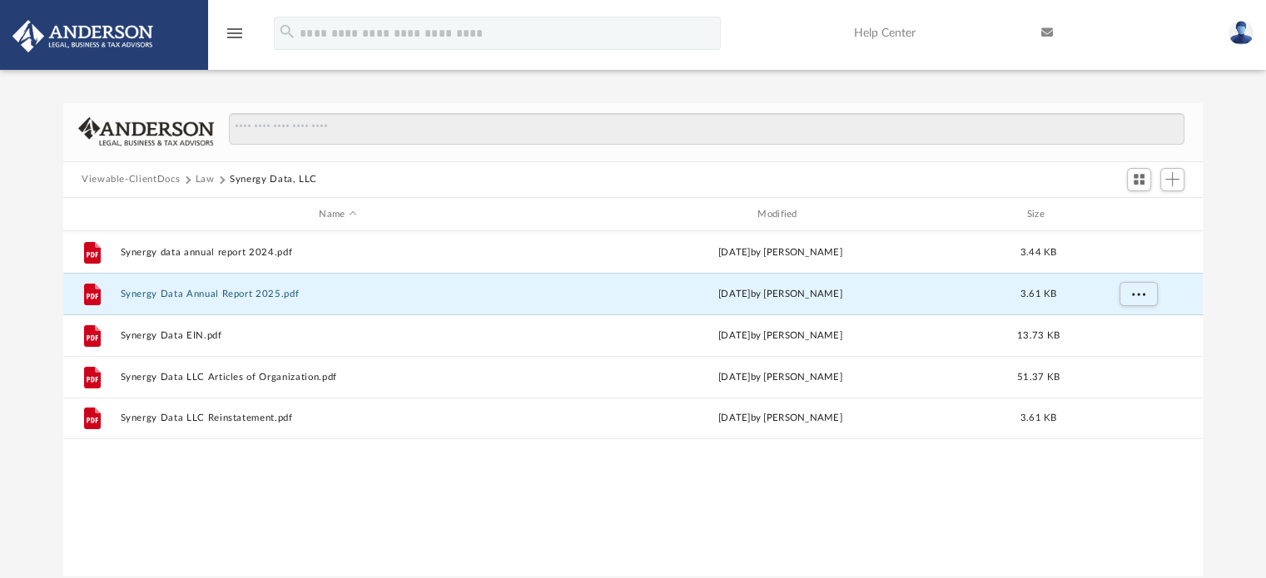
click at [200, 179] on button "Law" at bounding box center [205, 179] width 19 height 15
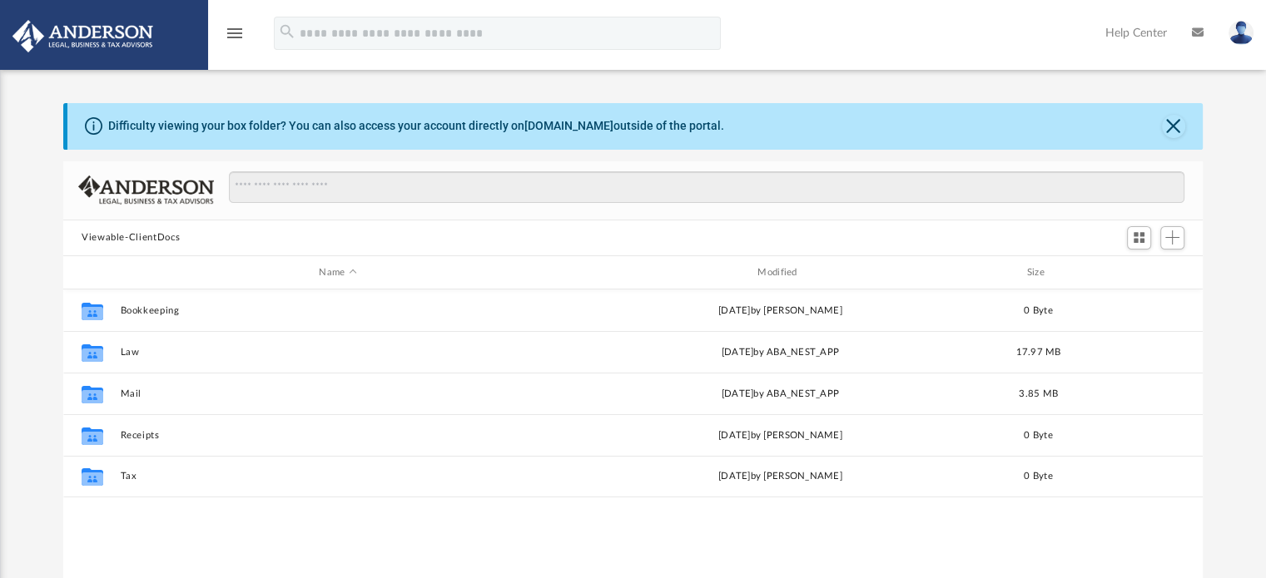
scroll to position [13, 13]
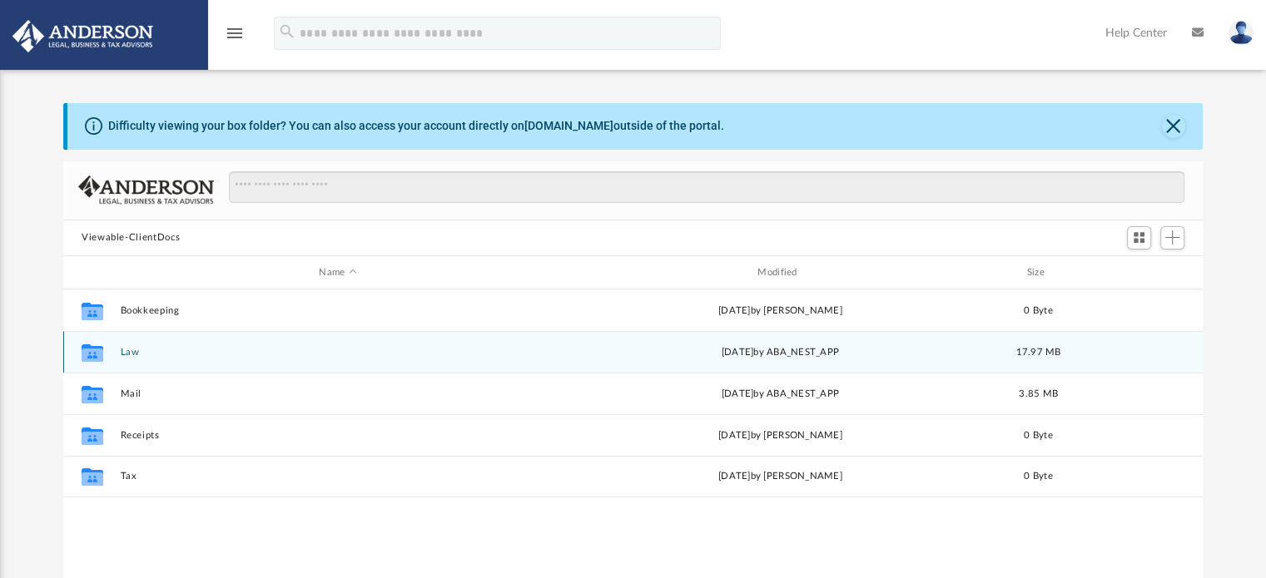
click at [137, 348] on button "Law" at bounding box center [338, 352] width 435 height 11
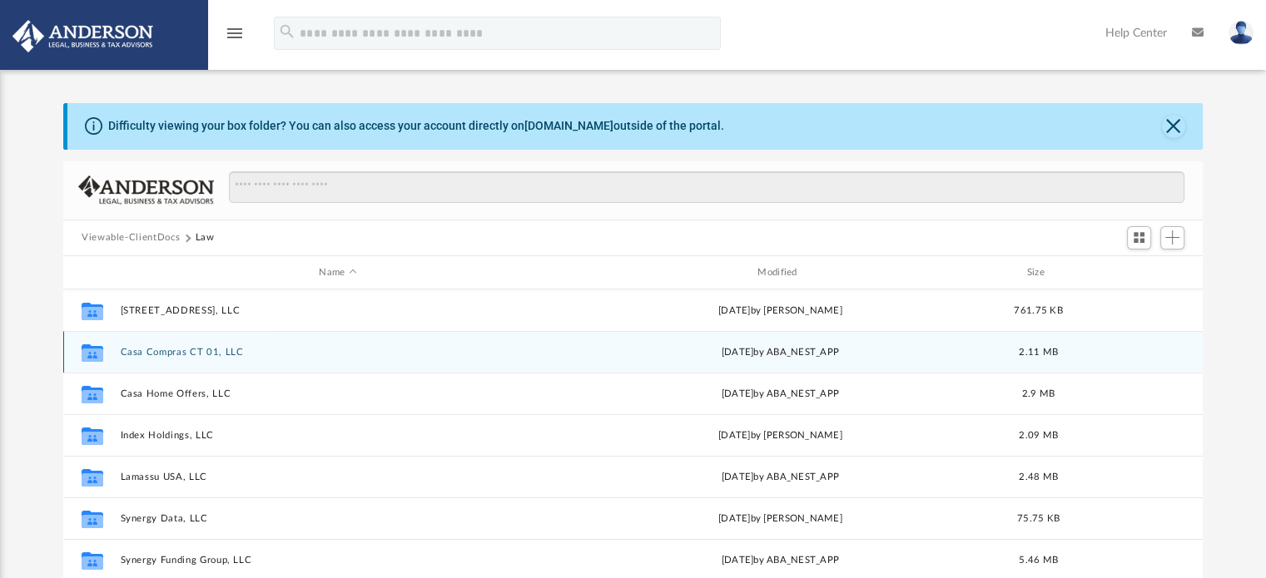
click at [222, 351] on button "Casa Compras CT 01, LLC" at bounding box center [338, 352] width 435 height 11
